Goal: Information Seeking & Learning: Check status

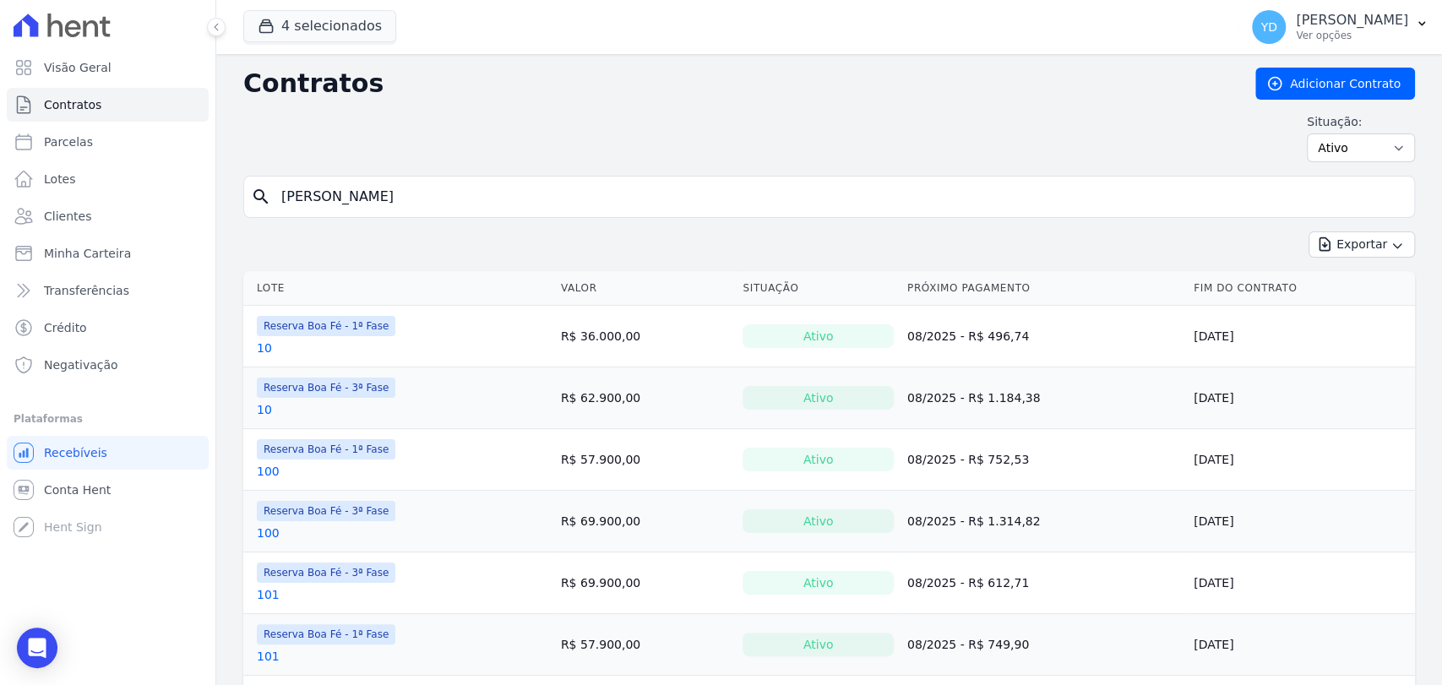
type input "[PERSON_NAME]"
drag, startPoint x: 153, startPoint y: 234, endPoint x: 153, endPoint y: 225, distance: 9.3
click at [153, 234] on ul "Visão Geral Contratos [GEOGRAPHIC_DATA] Lotes Clientes Minha Carteira Transferê…" at bounding box center [108, 216] width 202 height 331
click at [153, 215] on link "Clientes" at bounding box center [108, 216] width 202 height 34
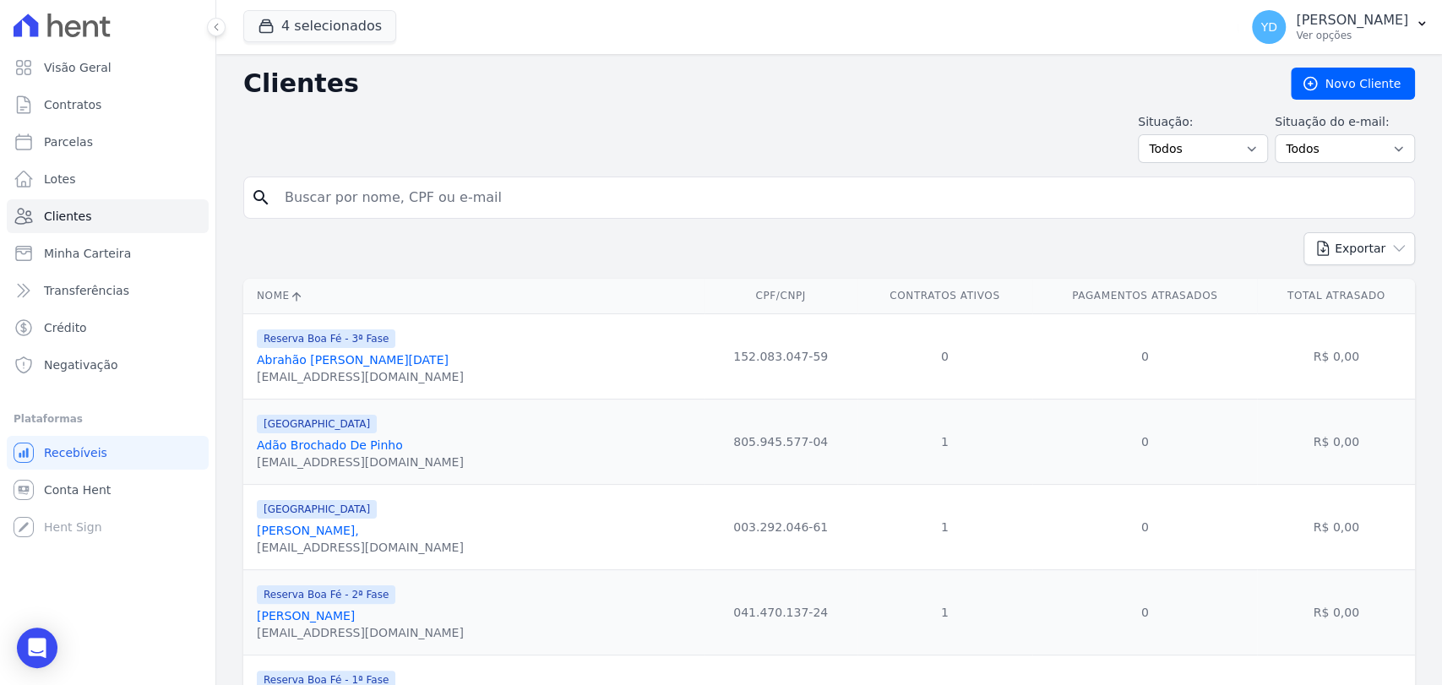
drag, startPoint x: 417, startPoint y: 215, endPoint x: 402, endPoint y: 198, distance: 22.2
click at [402, 198] on input "search" at bounding box center [841, 198] width 1133 height 34
paste input "[PERSON_NAME]"
type input "[PERSON_NAME]"
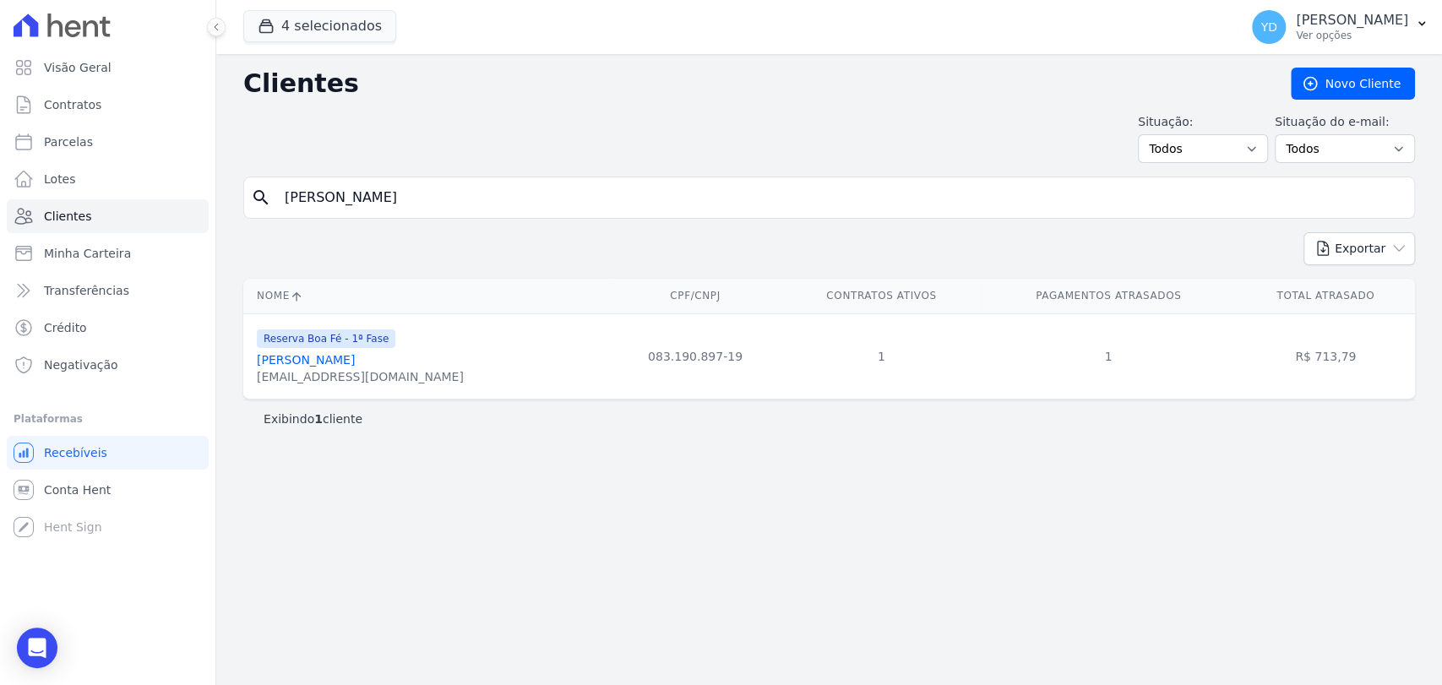
click at [375, 198] on input "CARLOS ALEXANDRE BELLO SANT ANNA" at bounding box center [841, 198] width 1133 height 34
paste input "Bruno Gomes Vieira"
type input "Bruno Gomes Vieira"
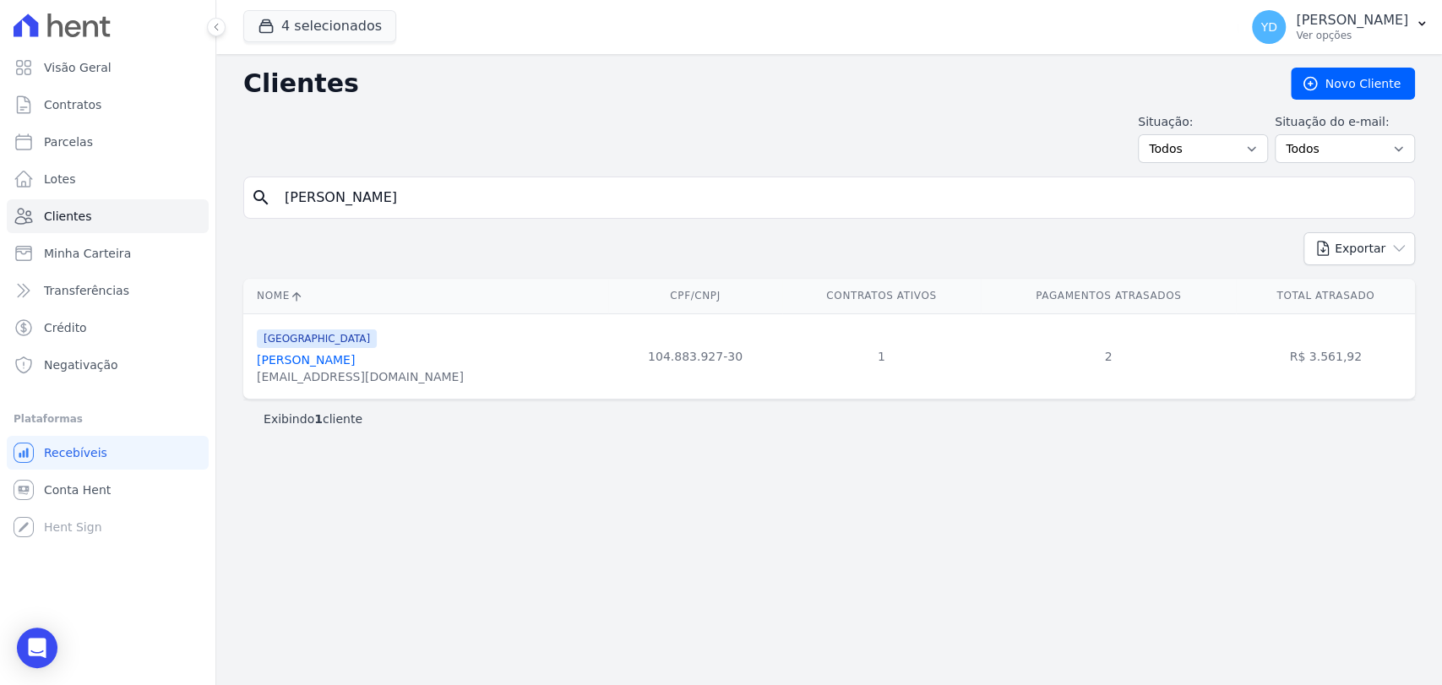
click at [341, 354] on link "Bruno Gomes Vieira" at bounding box center [306, 360] width 98 height 14
click at [500, 198] on input "Bruno Gomes Vieira" at bounding box center [841, 198] width 1133 height 34
paste input "Sarah Rocha Silva"
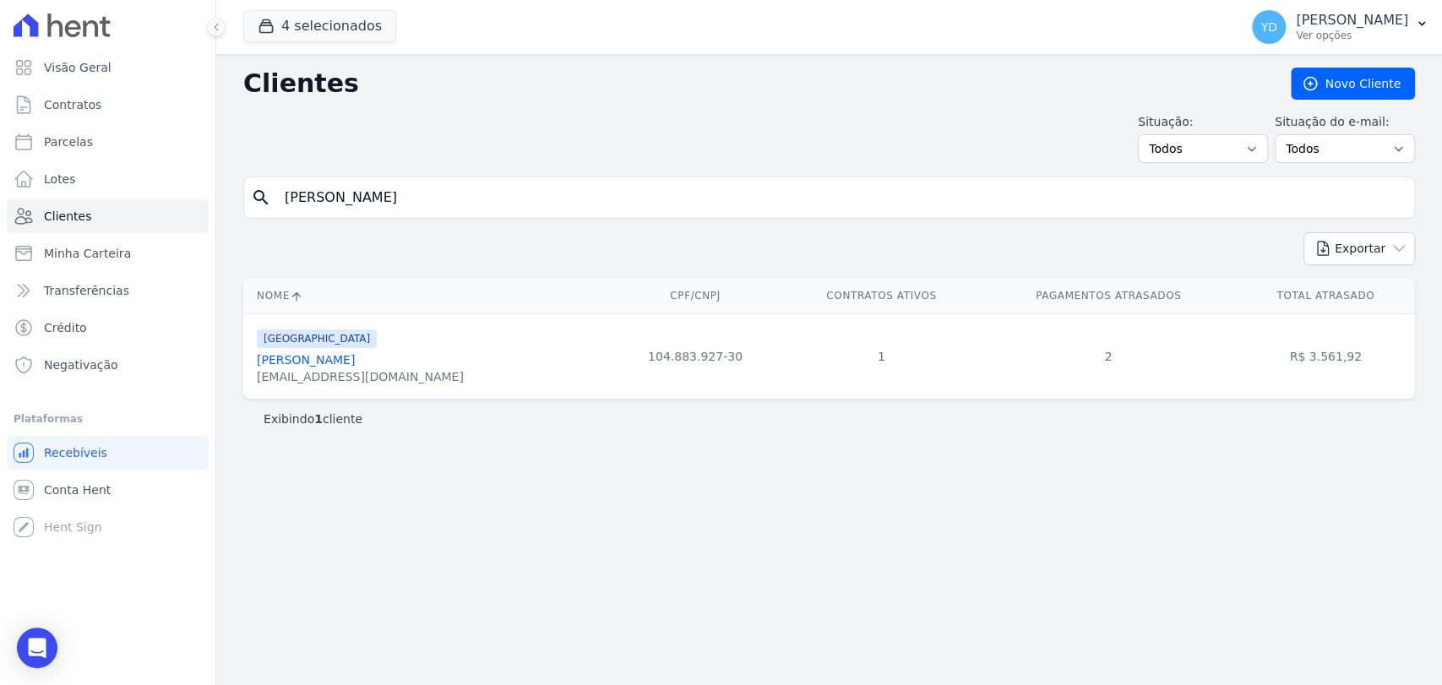
type input "Sarah Rocha Silva"
click at [472, 191] on input "Sarah Rocha Silva" at bounding box center [841, 198] width 1133 height 34
paste input "Vitoria Stephanie Da Silva Ferreira"
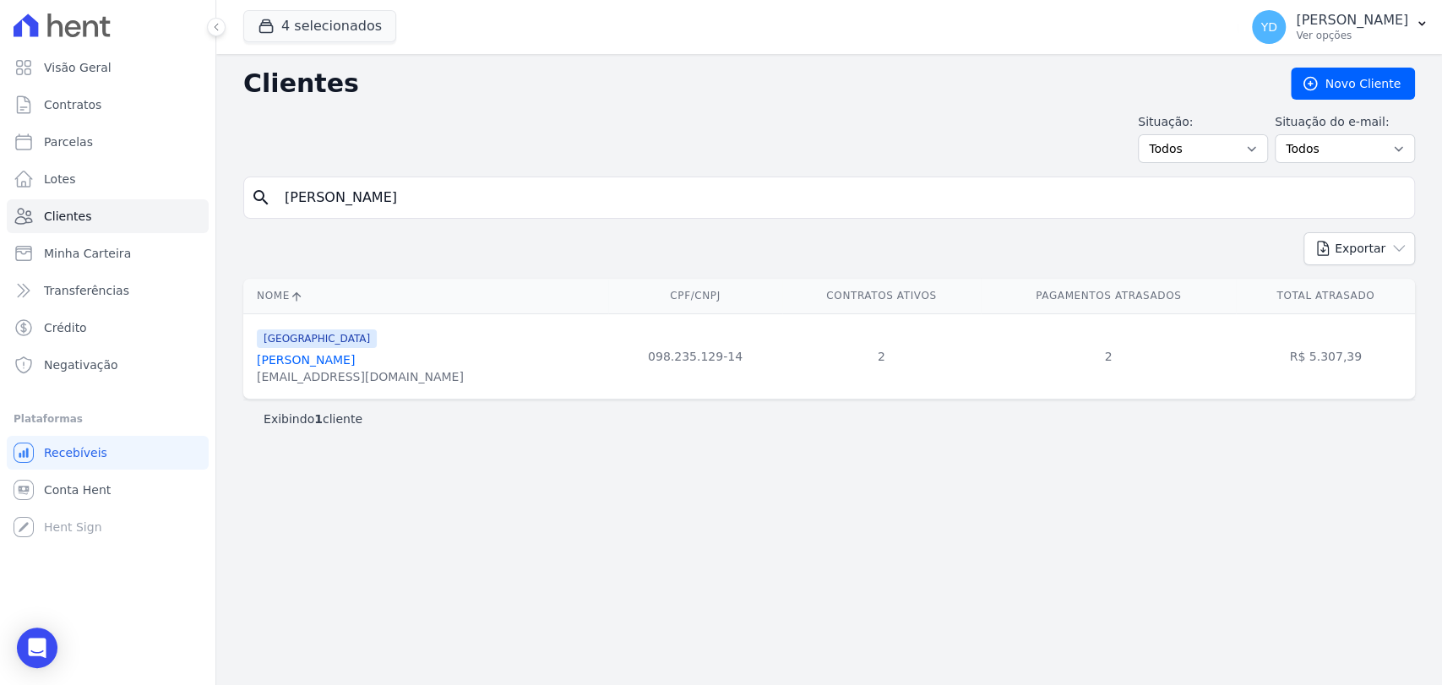
type input "Vitoria Stephanie Da Silva Ferreira"
click at [487, 191] on input "Vitoria Stephanie Da Silva Ferreira" at bounding box center [841, 198] width 1133 height 34
type input "ana livia"
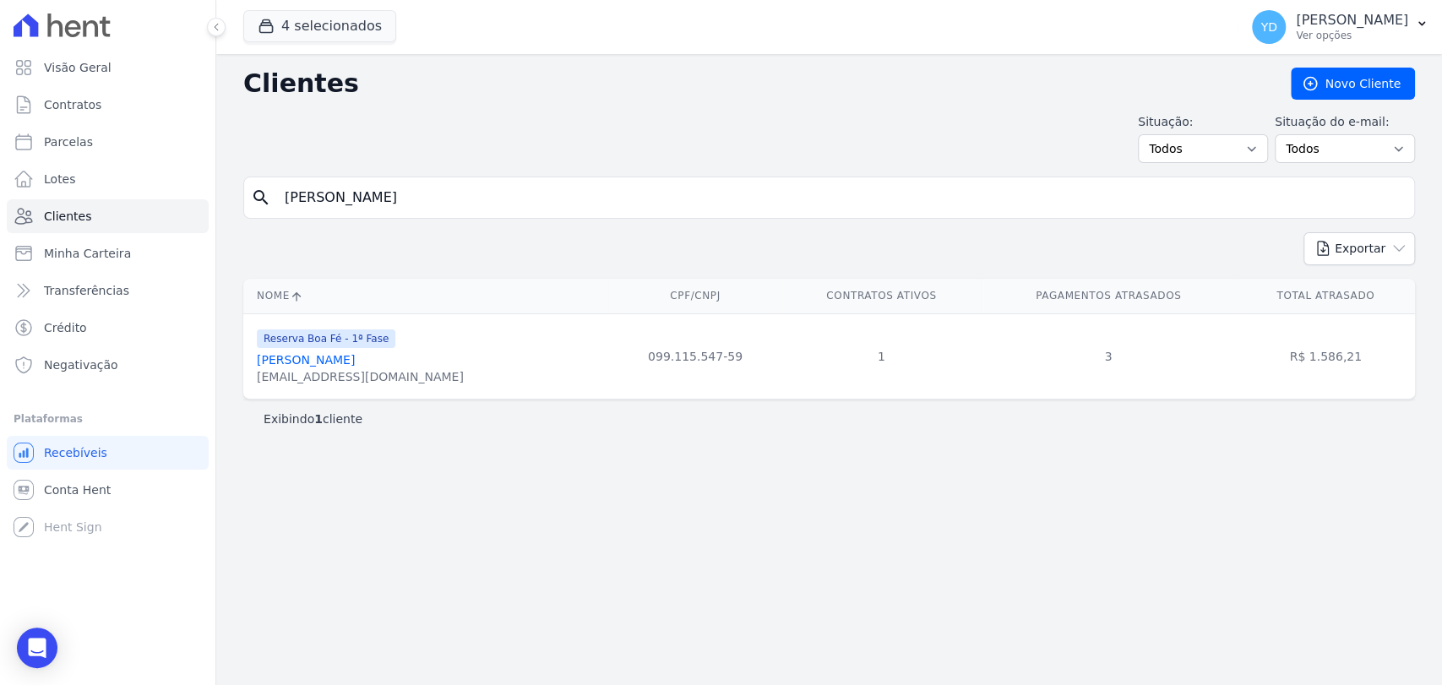
click at [389, 204] on input "ana livia" at bounding box center [841, 198] width 1133 height 34
type input "ana paula"
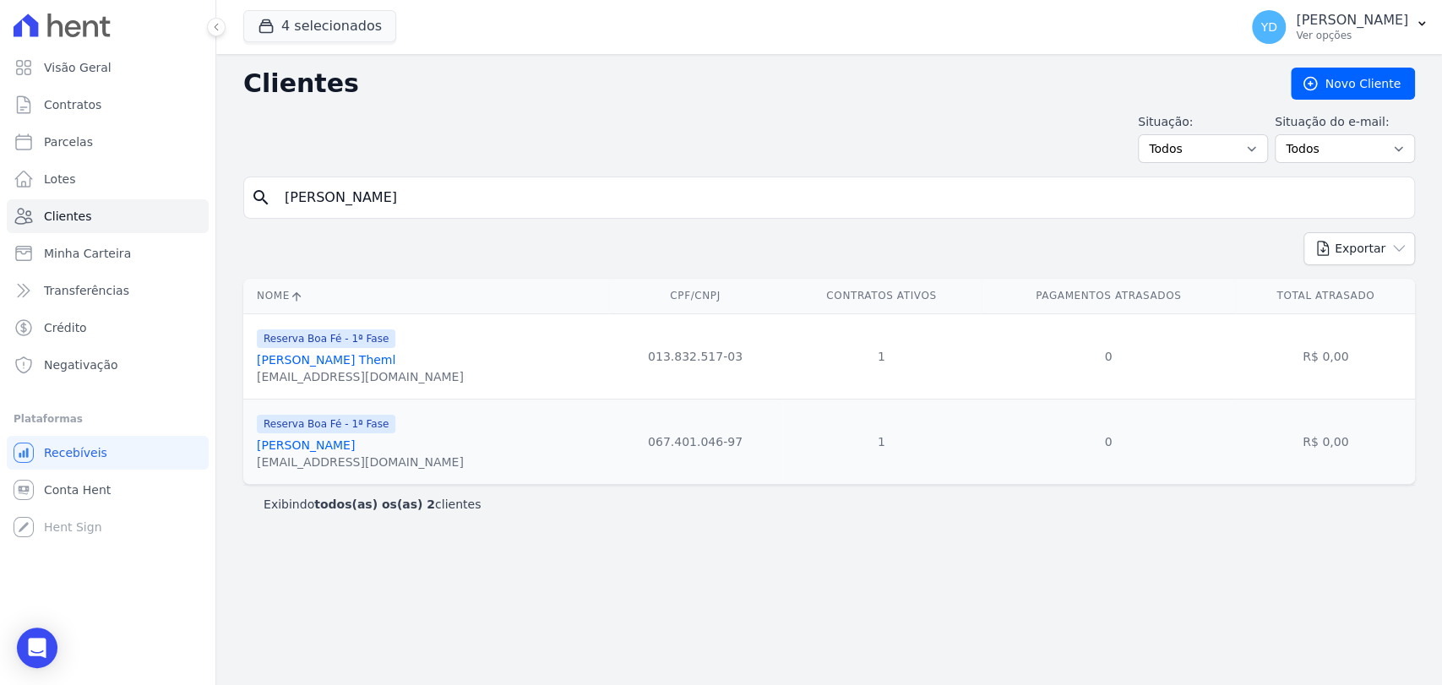
click at [412, 199] on input "ana paula" at bounding box center [841, 198] width 1133 height 34
click at [413, 199] on input "ana paula" at bounding box center [841, 198] width 1133 height 34
click at [414, 211] on input "ana paula" at bounding box center [841, 198] width 1133 height 34
paste input "Guilherme Nunes Da Silva"
click at [411, 204] on input "ana paulaGuilherme Nunes Da Silva" at bounding box center [841, 198] width 1133 height 34
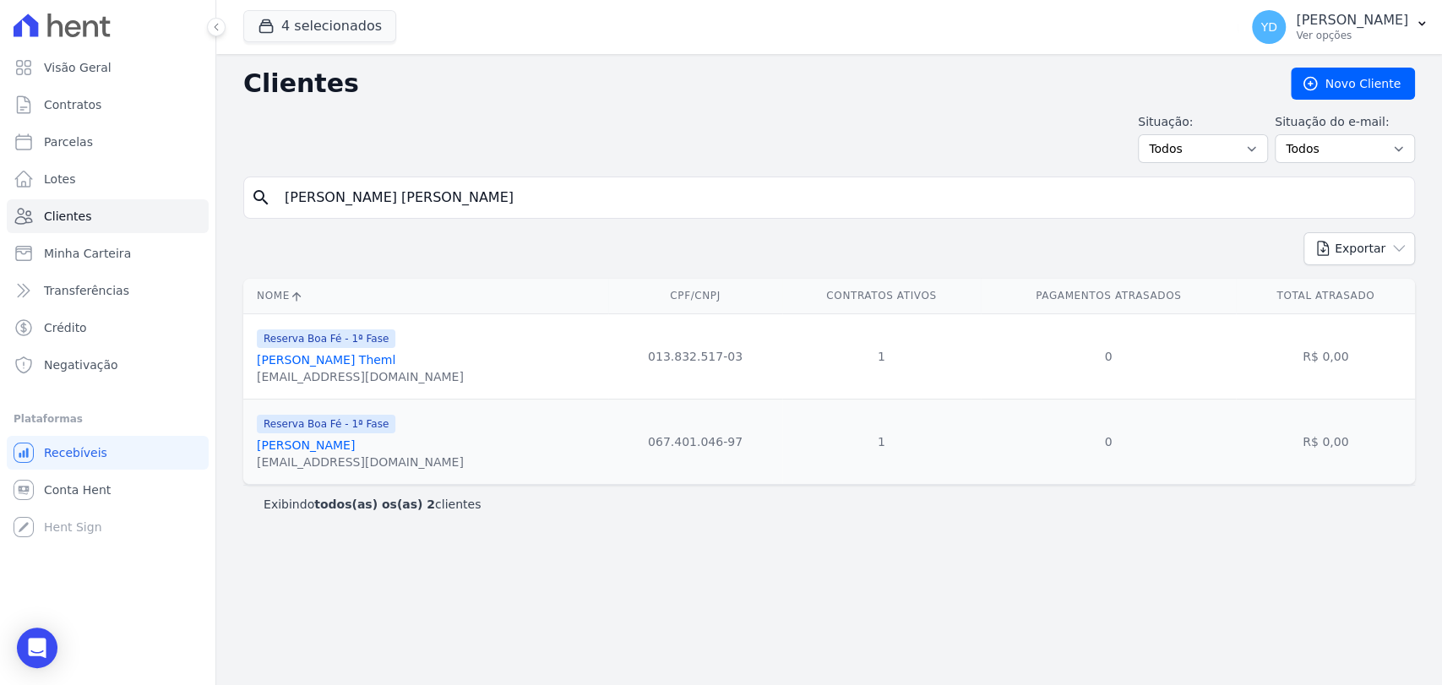
click at [411, 204] on input "ana paulaGuilherme Nunes Da Silva" at bounding box center [841, 198] width 1133 height 34
paste input "search"
type input "Guilherme Nunes Da Silva"
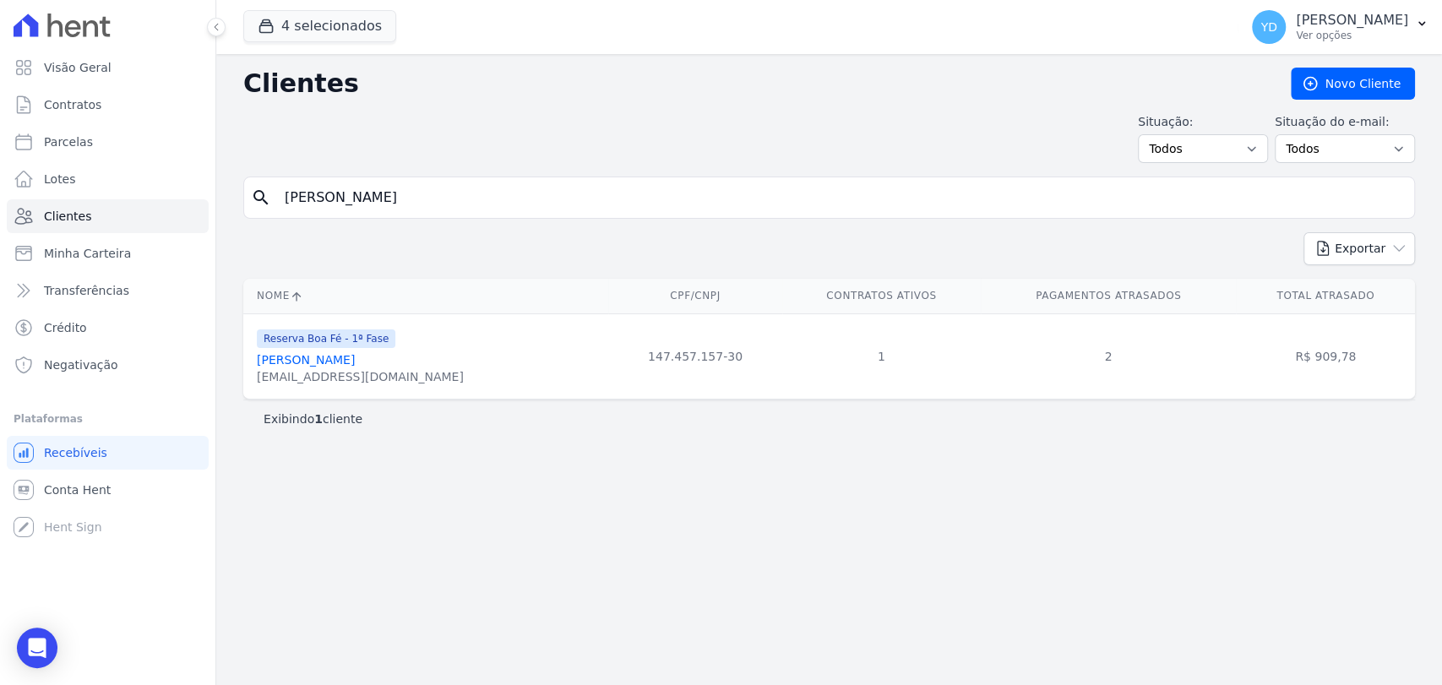
click at [512, 169] on div "Clientes Novo Cliente Situação: Todos Adimplentes Inadimplentes Situação do e-m…" at bounding box center [829, 369] width 1226 height 631
click at [516, 185] on input "Guilherme Nunes Da Silva" at bounding box center [841, 198] width 1133 height 34
click at [516, 185] on input "[PERSON_NAME]" at bounding box center [841, 198] width 1133 height 34
paste input "Rosimeire Aparecida De Oliveira Dias"
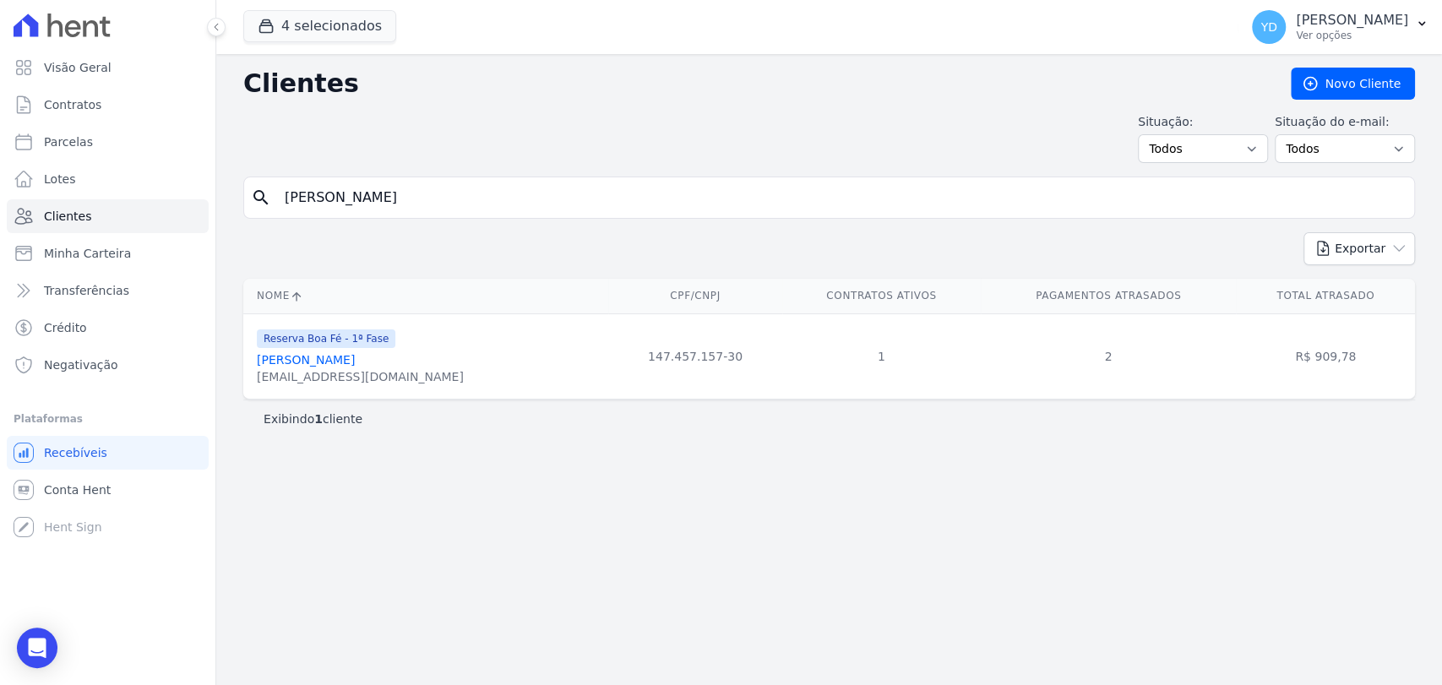
type input "Rosimeire Aparecida De Oliveira Dias"
drag, startPoint x: 507, startPoint y: 216, endPoint x: 501, endPoint y: 210, distance: 9.0
click at [506, 216] on div "search Rosimeire Aparecida De Oliveira Dias" at bounding box center [829, 198] width 1172 height 42
click at [501, 210] on input "Rosimeire Aparecida De Oliveira Dias" at bounding box center [841, 198] width 1133 height 34
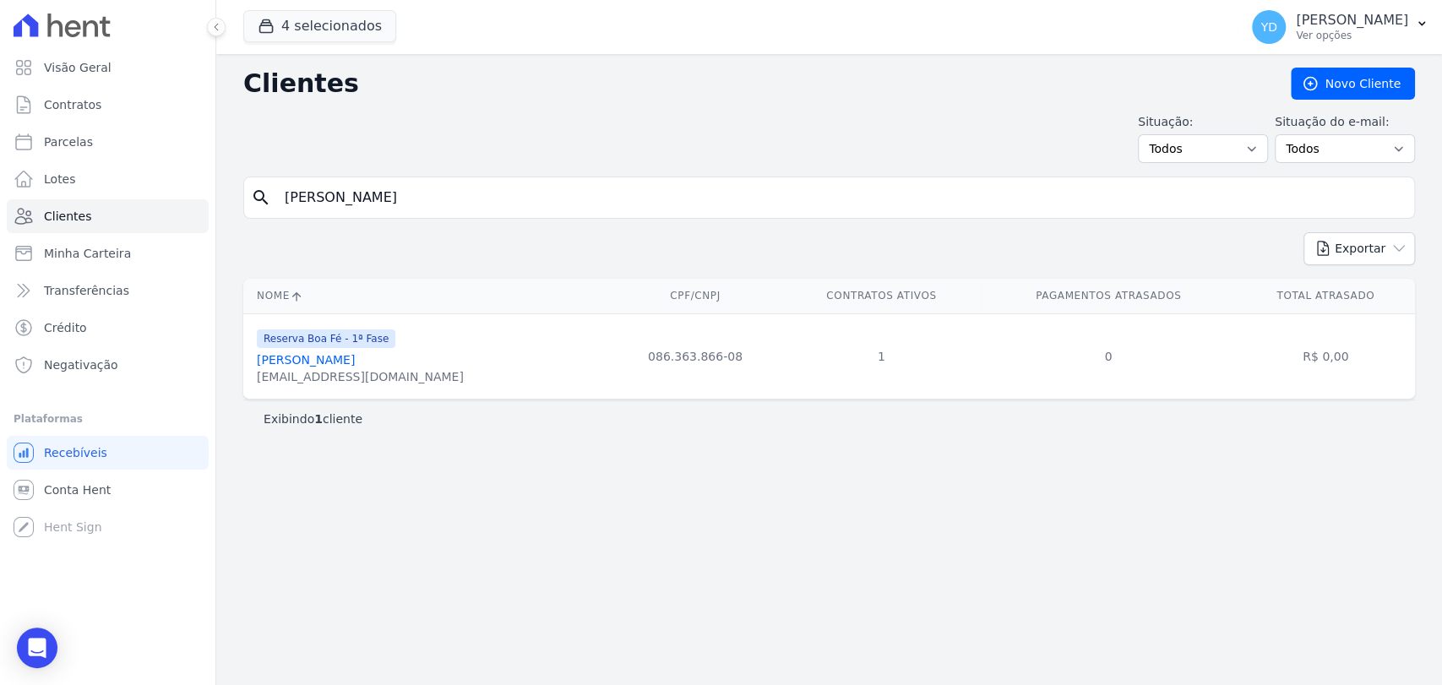
click at [501, 210] on input "Rosimeire Aparecida De Oliveira Dias" at bounding box center [841, 198] width 1133 height 34
paste input "Sergio Rubens Reis De Assis"
type input "Sergio Rubens Reis De Assis"
click at [545, 194] on input "Sergio Rubens Reis De Assis" at bounding box center [841, 198] width 1133 height 34
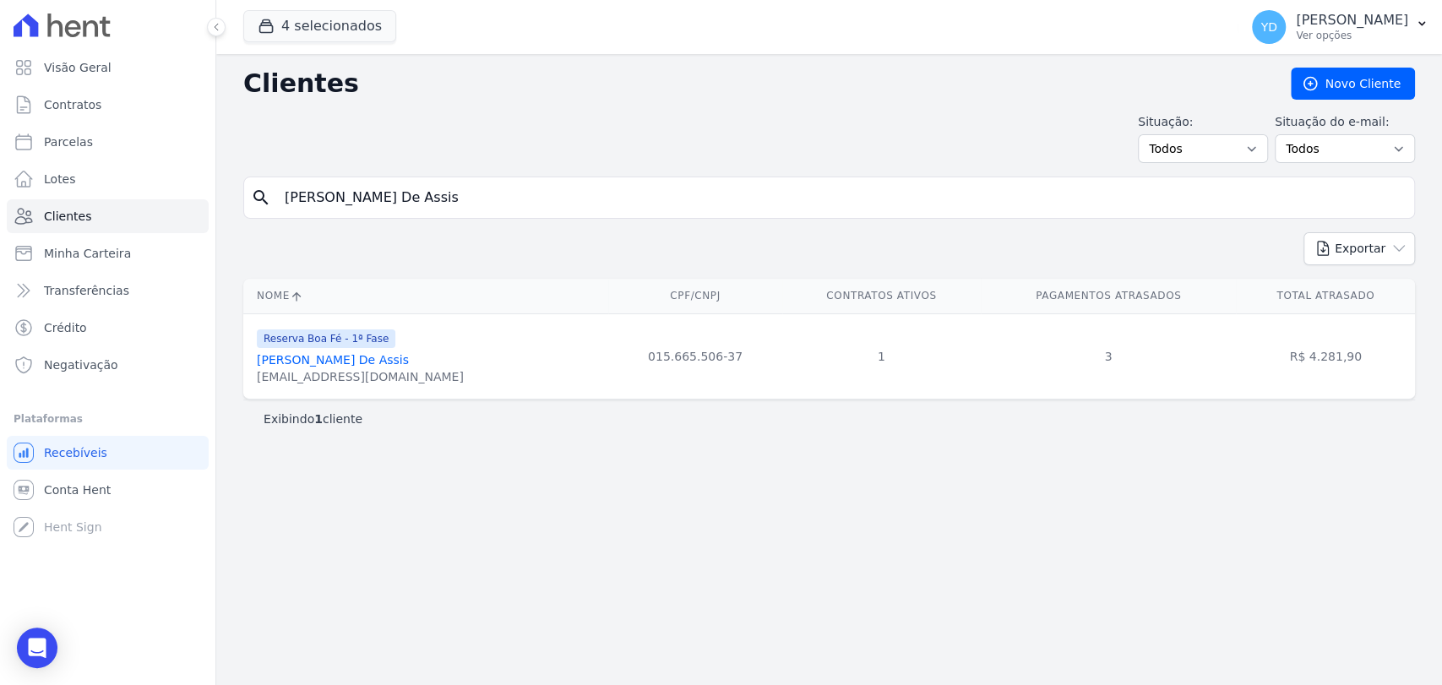
click at [545, 194] on input "Sergio Rubens Reis De Assis" at bounding box center [841, 198] width 1133 height 34
type input "monken"
click at [447, 181] on input "monken" at bounding box center [841, 198] width 1133 height 34
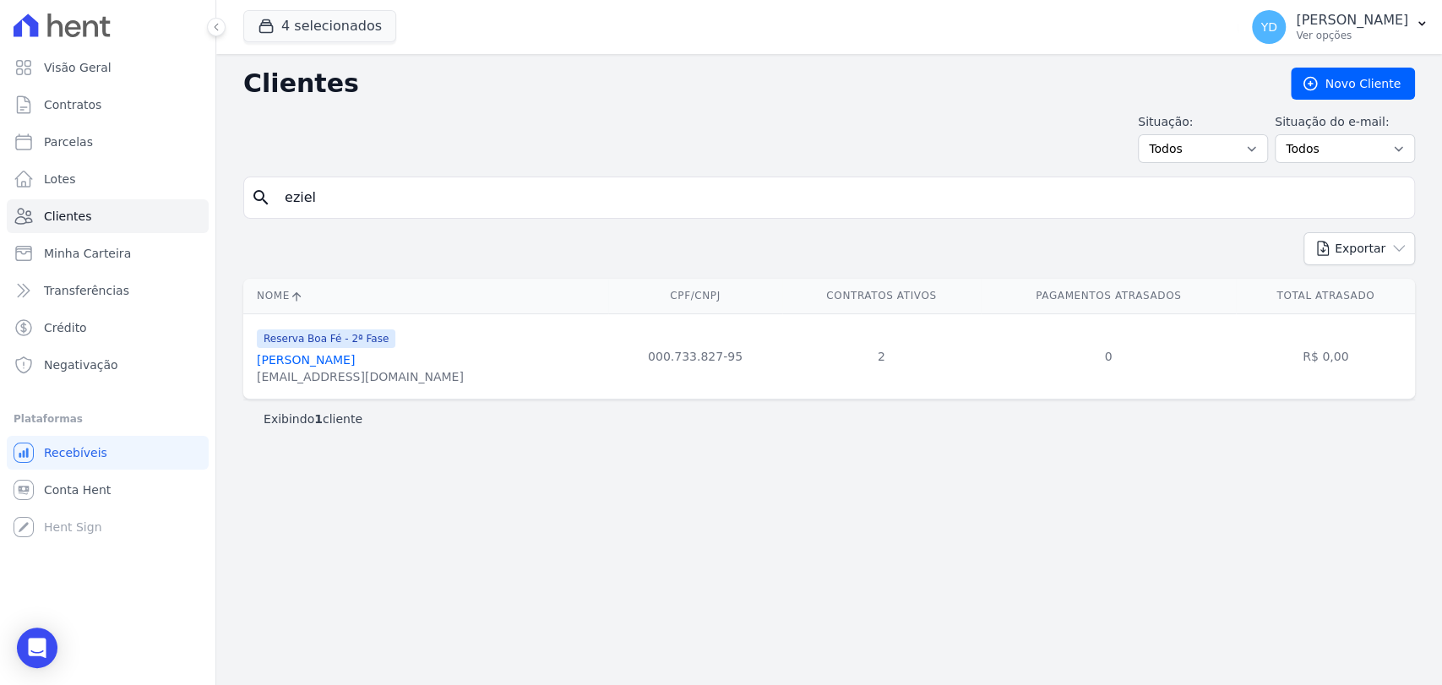
type input "eziel"
click at [399, 182] on input "eziel" at bounding box center [841, 198] width 1133 height 34
type input "jardel"
click at [559, 225] on form "search jardel" at bounding box center [829, 205] width 1172 height 56
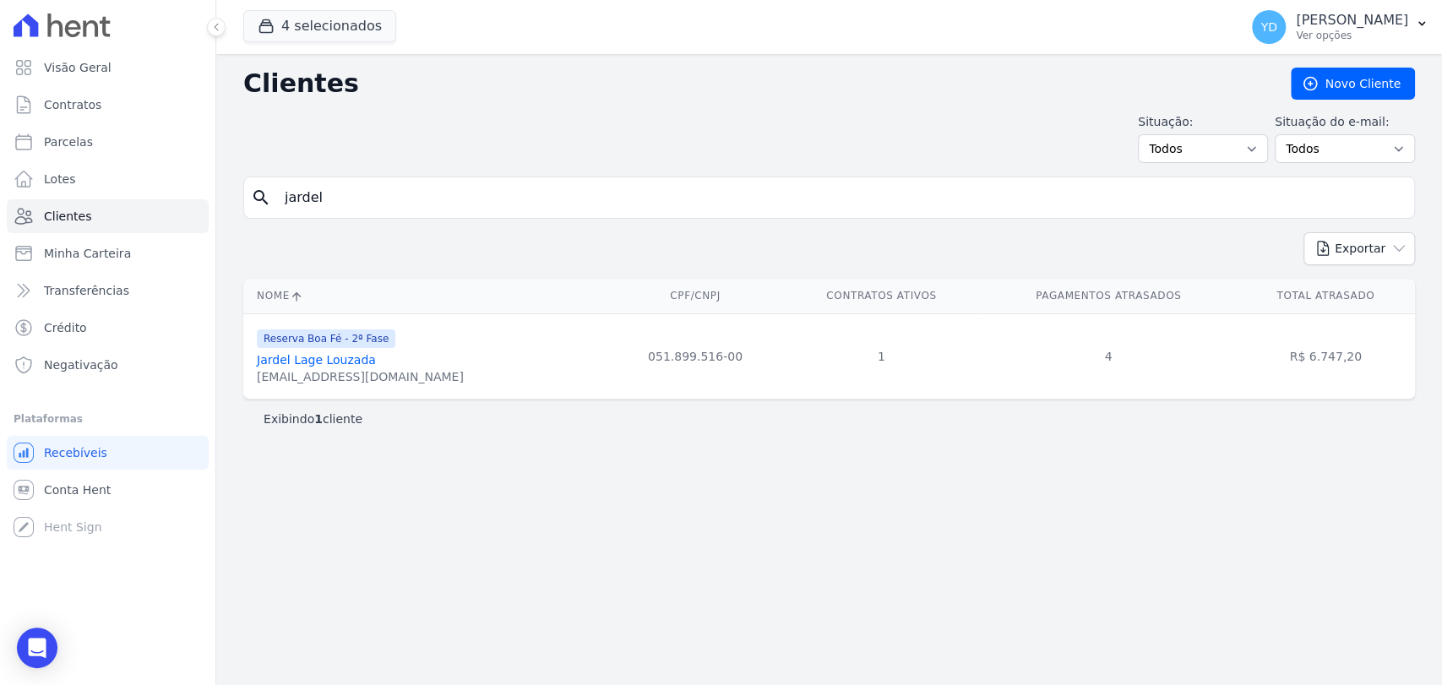
click at [548, 198] on input "jardel" at bounding box center [841, 198] width 1133 height 34
paste input "Lucineia Xavier Ferrari De Oliveira"
type input "Lucineia Xavier Ferrari De Oliveira"
click at [415, 177] on div "search Lucineia Xavier Ferrari De Oliveira" at bounding box center [829, 198] width 1172 height 42
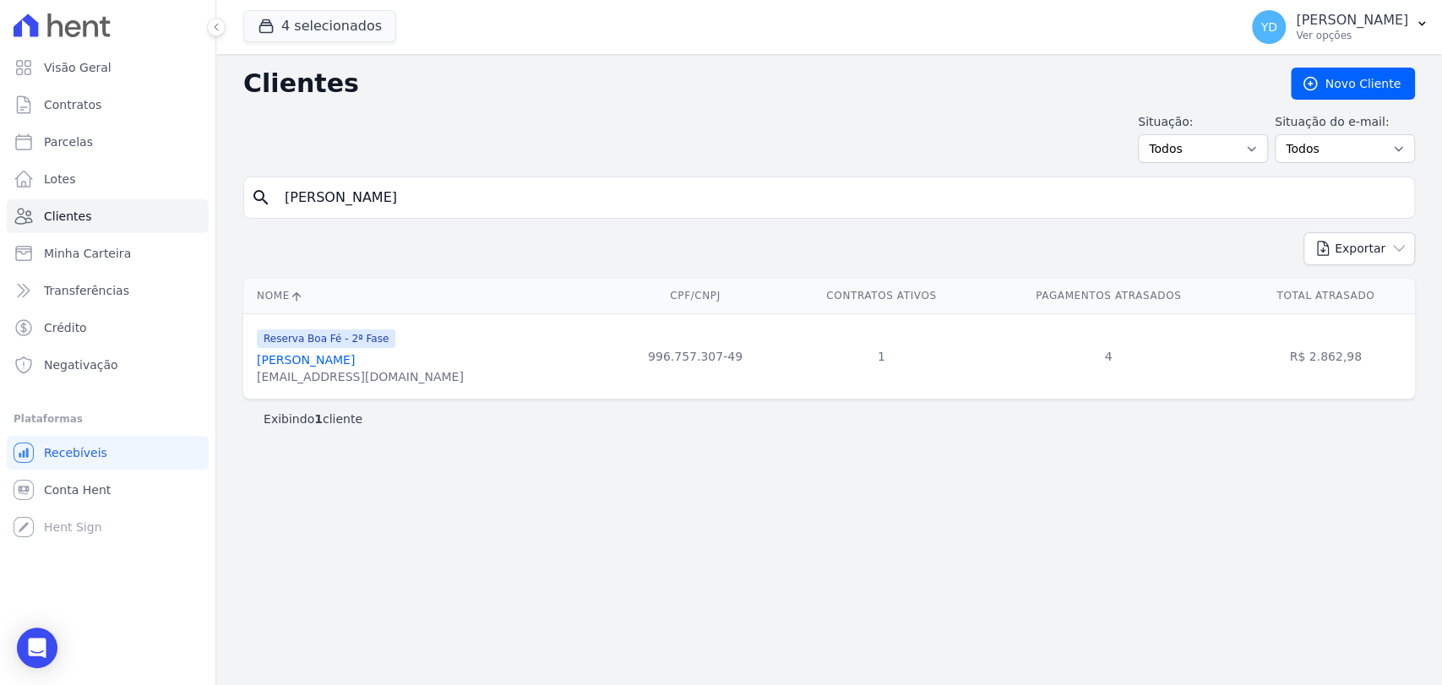
drag, startPoint x: 415, startPoint y: 177, endPoint x: 421, endPoint y: 194, distance: 17.1
click at [415, 180] on div "search Lucineia Xavier Ferrari De Oliveira" at bounding box center [829, 198] width 1172 height 42
click at [421, 194] on input "Lucineia Xavier Ferrari De Oliveira" at bounding box center [841, 198] width 1133 height 34
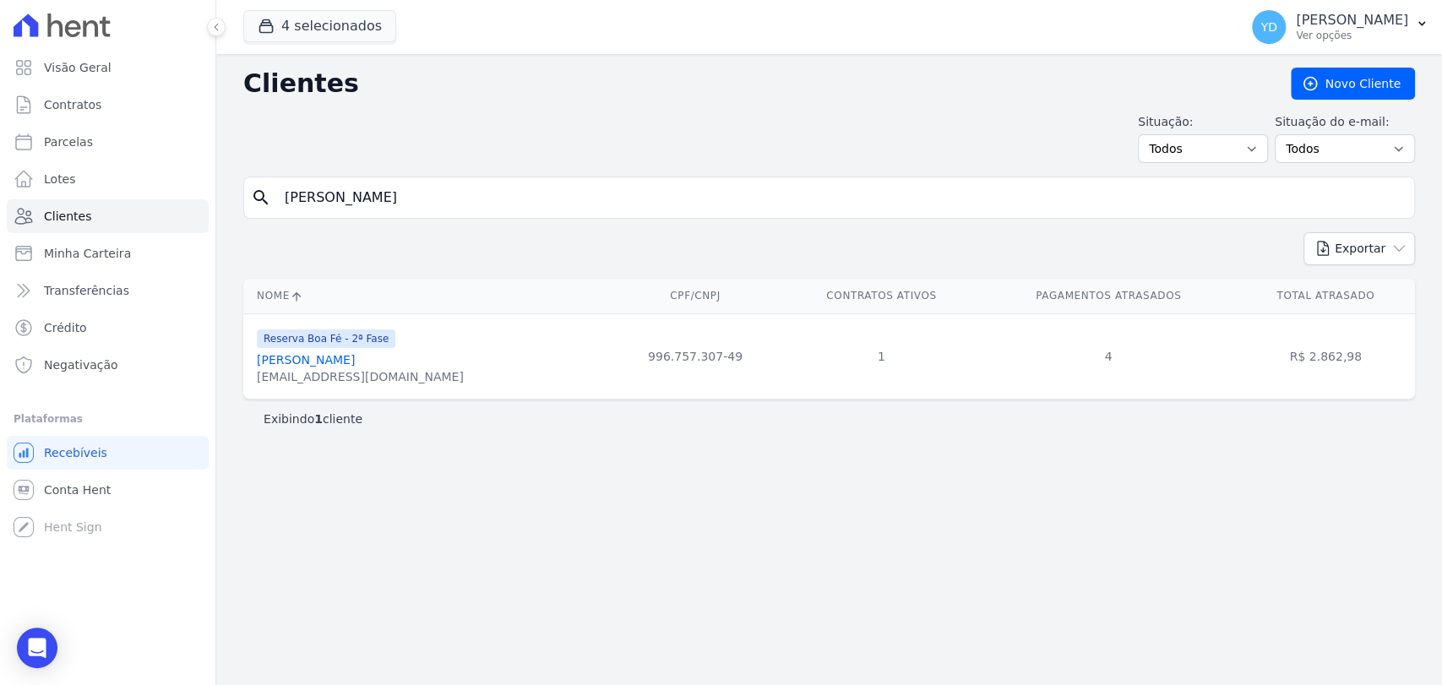
paste input "Patrícia Marcia De Paula"
type input "Patrícia Marcia De Paula"
click at [436, 184] on input "Patrícia Marcia De Paula" at bounding box center [841, 198] width 1133 height 34
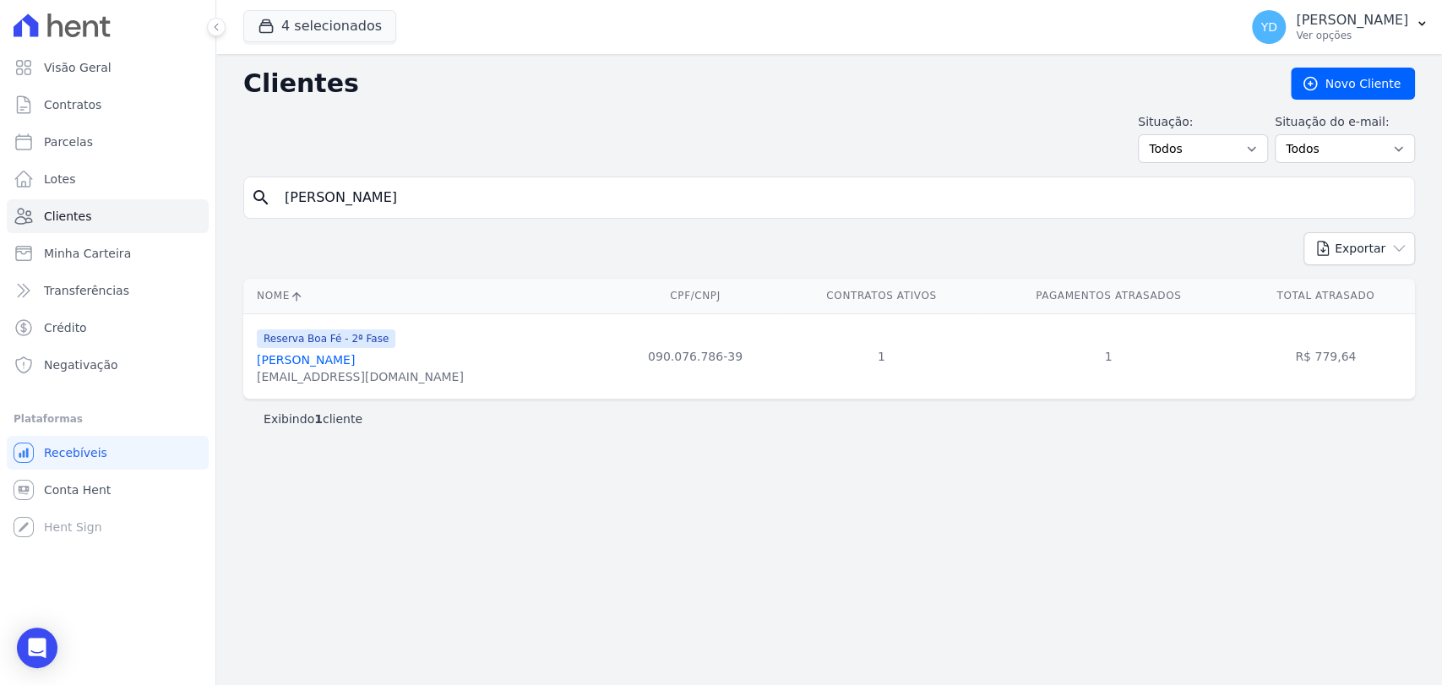
paste input "edro Thiago Mont Mor Lopes"
type input "Pedro Thiago Mont Mor Lopes"
click at [411, 185] on input "Pedro Thiago Mont Mor Lopes" at bounding box center [841, 198] width 1133 height 34
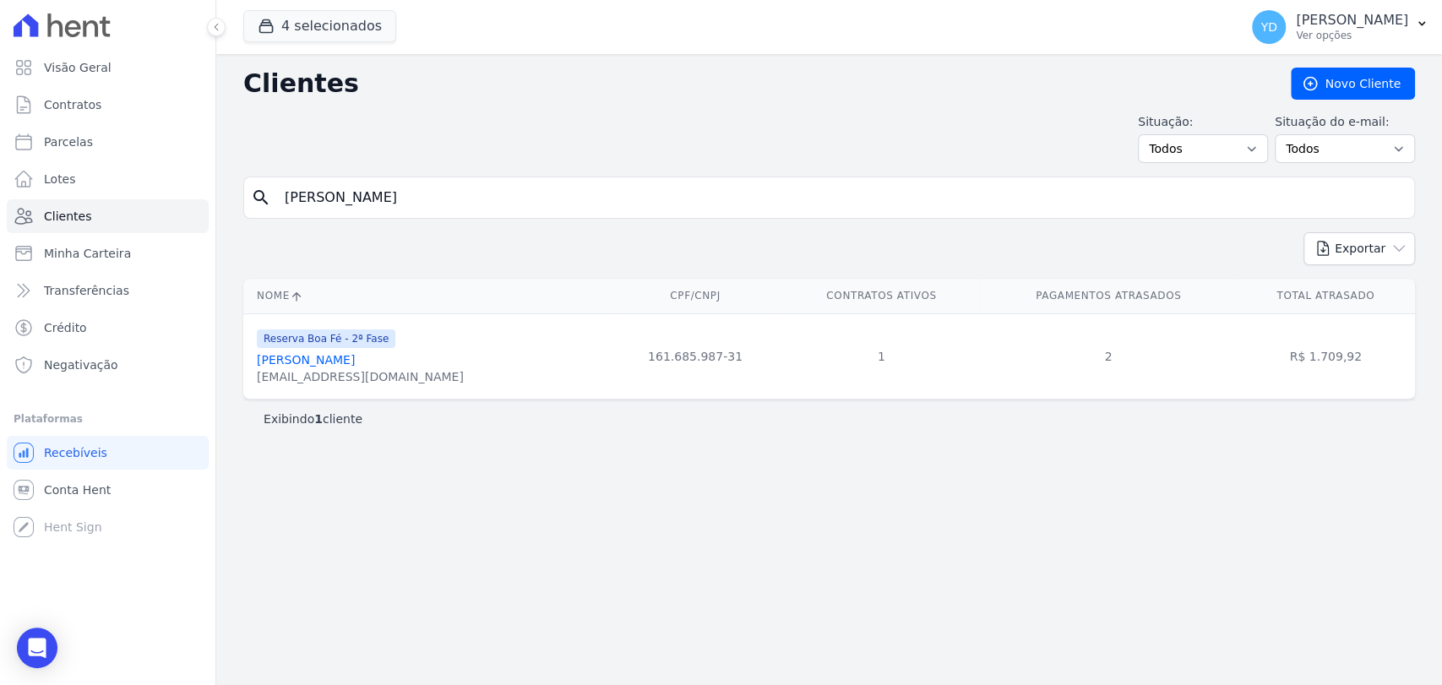
paste input "Silvério Rosa Souza Filho"
type input "Silvério Rosa Souza Filho"
click at [390, 200] on input "Silvério Rosa Souza Filho" at bounding box center [841, 198] width 1133 height 34
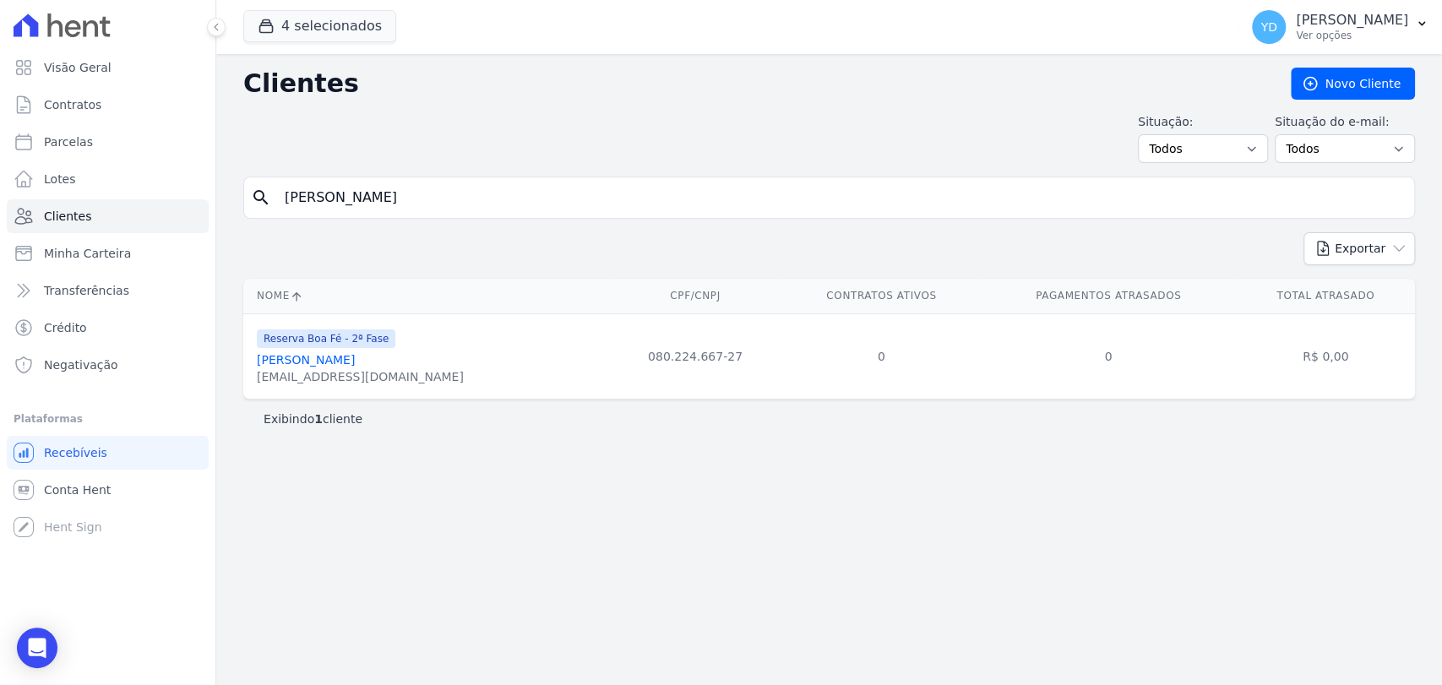
paste input "Alexandre Raggi De Sousa"
type input "Alexandre Raggi De Sousa"
click at [472, 181] on input "Alexandre Raggi De Sousa" at bounding box center [841, 198] width 1133 height 34
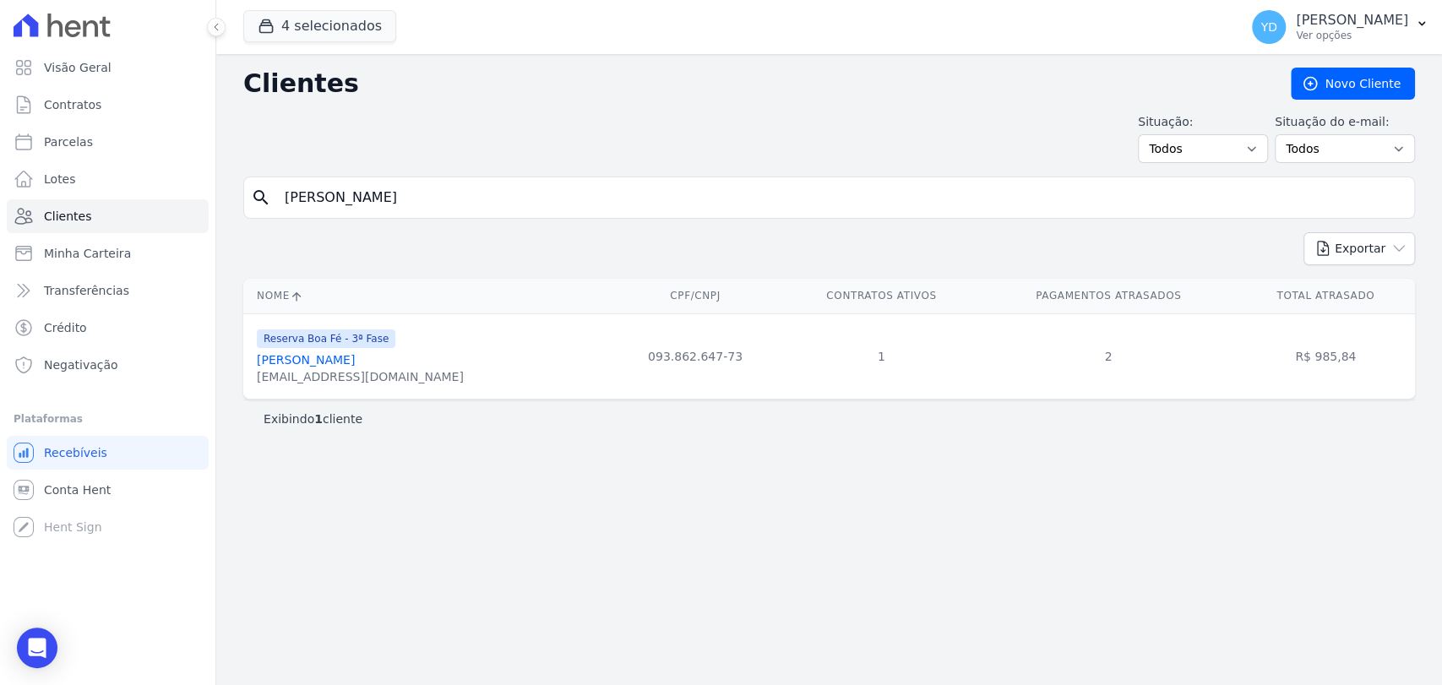
paste input "ndré Luís Cantu"
type input "André Luís Cantu"
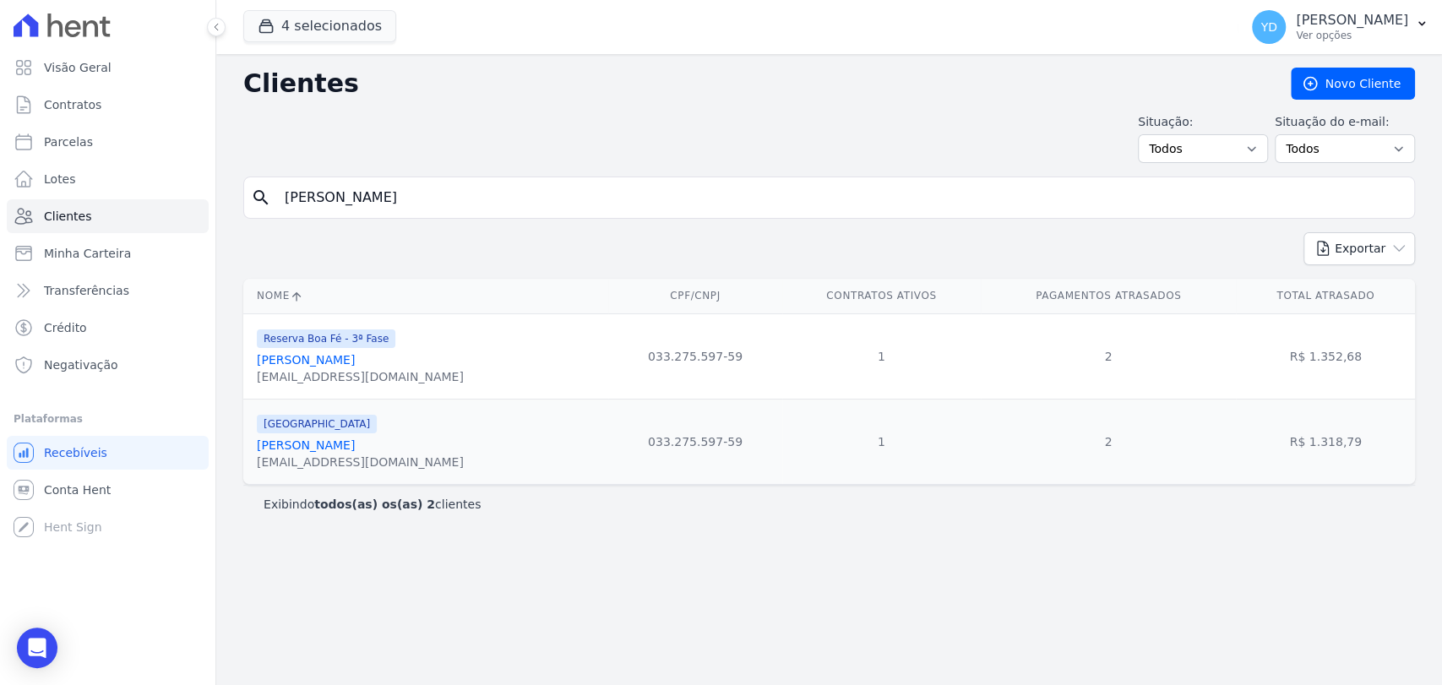
click at [512, 207] on input "André Luís Cantu" at bounding box center [841, 198] width 1133 height 34
paste input "Cleber Milson Campos"
type input "Cleber Milson Campos"
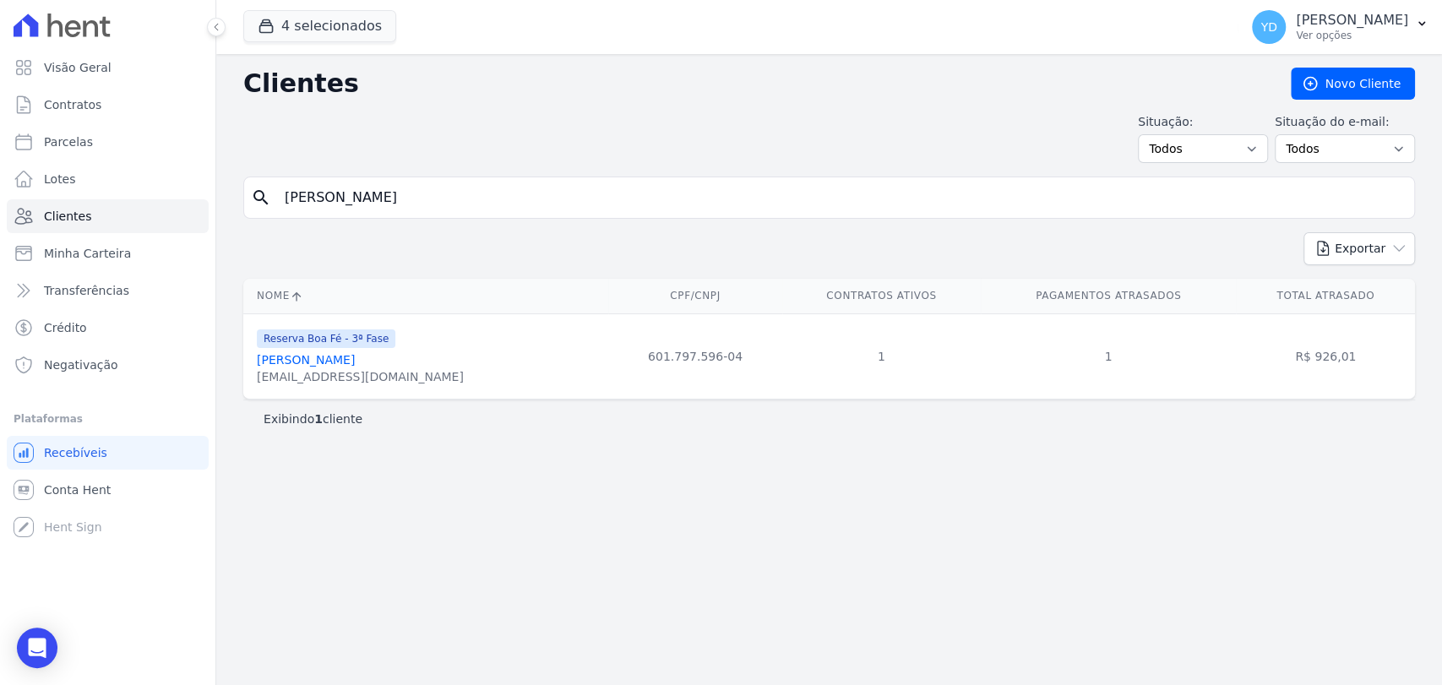
click at [431, 190] on input "Cleber Milson Campos" at bounding box center [841, 198] width 1133 height 34
paste input "Flávia Fernandes Daniel"
type input "Flávia Fernandes Daniel"
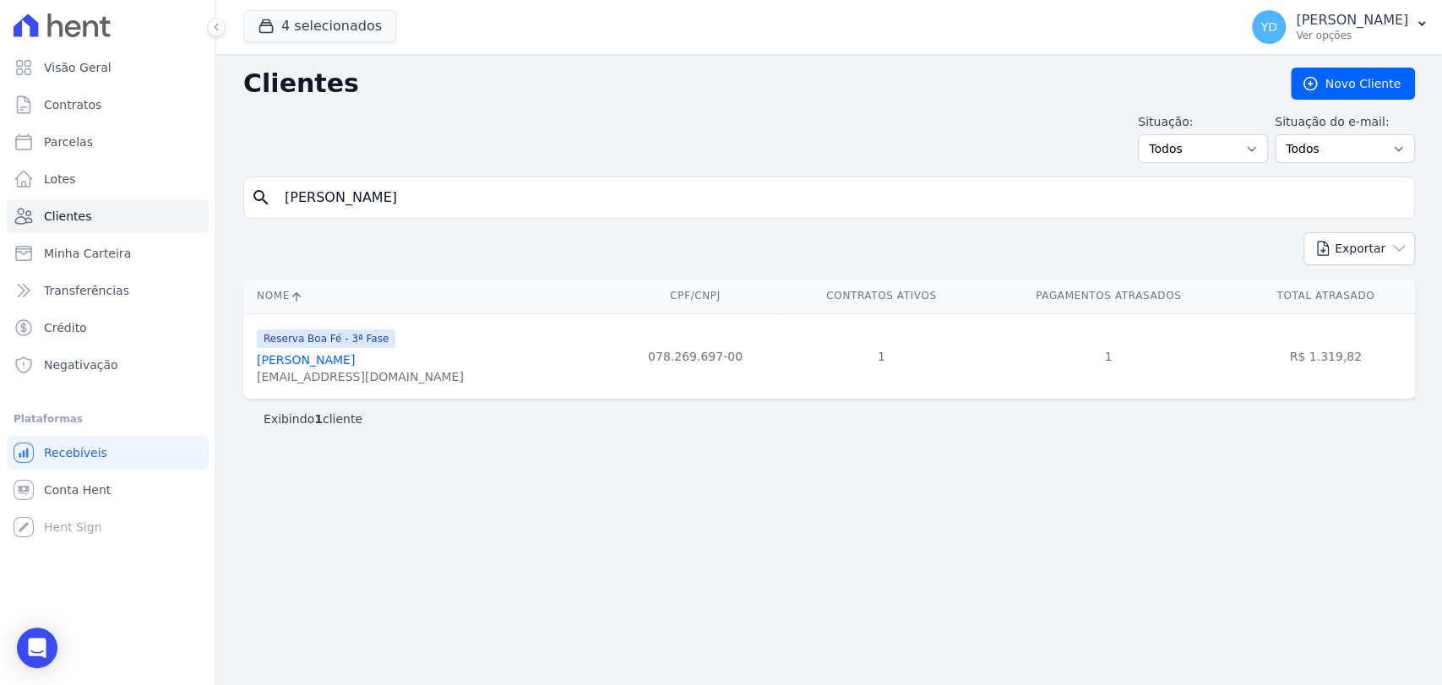
click at [517, 201] on input "Flávia Fernandes Daniel" at bounding box center [841, 198] width 1133 height 34
paste input "aviane Aparecida De Almeida Gomes"
type input "Flaviane Aparecida De Almeida Gomes"
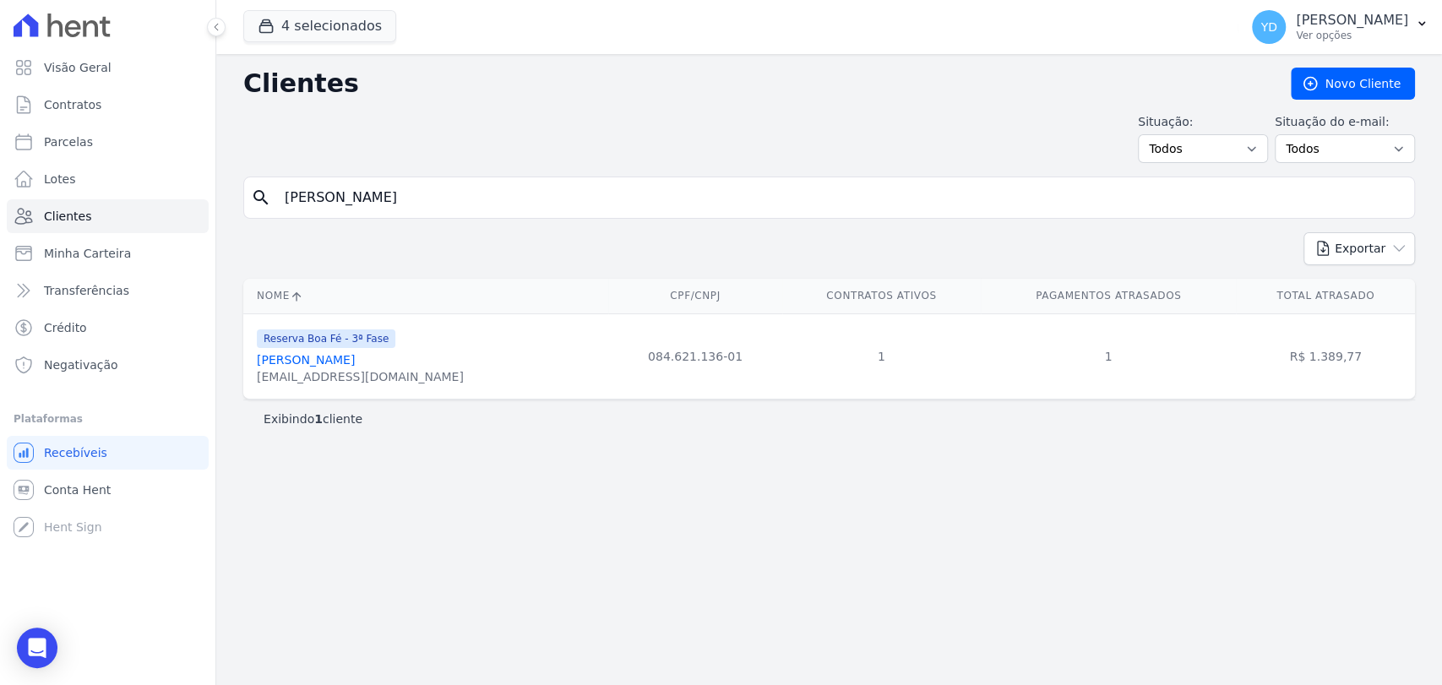
drag, startPoint x: 496, startPoint y: 370, endPoint x: 139, endPoint y: 396, distance: 358.4
click at [110, 390] on div "Visão Geral Contratos Parcelas Lotes Clientes Minha Carteira Transferências Cré…" at bounding box center [721, 342] width 1442 height 685
click at [527, 502] on div "Clientes Novo Cliente Situação: Todos Adimplentes Inadimplentes Situação do e-m…" at bounding box center [829, 369] width 1226 height 631
click at [502, 198] on input "Flaviane Aparecida De Almeida Gomes" at bounding box center [841, 198] width 1133 height 34
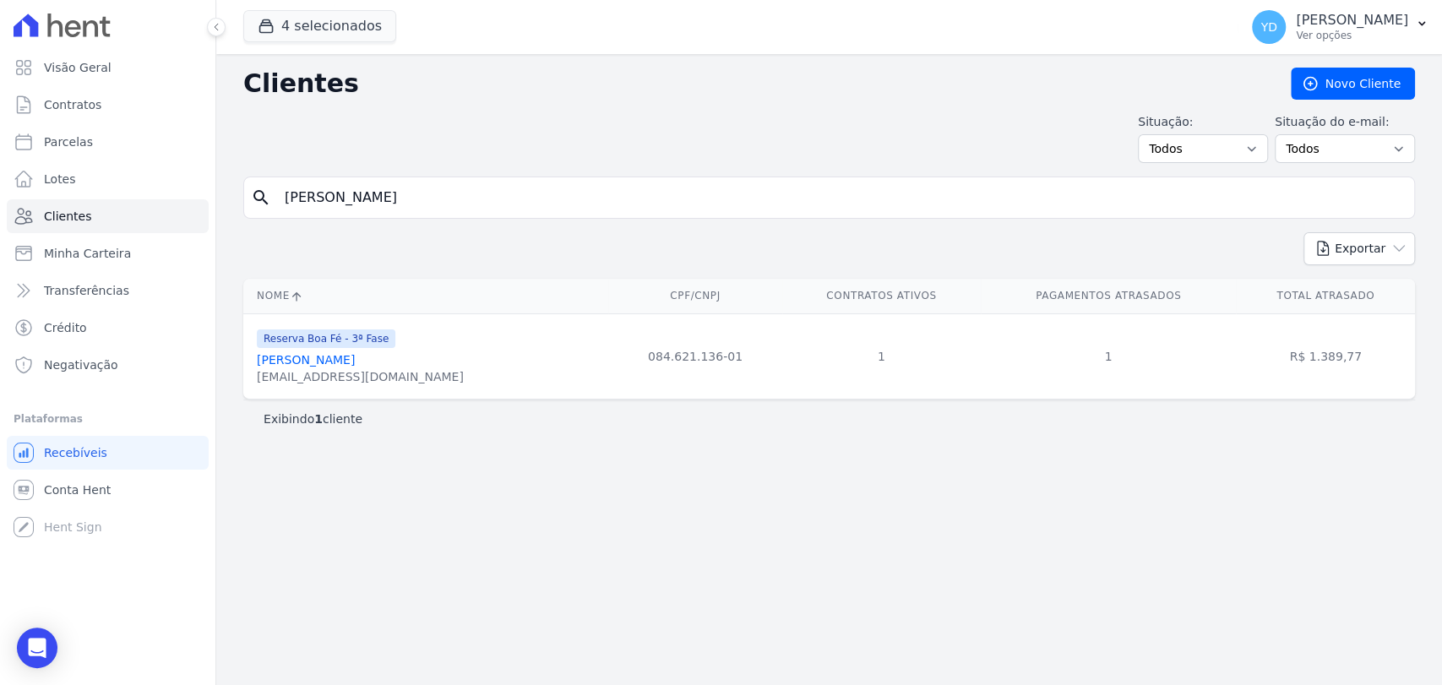
click at [502, 198] on input "Flaviane Aparecida De Almeida Gomes" at bounding box center [841, 198] width 1133 height 34
paste input "Josiane Aparecida Da Silva"
type input "Josiane Aparecida Da Silva"
click at [458, 199] on input "Josiane Aparecida Da Silva" at bounding box center [841, 198] width 1133 height 34
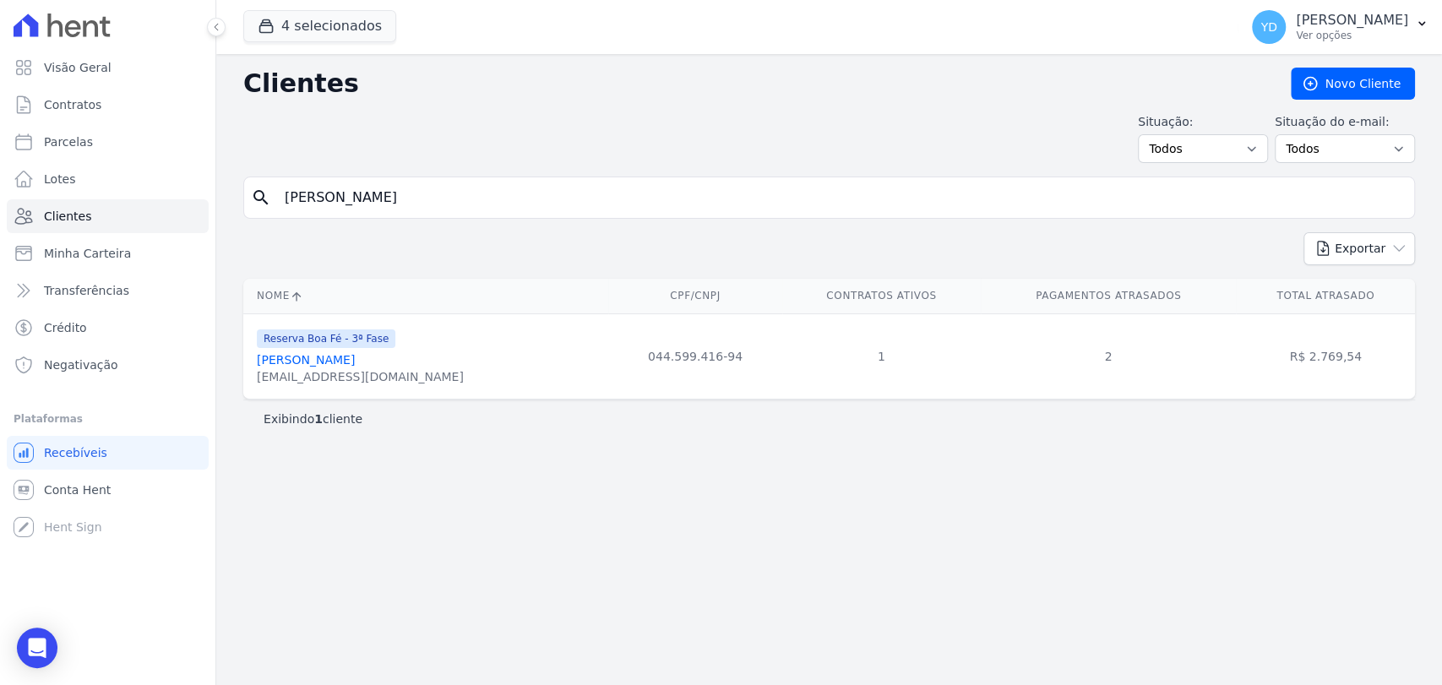
click at [455, 201] on input "Josiane Aparecida Da Silva" at bounding box center [841, 198] width 1133 height 34
paste input "Luiz Claudio"
type input "Luiz Claudio Da Silva"
click at [428, 194] on input "Luiz Claudio Da Silva" at bounding box center [841, 198] width 1133 height 34
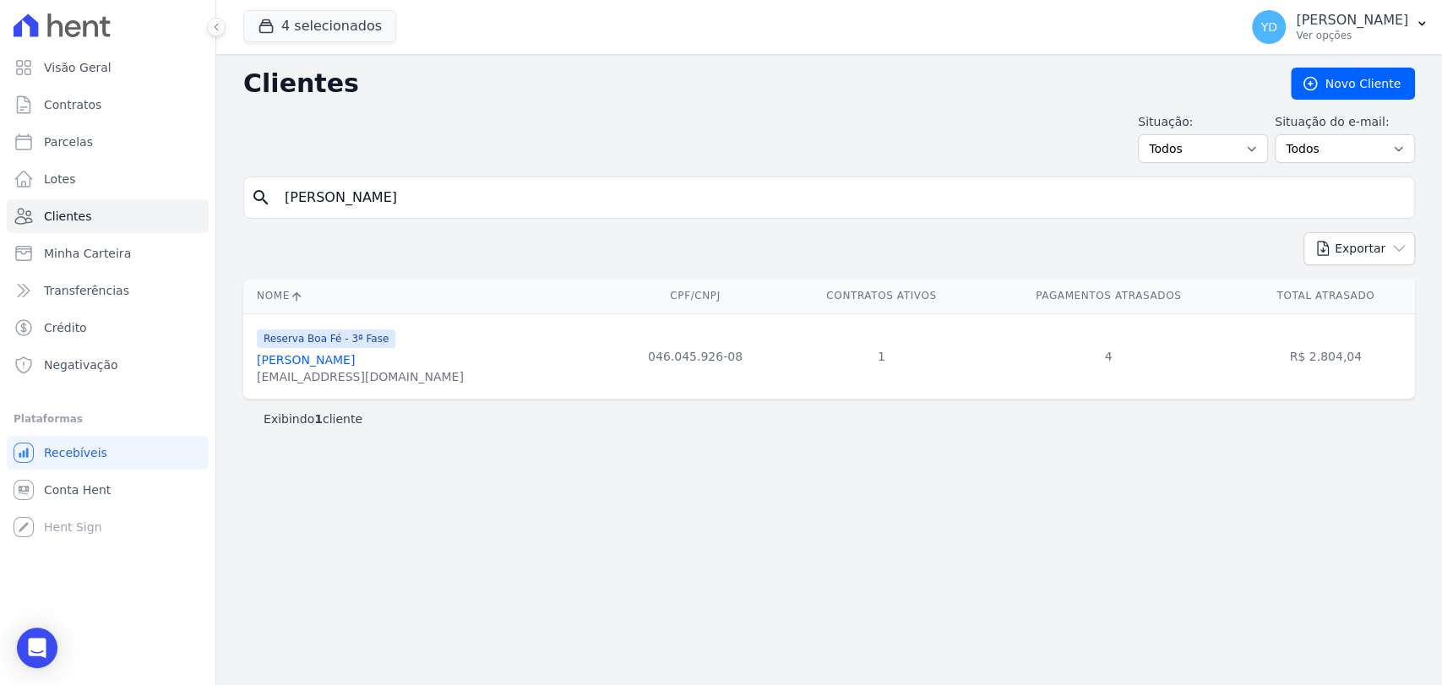
click at [428, 195] on input "Luiz Claudio Da Silva" at bounding box center [841, 198] width 1133 height 34
paste input "Tiago Abreu Poncio"
type input "Tiago Abreu Poncio"
click at [450, 204] on input "Tiago Abreu Poncio" at bounding box center [841, 198] width 1133 height 34
click at [451, 204] on input "Tiago Abreu Poncio" at bounding box center [841, 198] width 1133 height 34
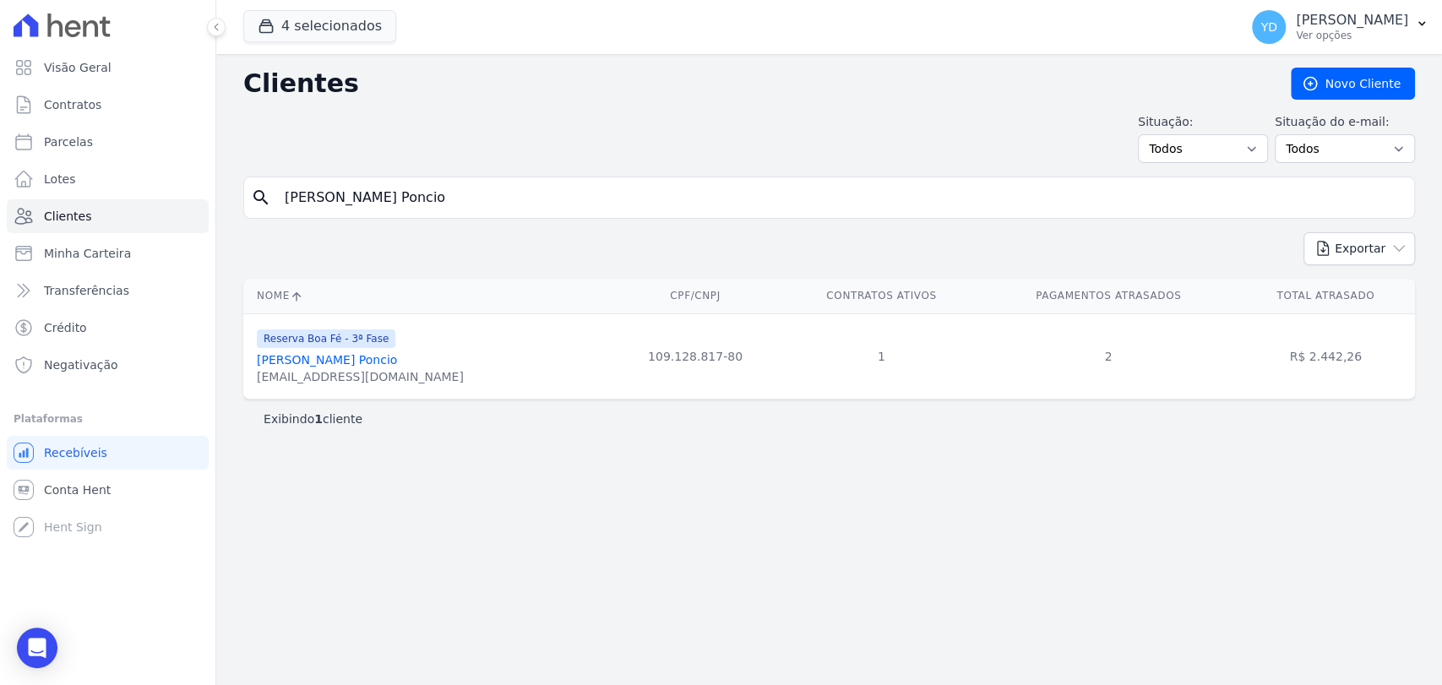
click at [451, 204] on input "Tiago Abreu Poncio" at bounding box center [841, 198] width 1133 height 34
paste input "Vanda Pomin De Freitas Silva"
type input "Vanda Pomin De Freitas Silva"
click at [411, 172] on div "Clientes Novo Cliente Situação: Todos Adimplentes Inadimplentes Situação do e-m…" at bounding box center [829, 369] width 1226 height 631
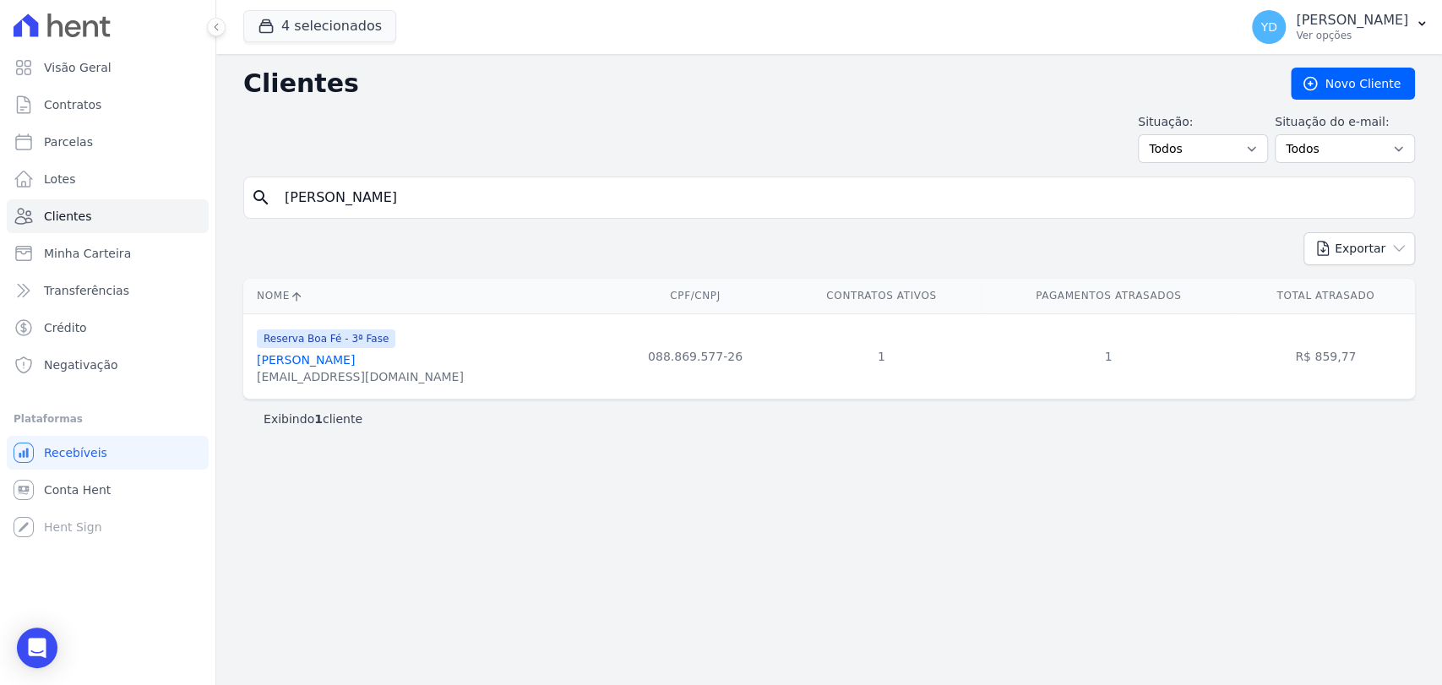
click at [420, 204] on input "Vanda Pomin De Freitas Silva" at bounding box center [841, 198] width 1133 height 34
paste input "Woodson Sahuan Rodrigues Mattos"
type input "Woodson Sahuan Rodrigues Mattos"
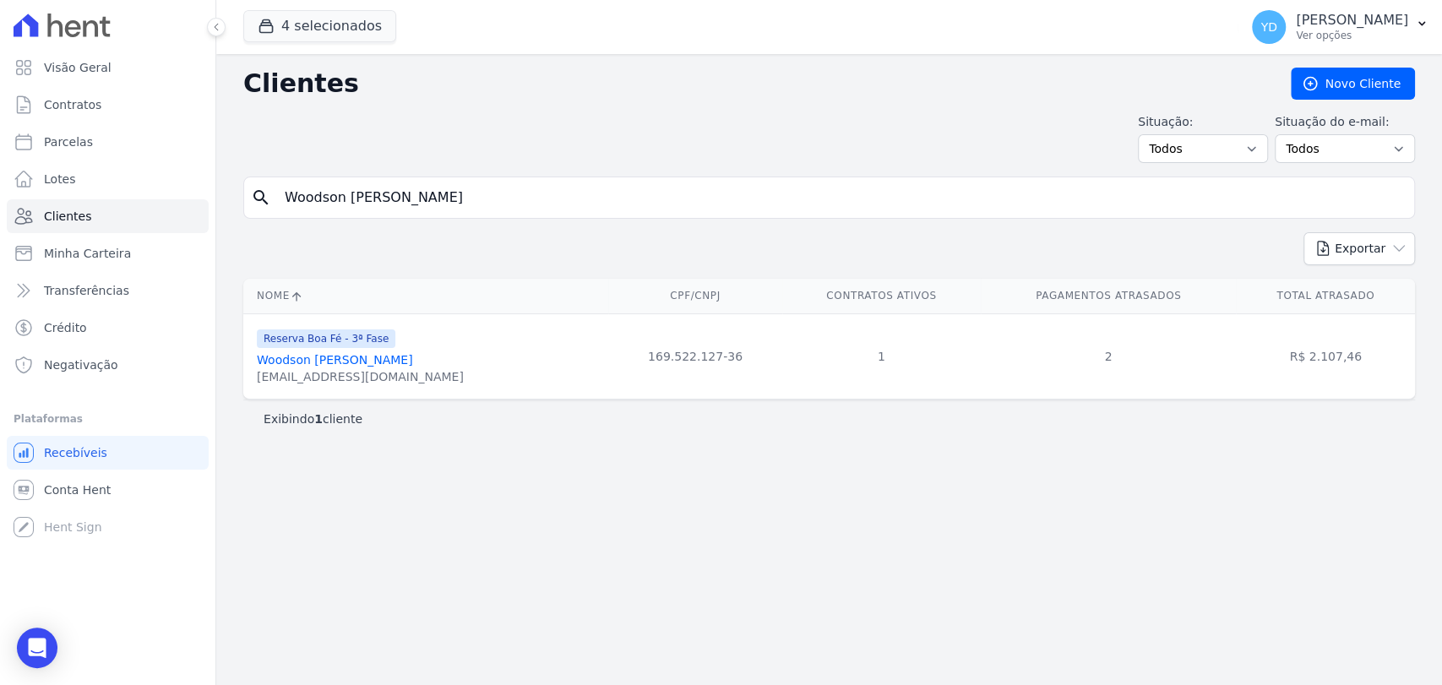
click at [363, 197] on input "Woodson Sahuan Rodrigues Mattos" at bounding box center [841, 198] width 1133 height 34
type input "182"
click at [91, 97] on span "Contratos" at bounding box center [72, 104] width 57 height 17
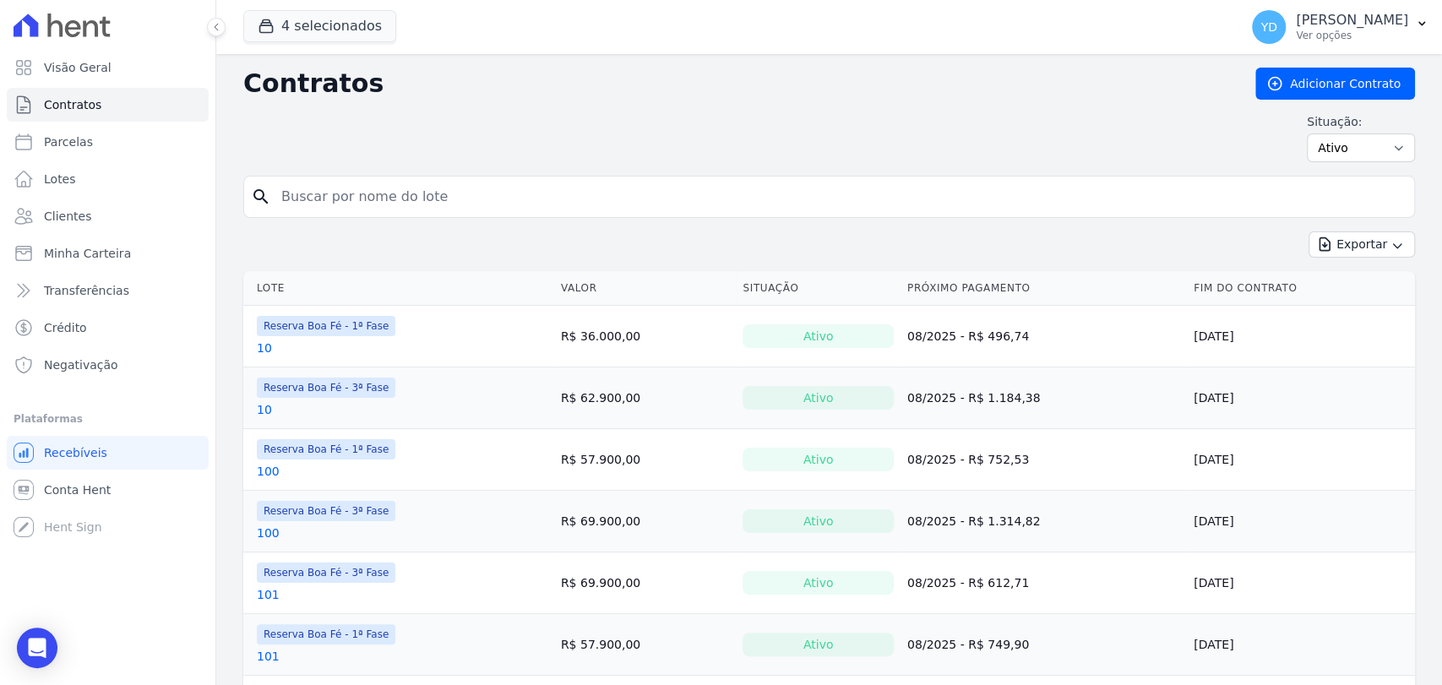
click at [316, 198] on input "search" at bounding box center [839, 197] width 1137 height 34
type input "182"
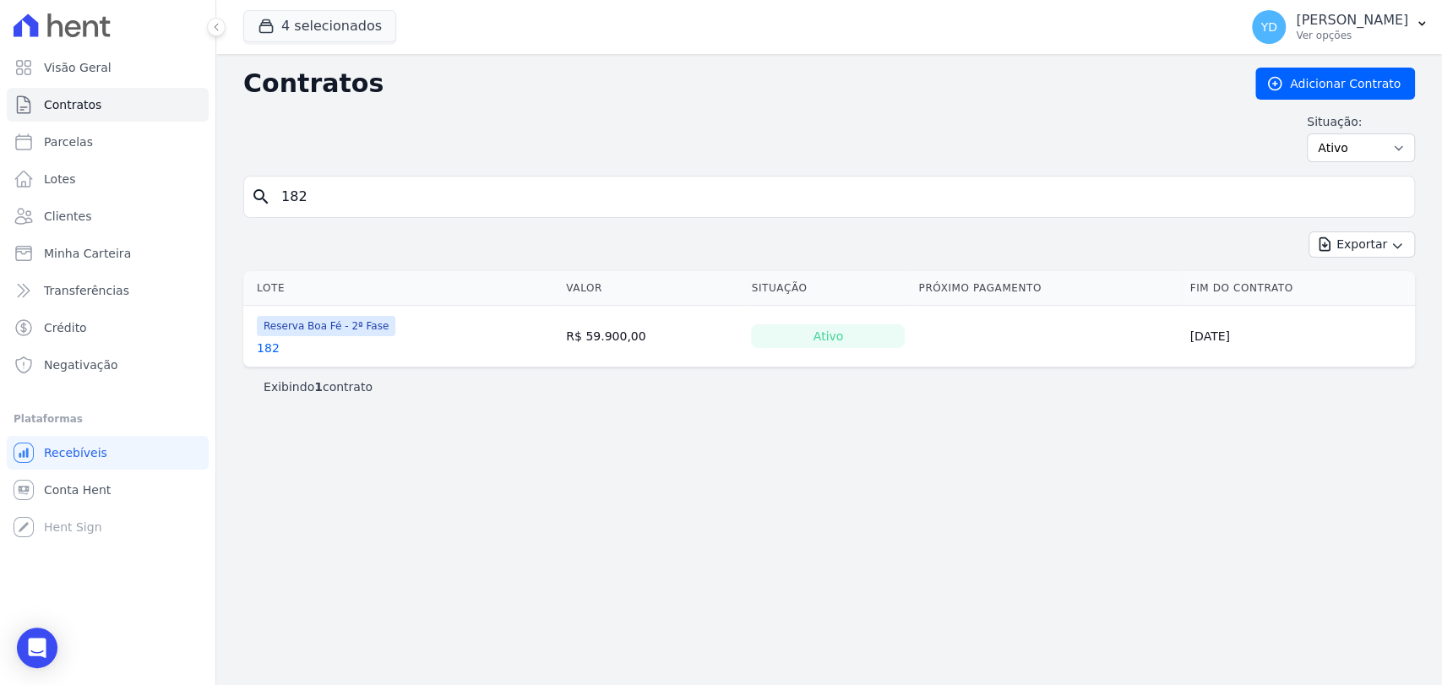
click at [281, 348] on div "182" at bounding box center [326, 348] width 139 height 17
click at [269, 346] on link "182" at bounding box center [268, 348] width 23 height 17
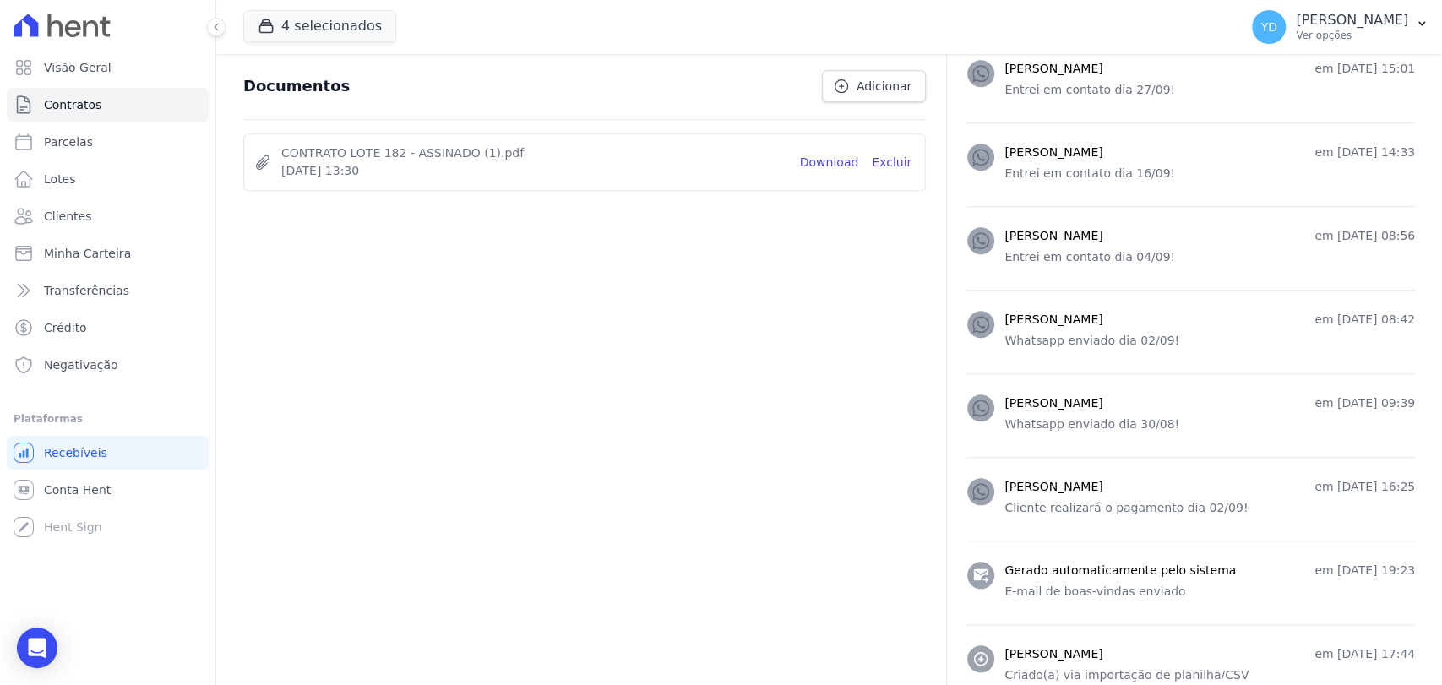
scroll to position [939, 0]
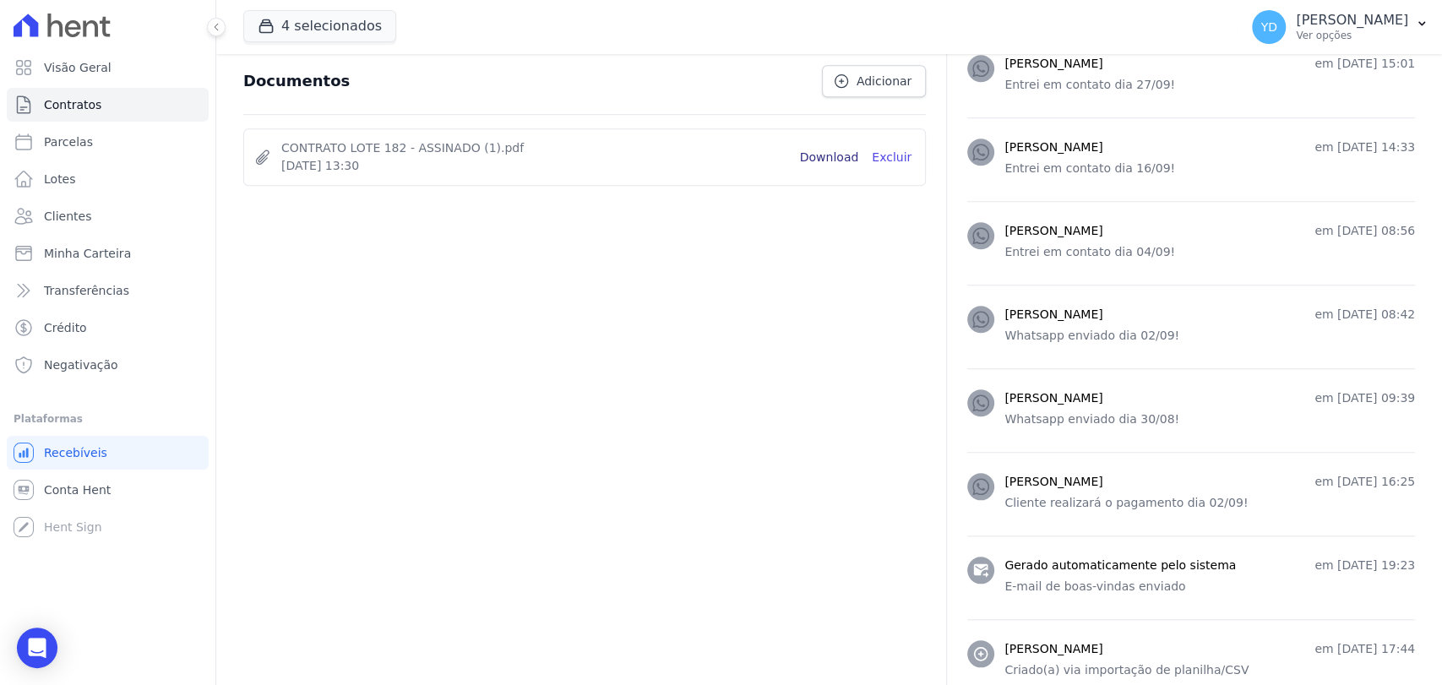
click at [829, 155] on link "Download" at bounding box center [829, 158] width 59 height 18
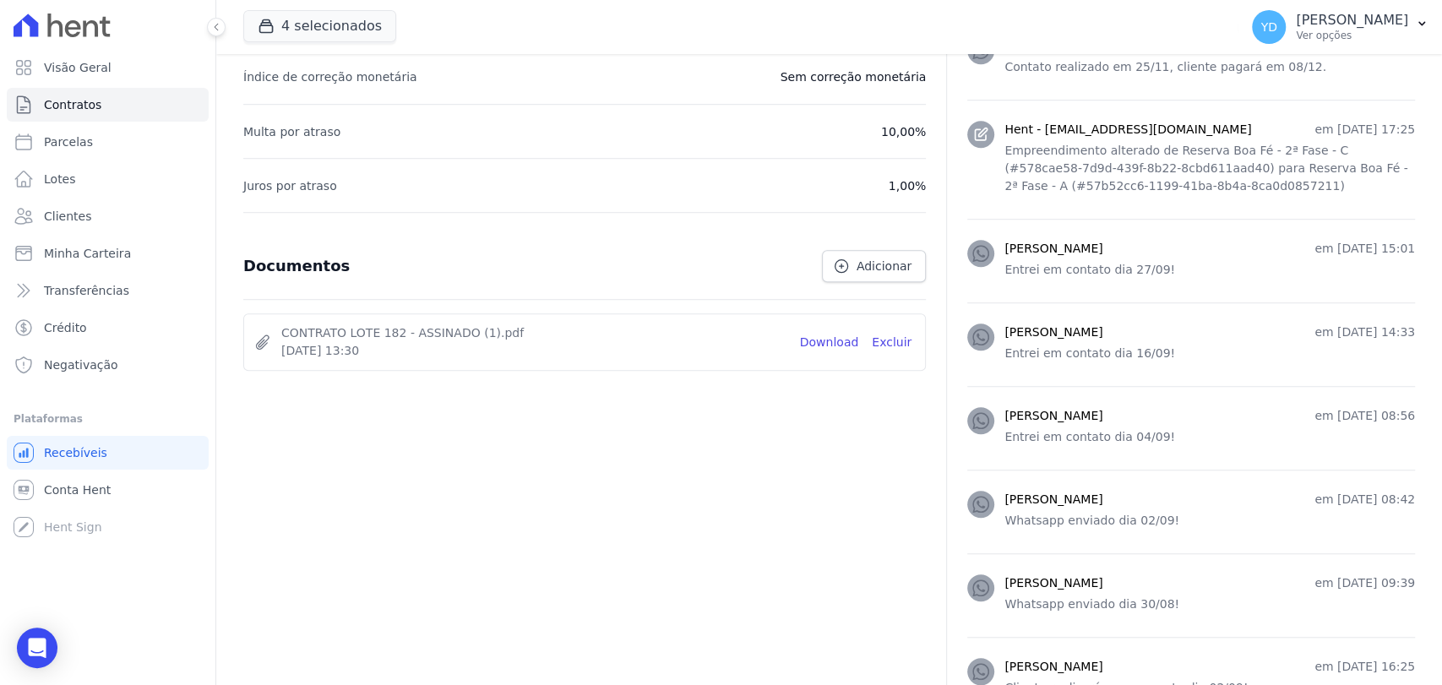
scroll to position [94, 0]
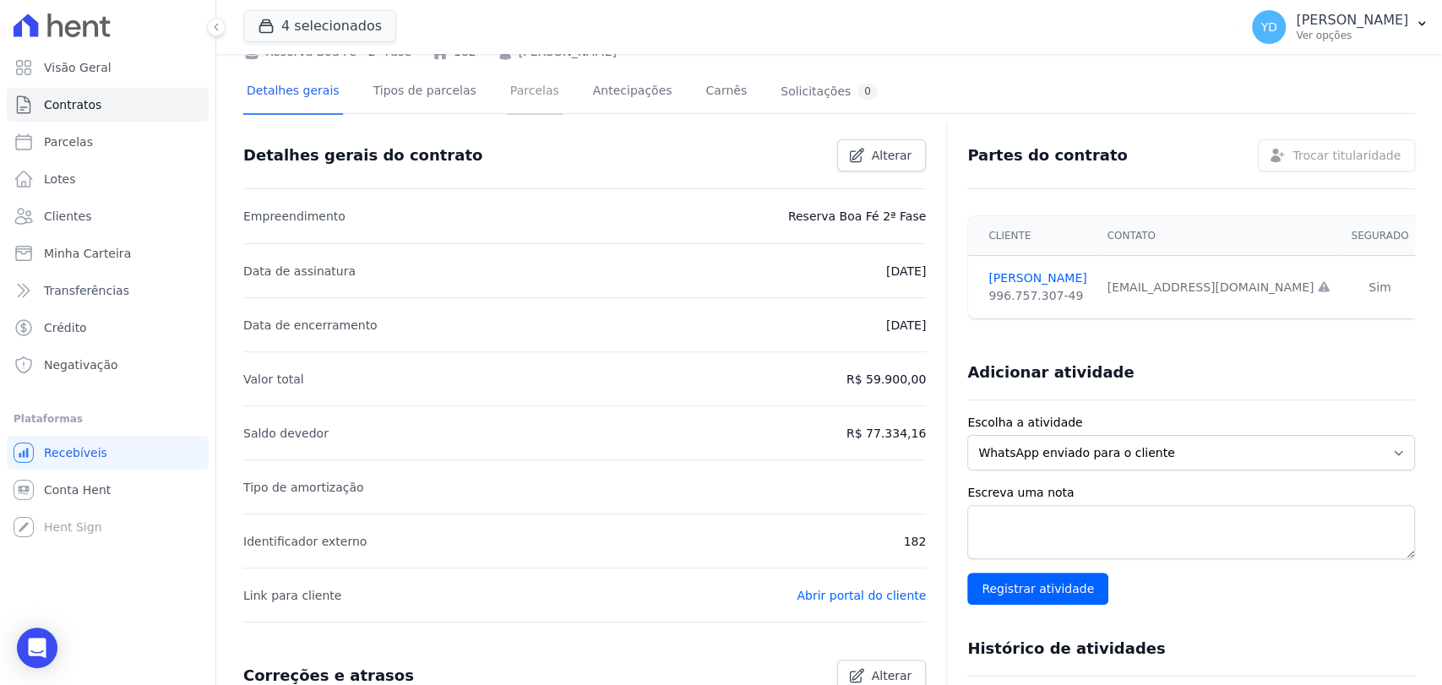
click at [511, 90] on link "Parcelas" at bounding box center [535, 92] width 56 height 45
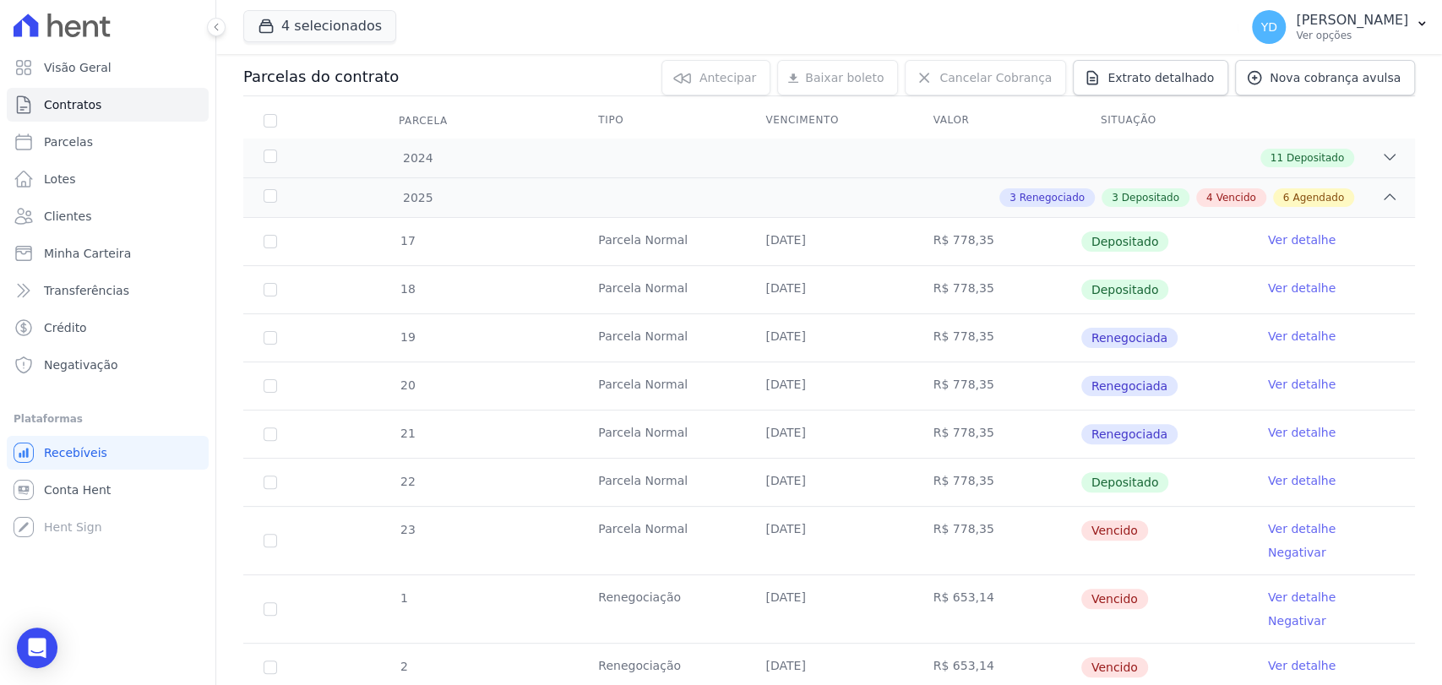
scroll to position [188, 0]
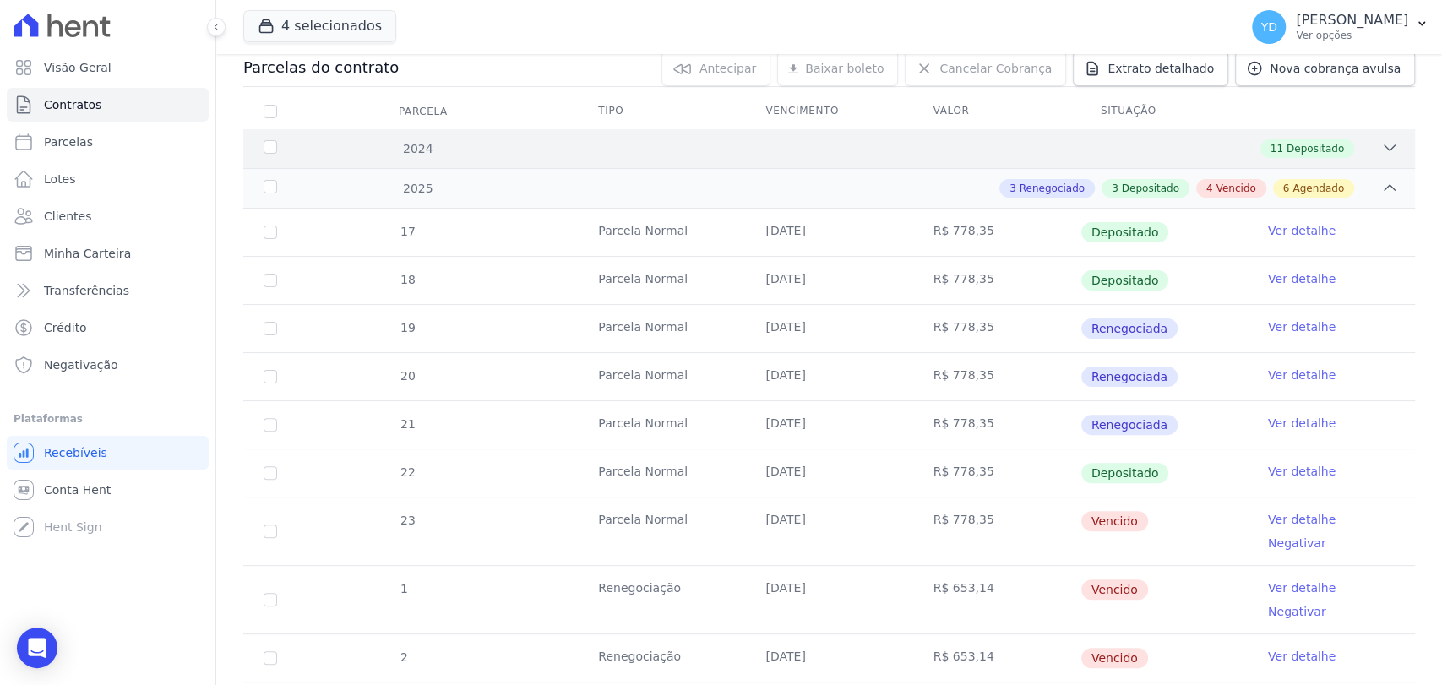
click at [953, 159] on div "2024 11 Depositado" at bounding box center [829, 148] width 1172 height 39
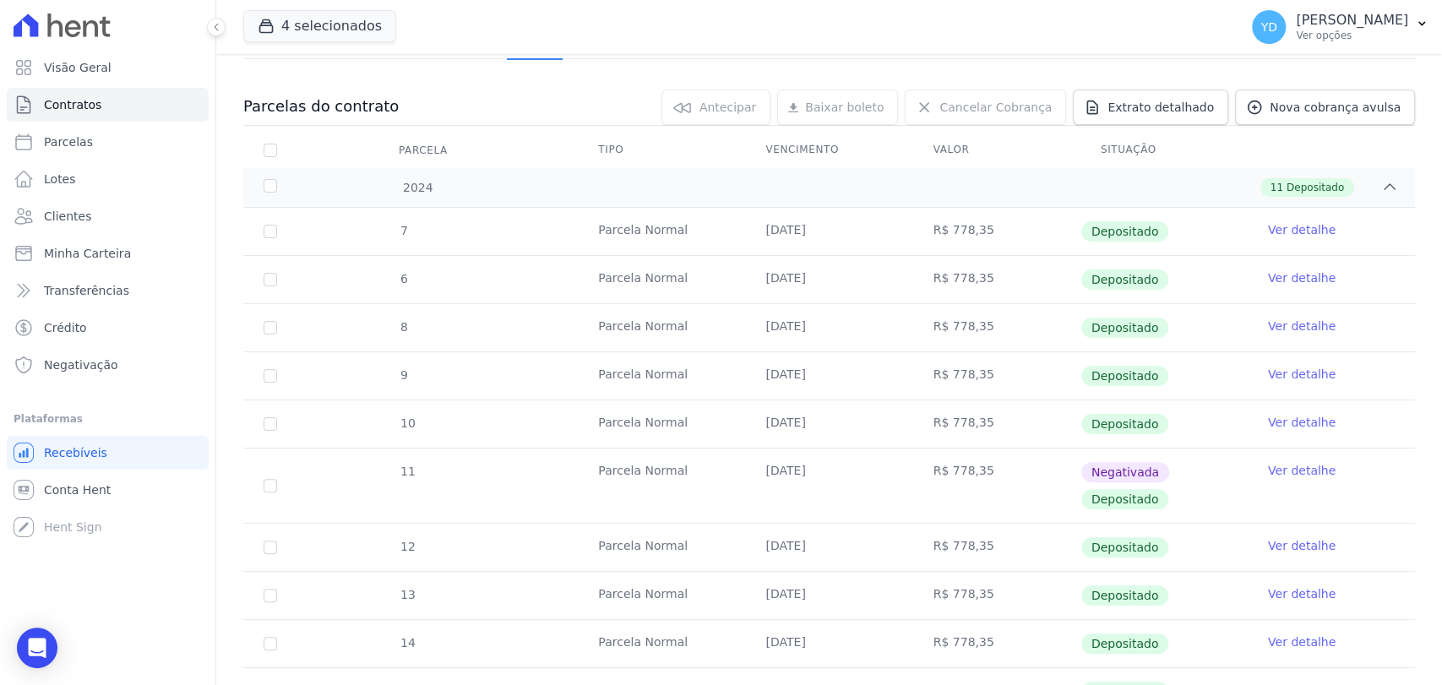
scroll to position [0, 0]
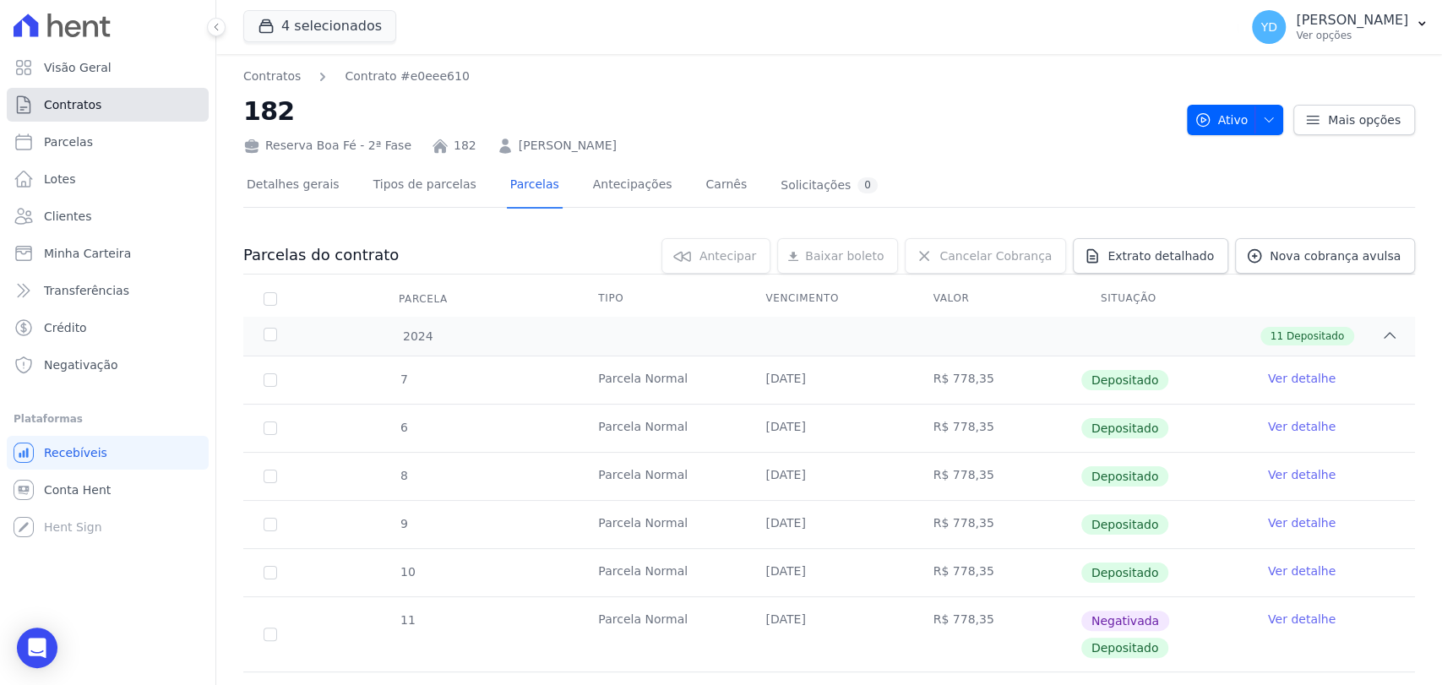
click at [89, 102] on span "Contratos" at bounding box center [72, 104] width 57 height 17
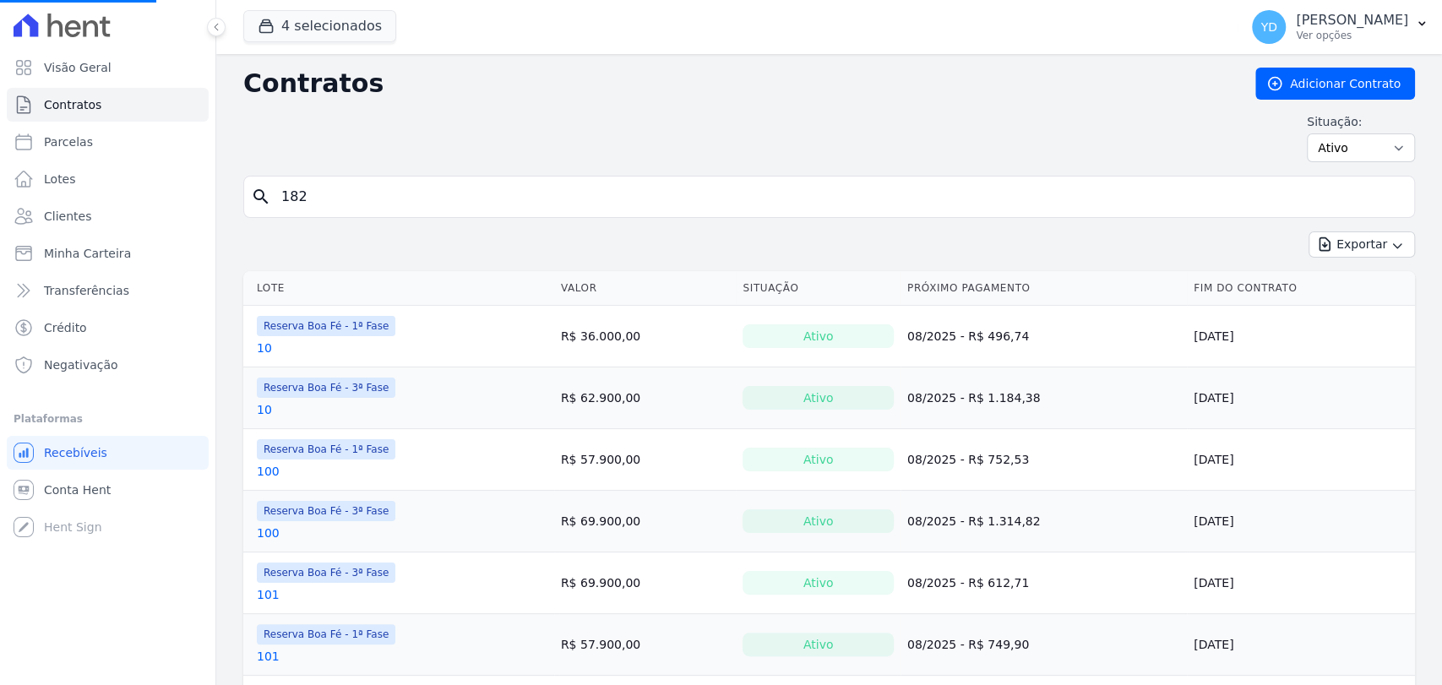
click at [356, 194] on input "182" at bounding box center [839, 197] width 1137 height 34
click at [356, 194] on input "search" at bounding box center [839, 197] width 1137 height 34
type input "237"
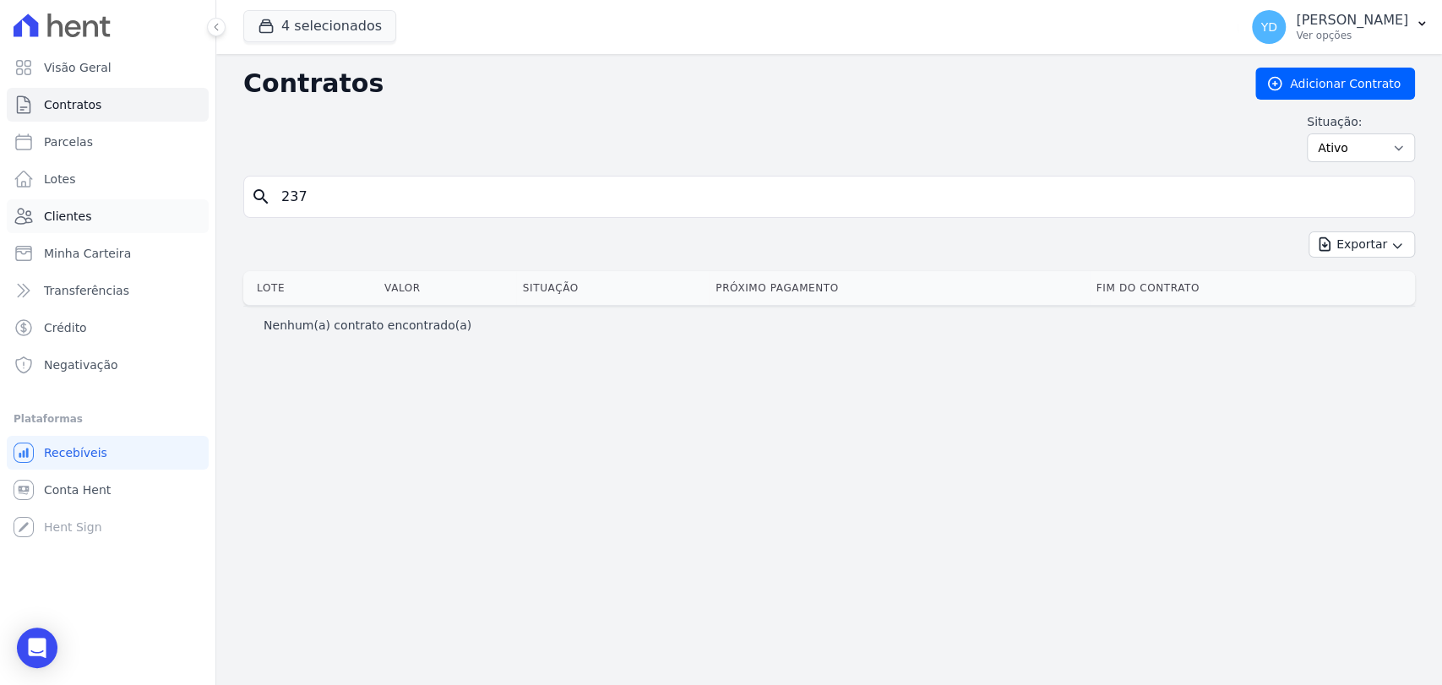
click at [128, 209] on link "Clientes" at bounding box center [108, 216] width 202 height 34
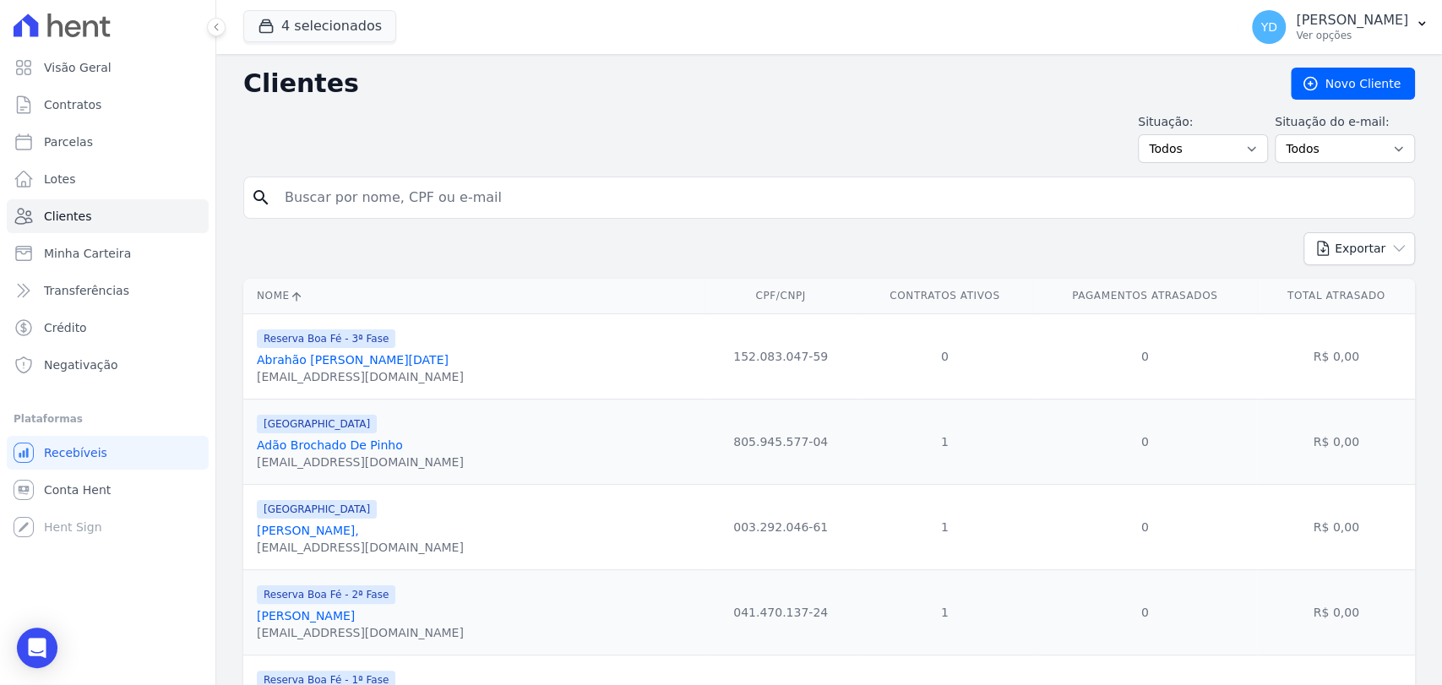
click at [401, 205] on input "search" at bounding box center [841, 198] width 1133 height 34
type input "guilherme nunes"
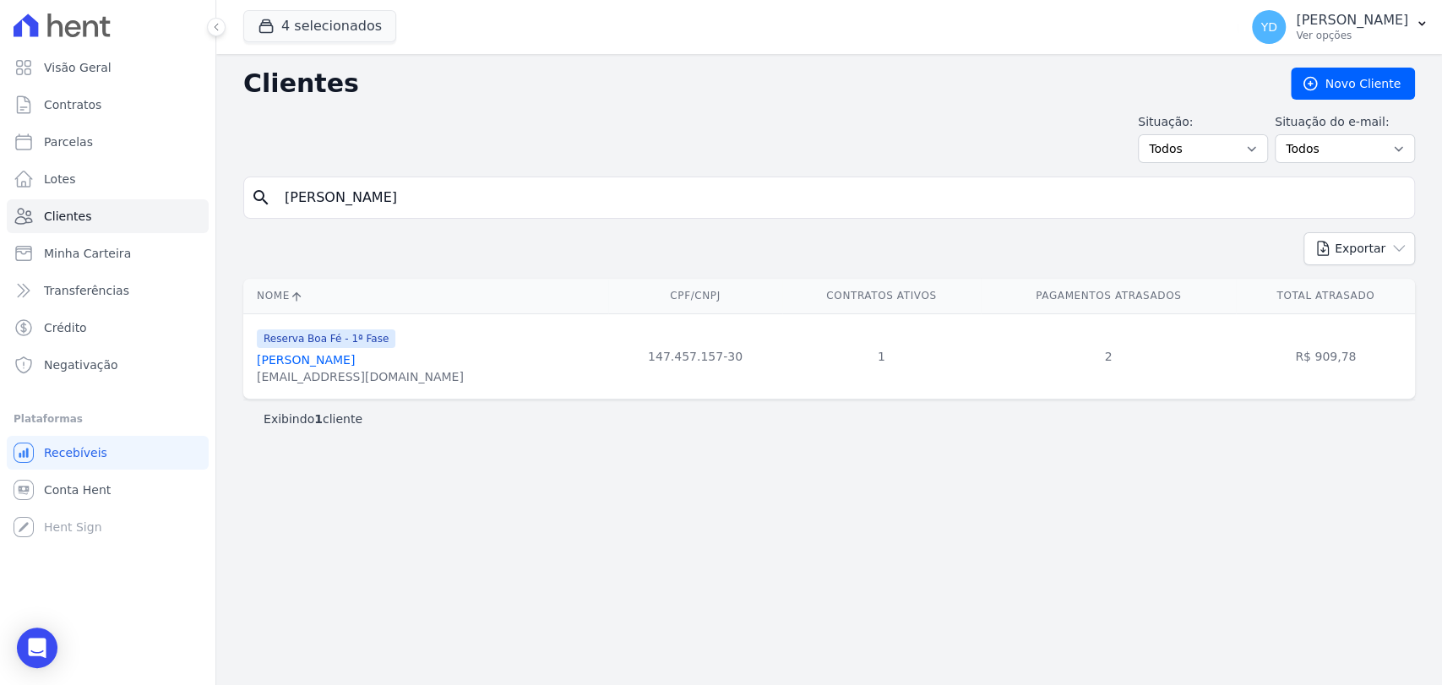
drag, startPoint x: 323, startPoint y: 369, endPoint x: 309, endPoint y: 361, distance: 15.9
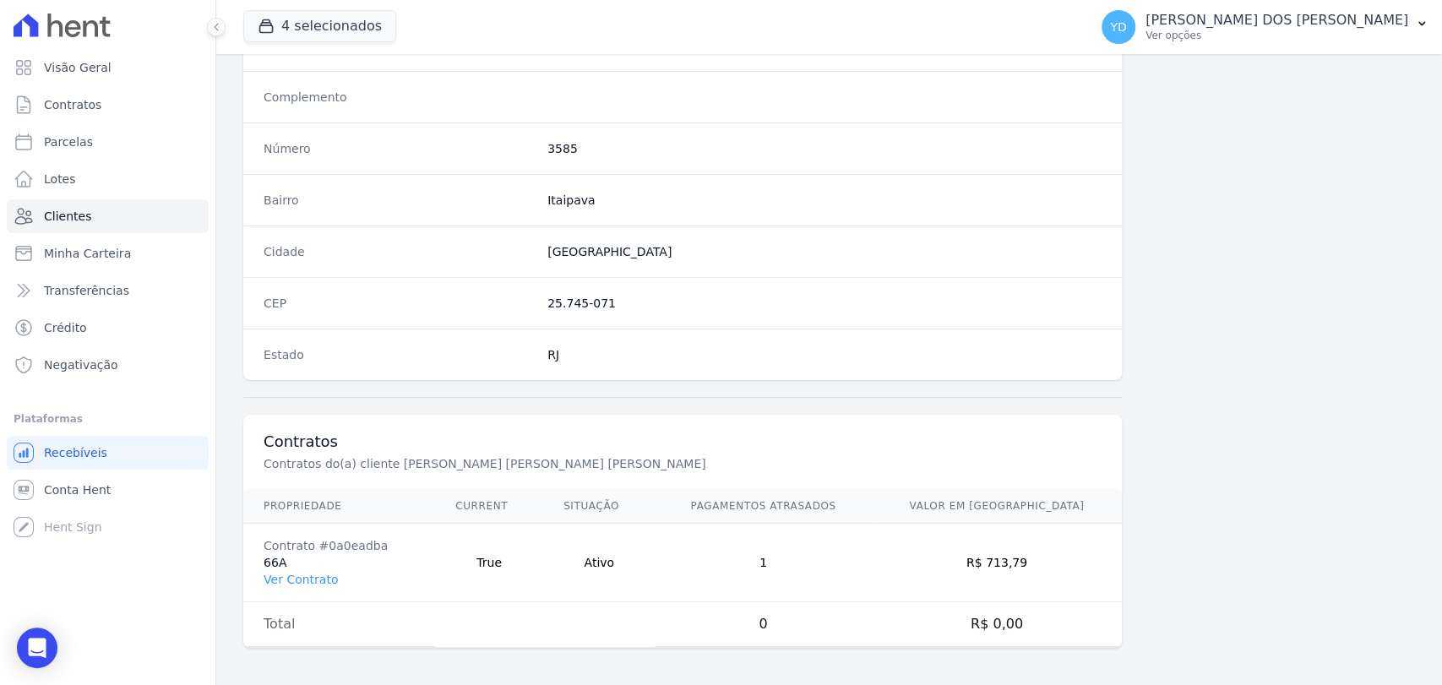
scroll to position [892, 0]
click at [311, 576] on link "Ver Contrato" at bounding box center [301, 580] width 74 height 14
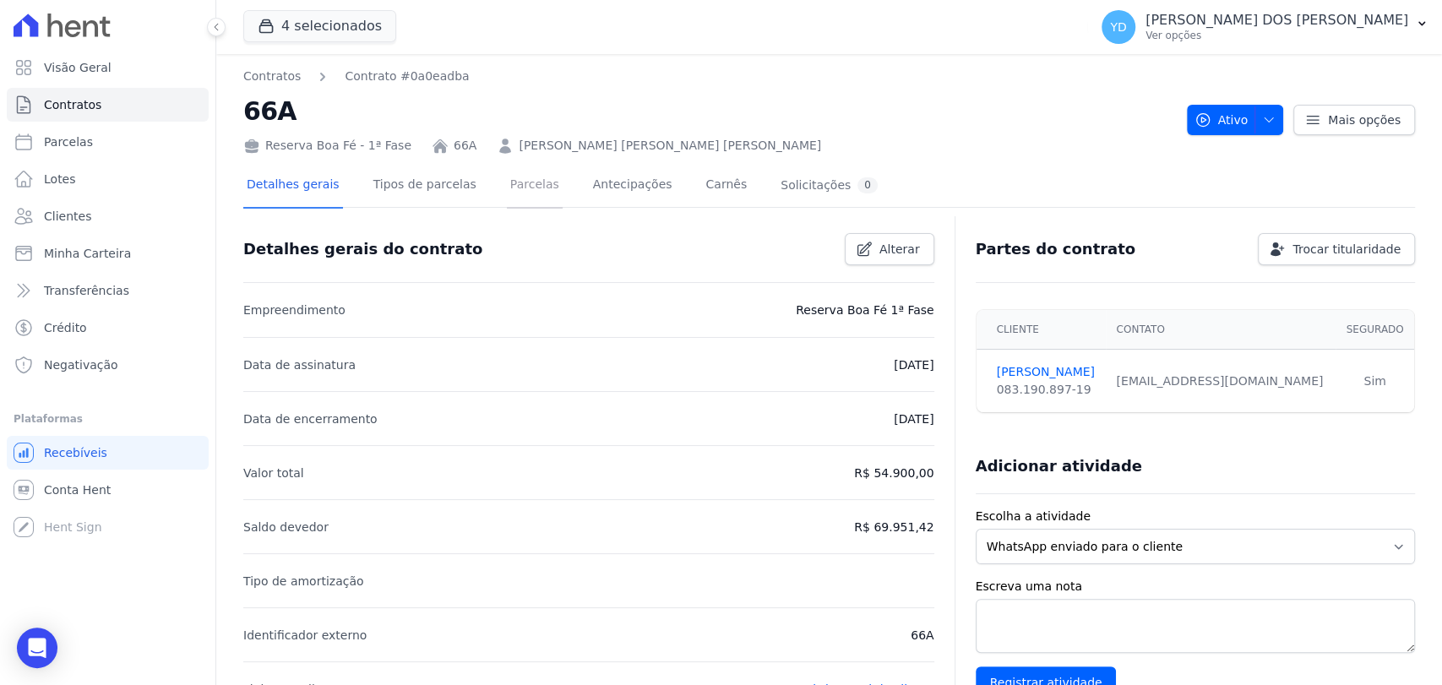
click at [507, 184] on link "Parcelas" at bounding box center [535, 186] width 56 height 45
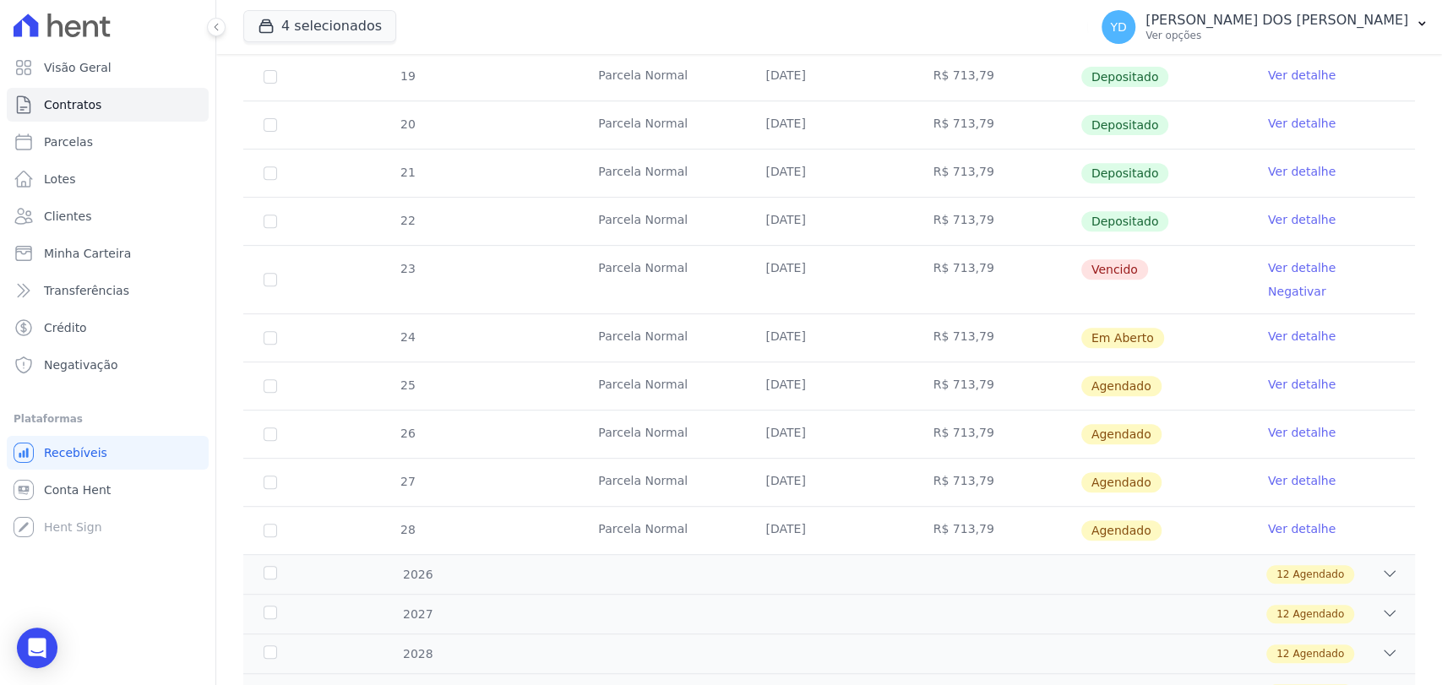
scroll to position [469, 0]
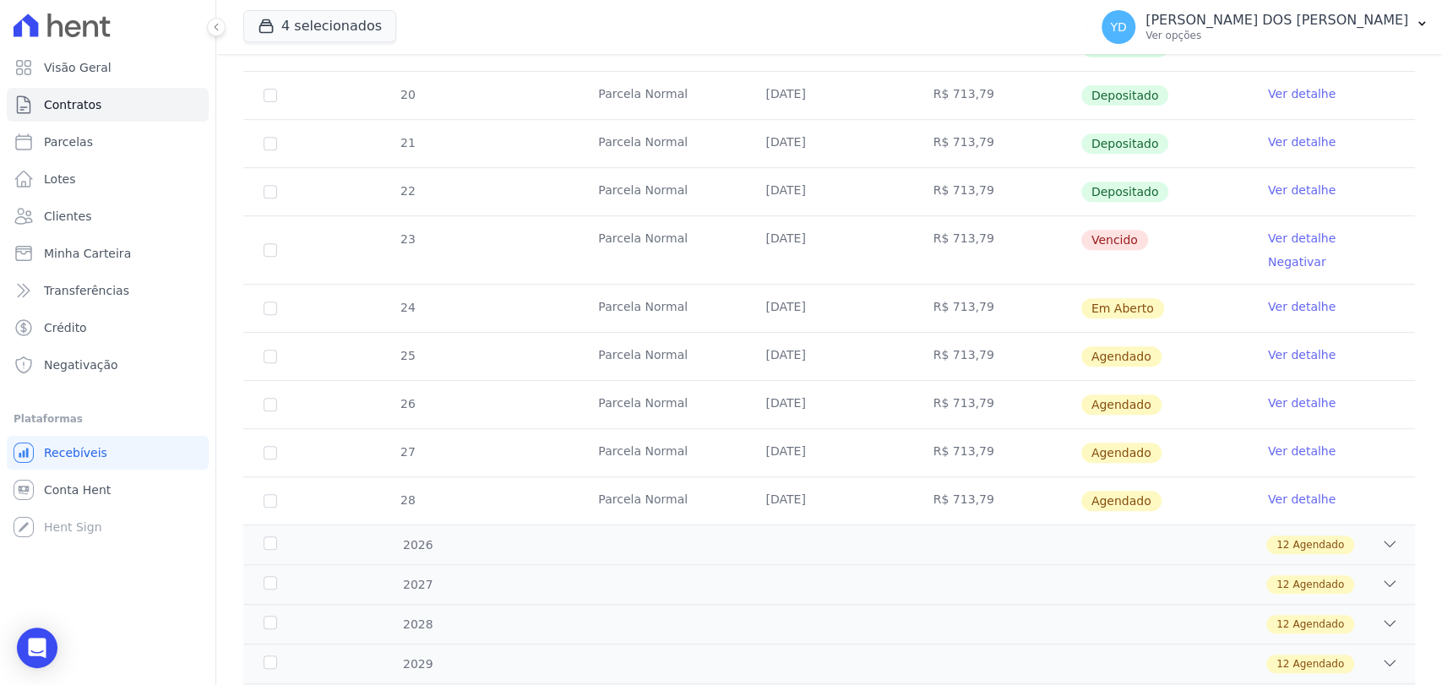
click at [1269, 234] on link "Ver detalhe" at bounding box center [1302, 238] width 68 height 17
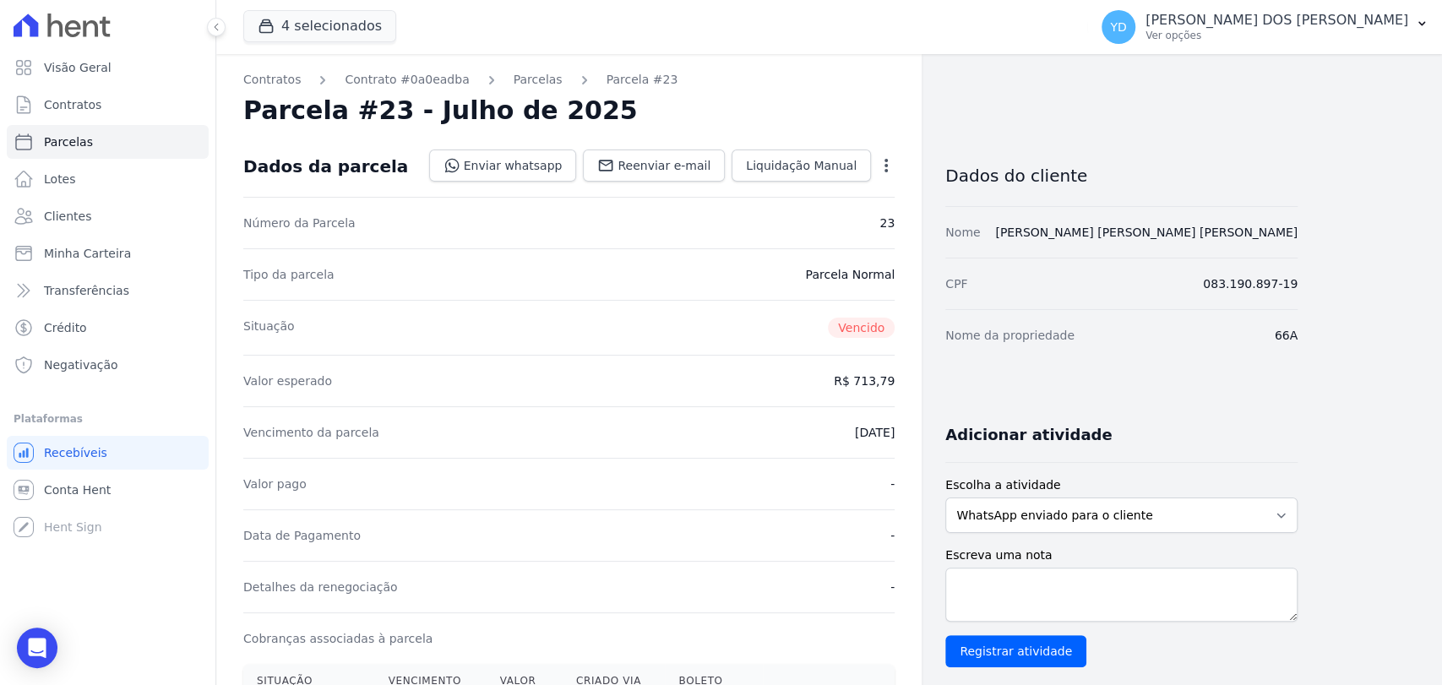
scroll to position [281, 0]
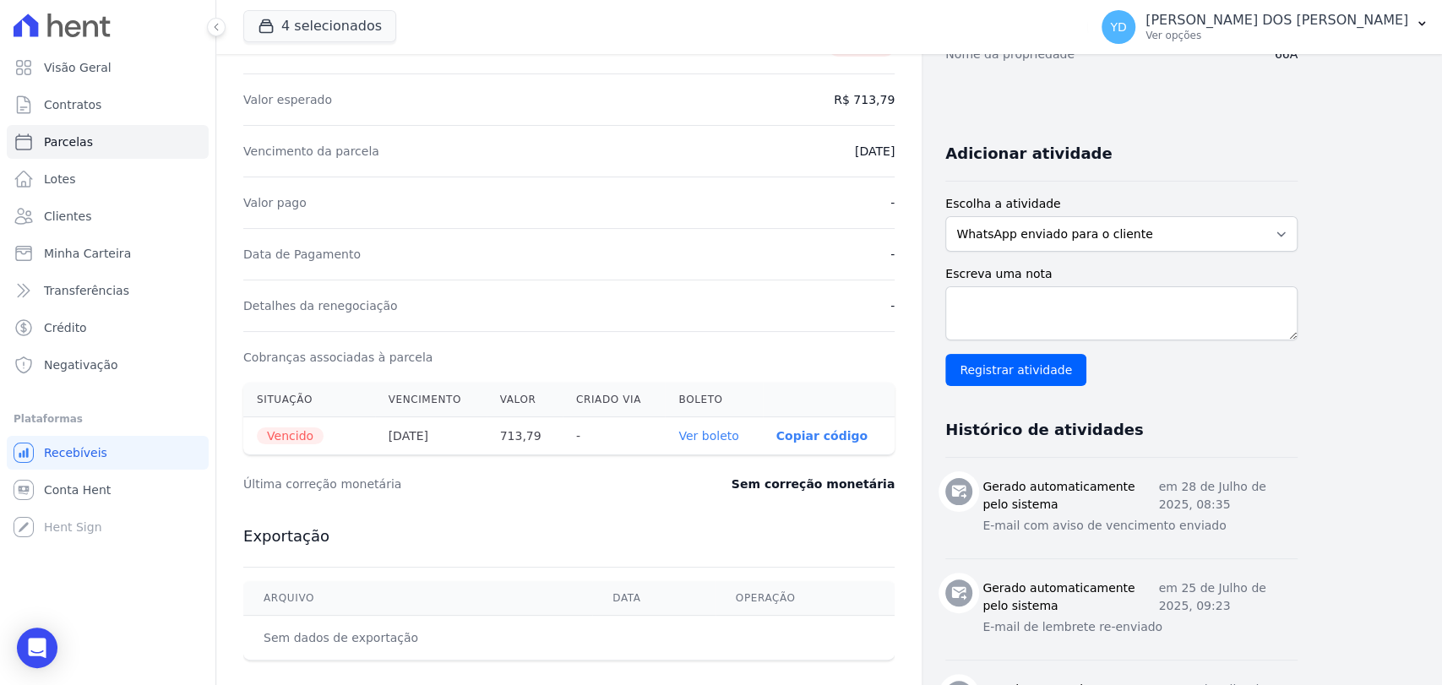
click at [717, 448] on th "Ver boleto" at bounding box center [713, 436] width 97 height 38
click at [725, 433] on link "Ver boleto" at bounding box center [709, 436] width 60 height 14
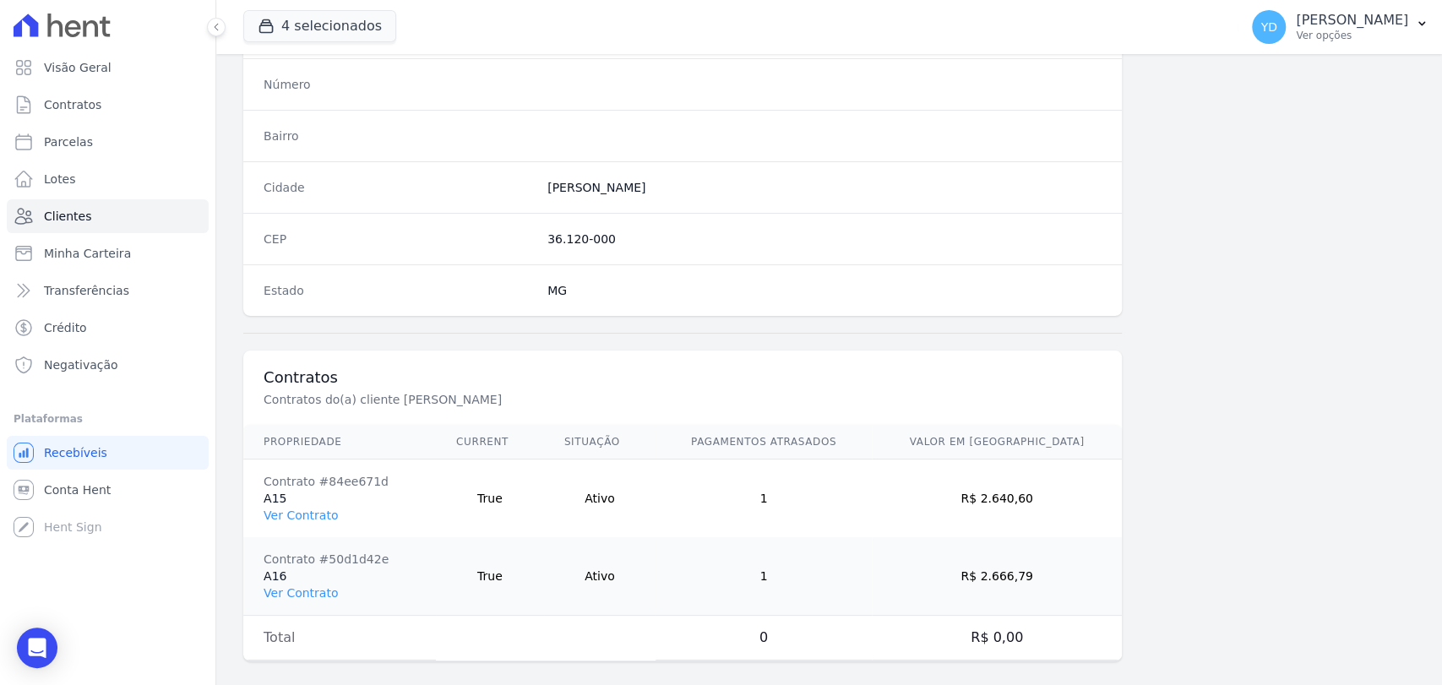
scroll to position [971, 0]
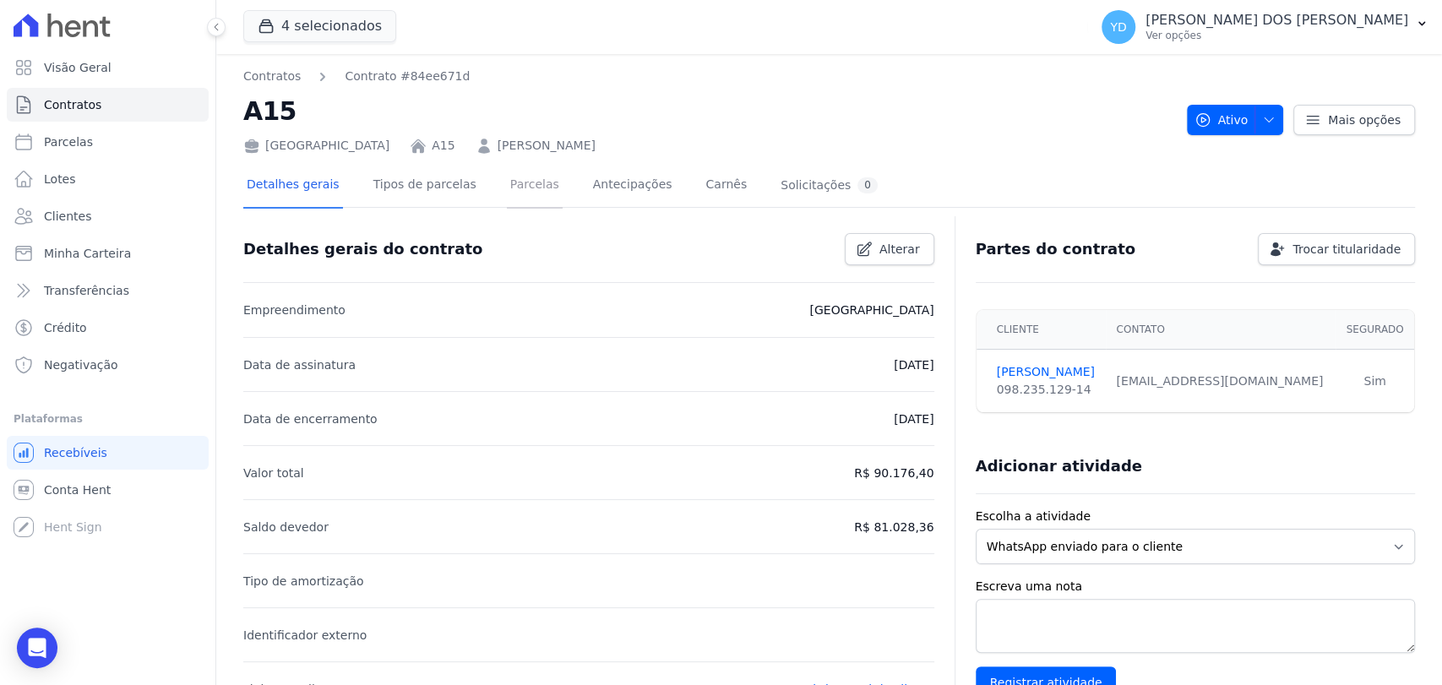
click at [507, 197] on link "Parcelas" at bounding box center [535, 186] width 56 height 45
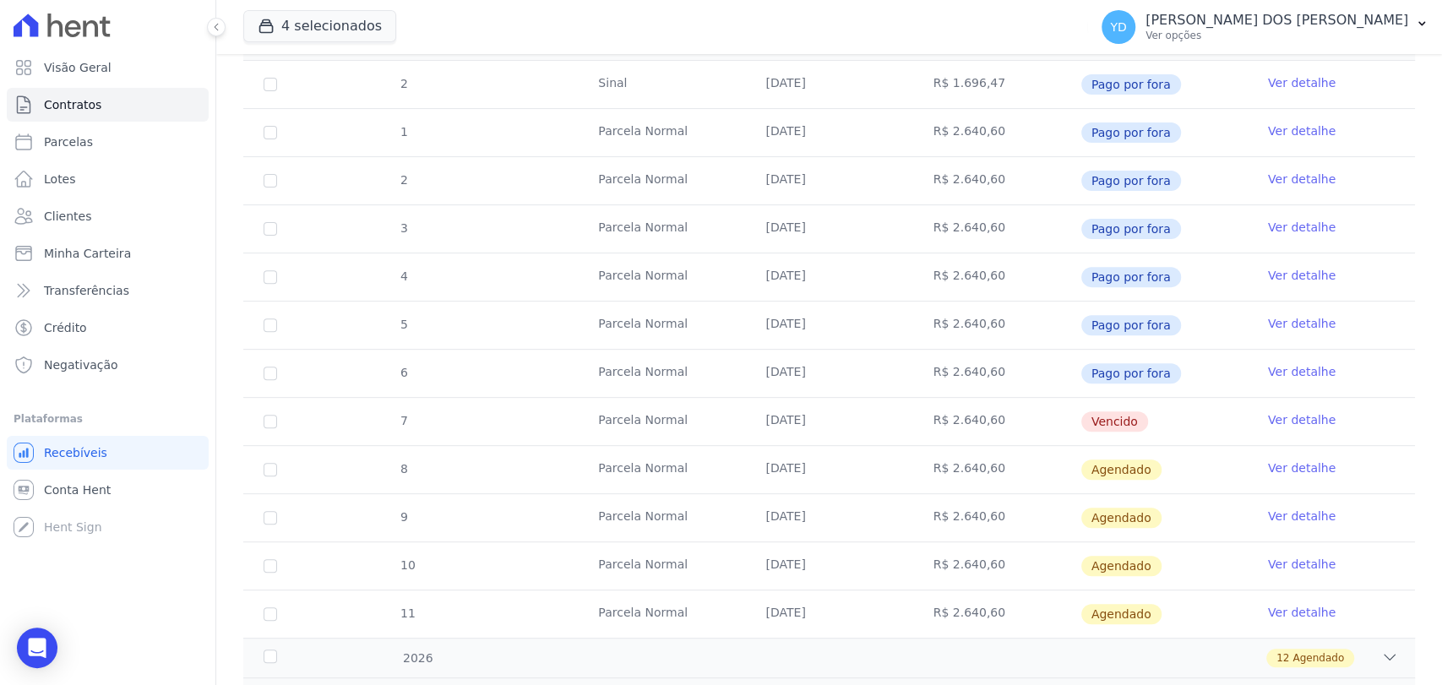
scroll to position [375, 0]
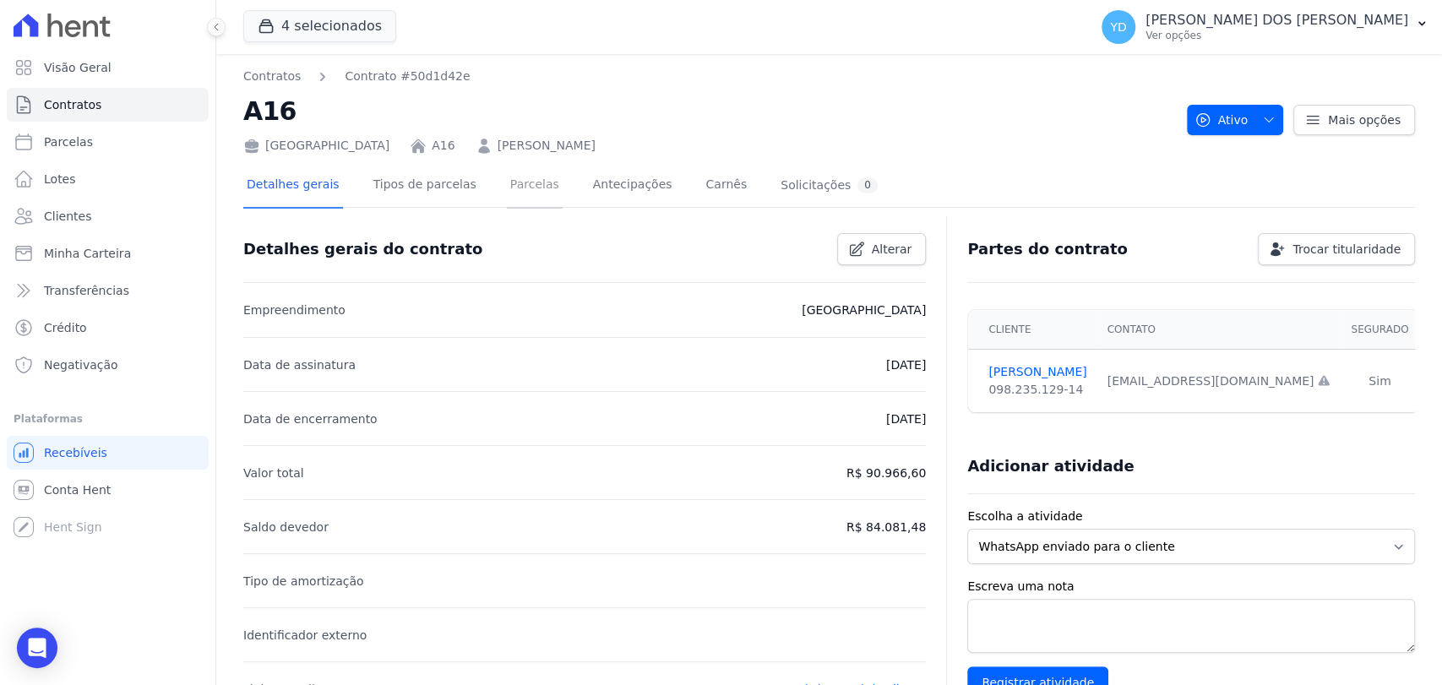
click at [514, 197] on link "Parcelas" at bounding box center [535, 186] width 56 height 45
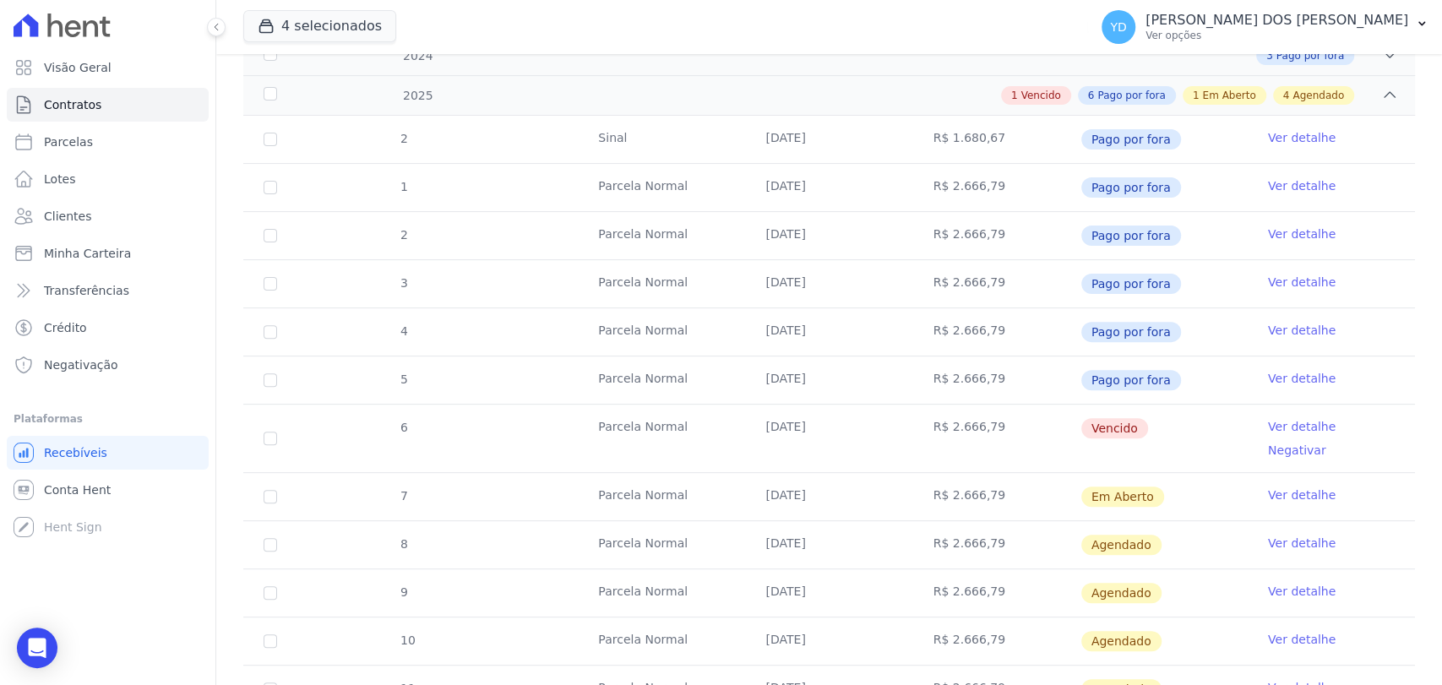
scroll to position [281, 0]
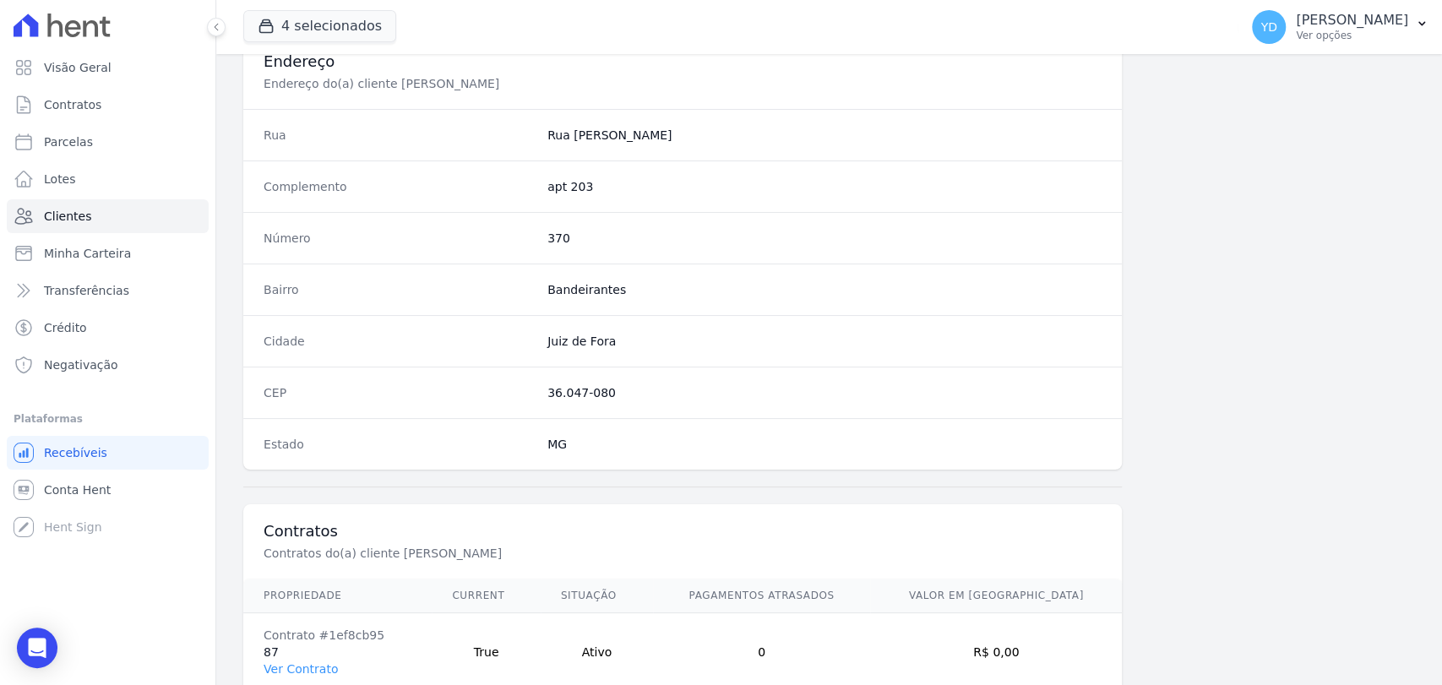
scroll to position [892, 0]
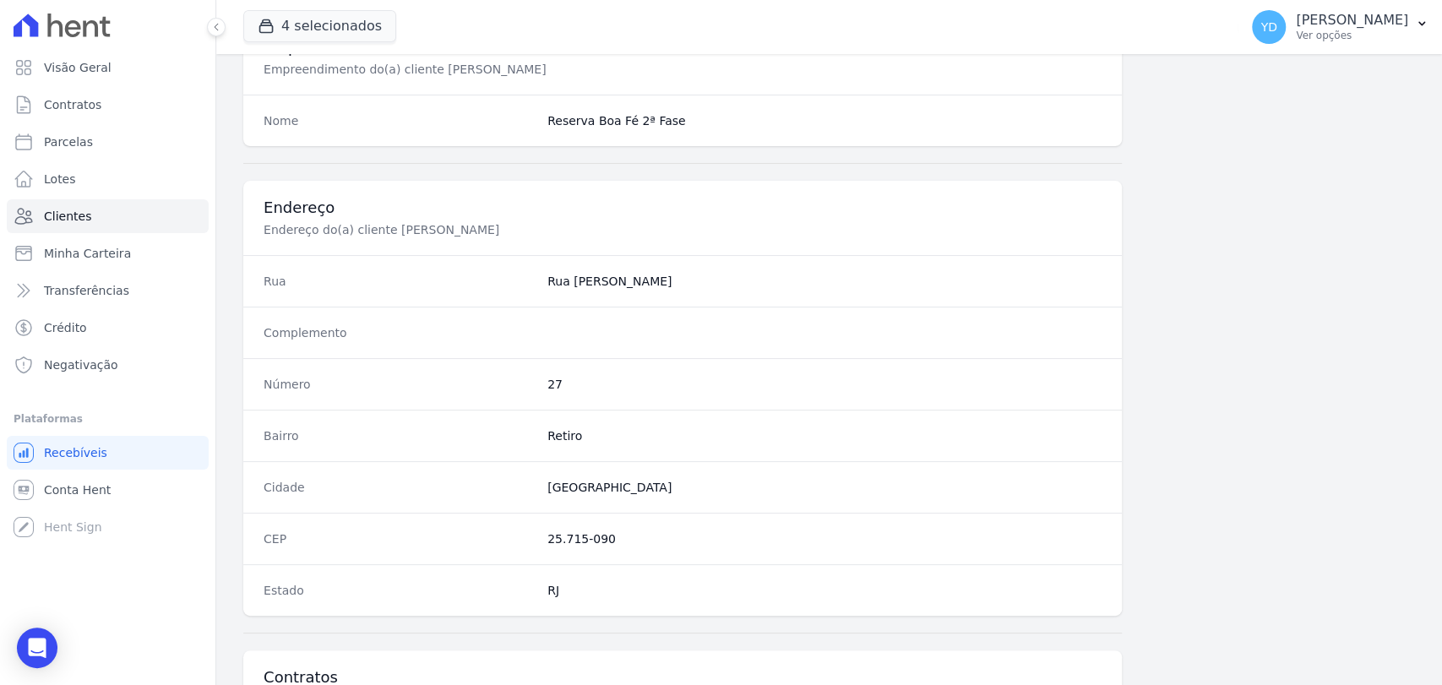
scroll to position [971, 0]
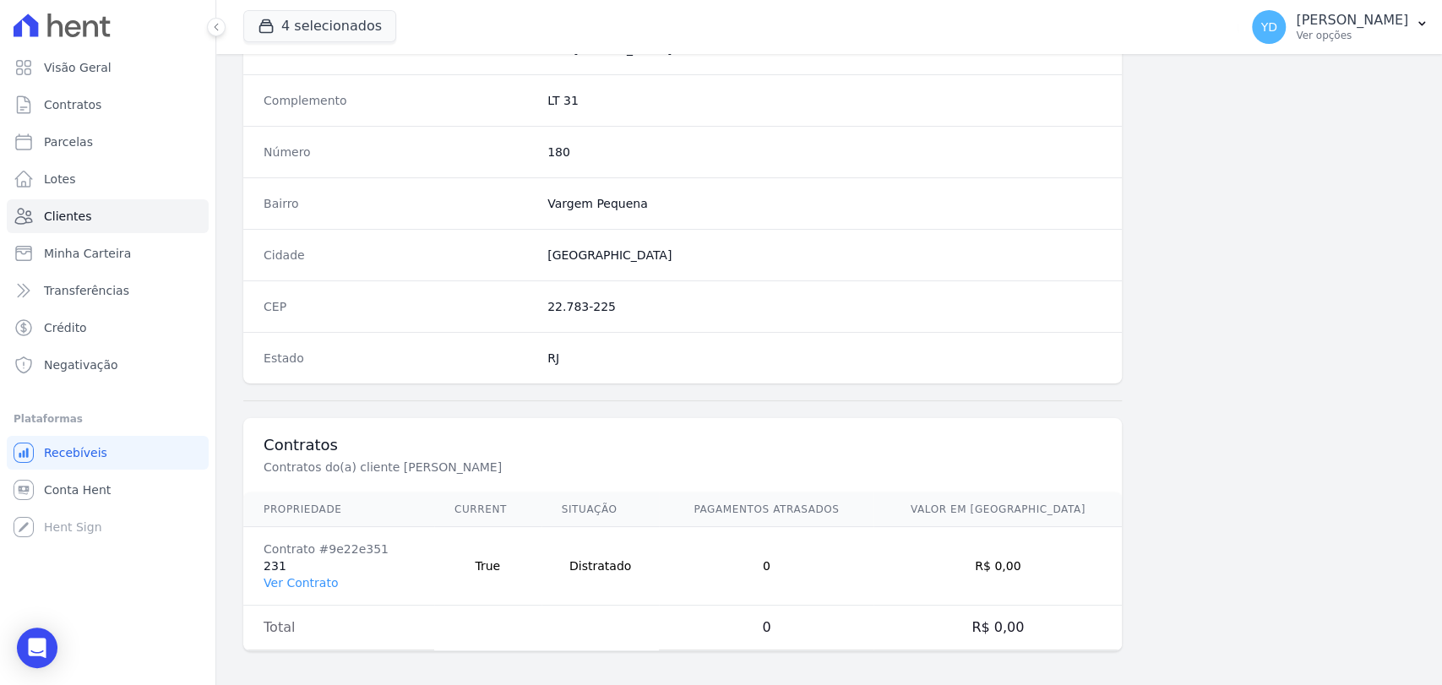
scroll to position [892, 0]
click at [303, 573] on link "Ver Contrato" at bounding box center [301, 580] width 74 height 14
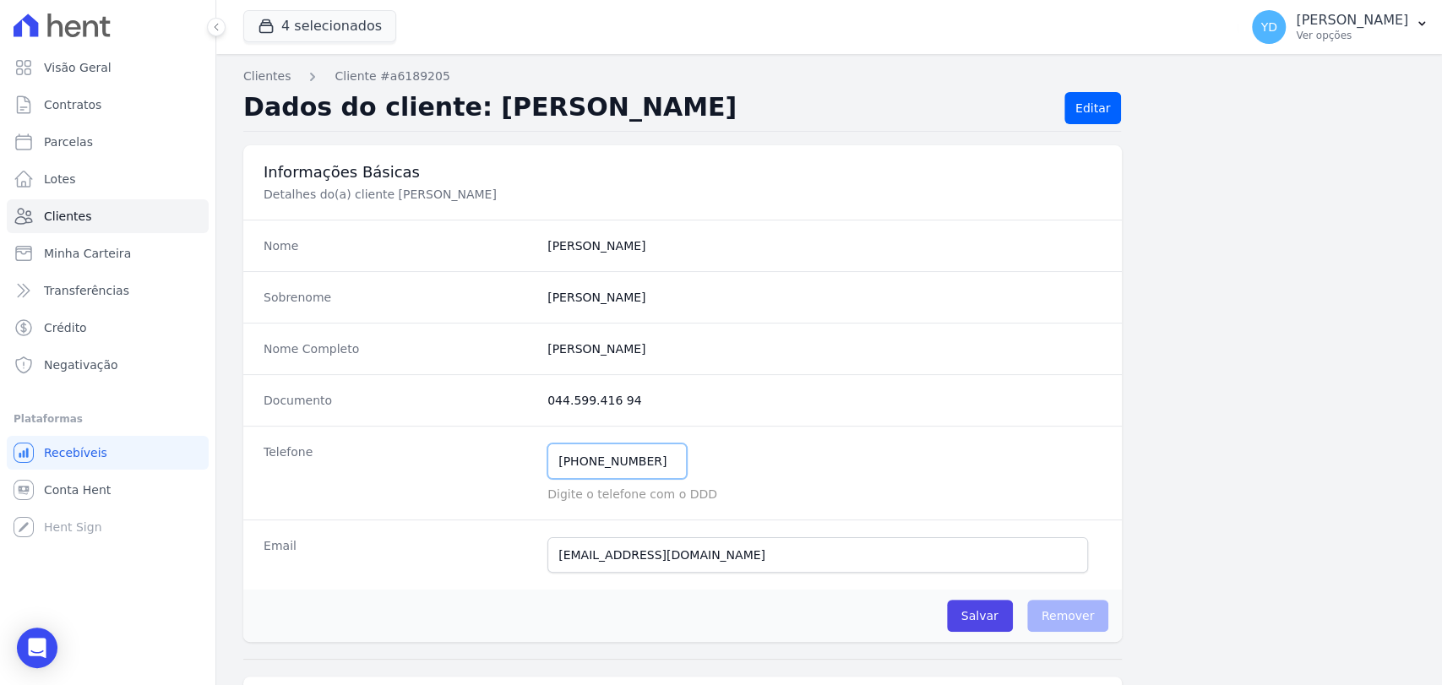
click at [631, 454] on input "[PHONE_NUMBER]" at bounding box center [617, 461] width 139 height 35
click at [631, 454] on input "(32) 99117-4379" at bounding box center [617, 461] width 139 height 35
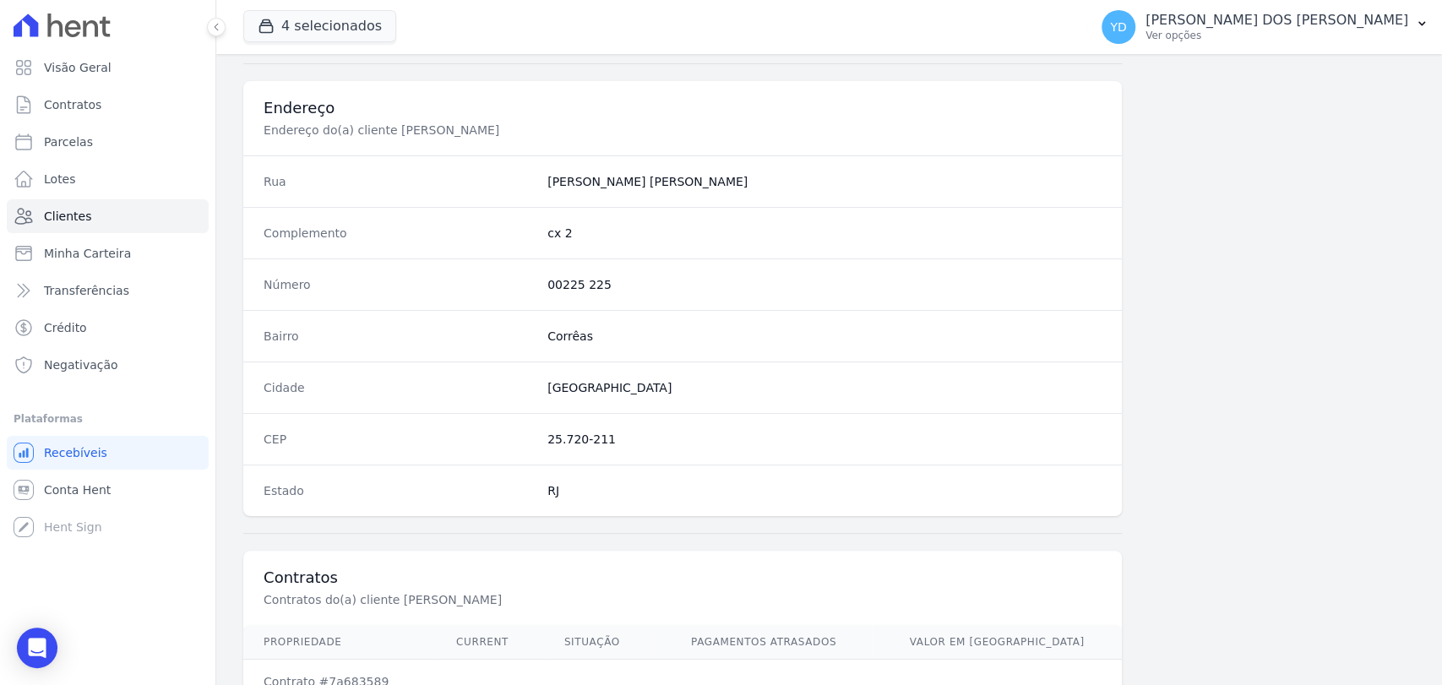
scroll to position [892, 0]
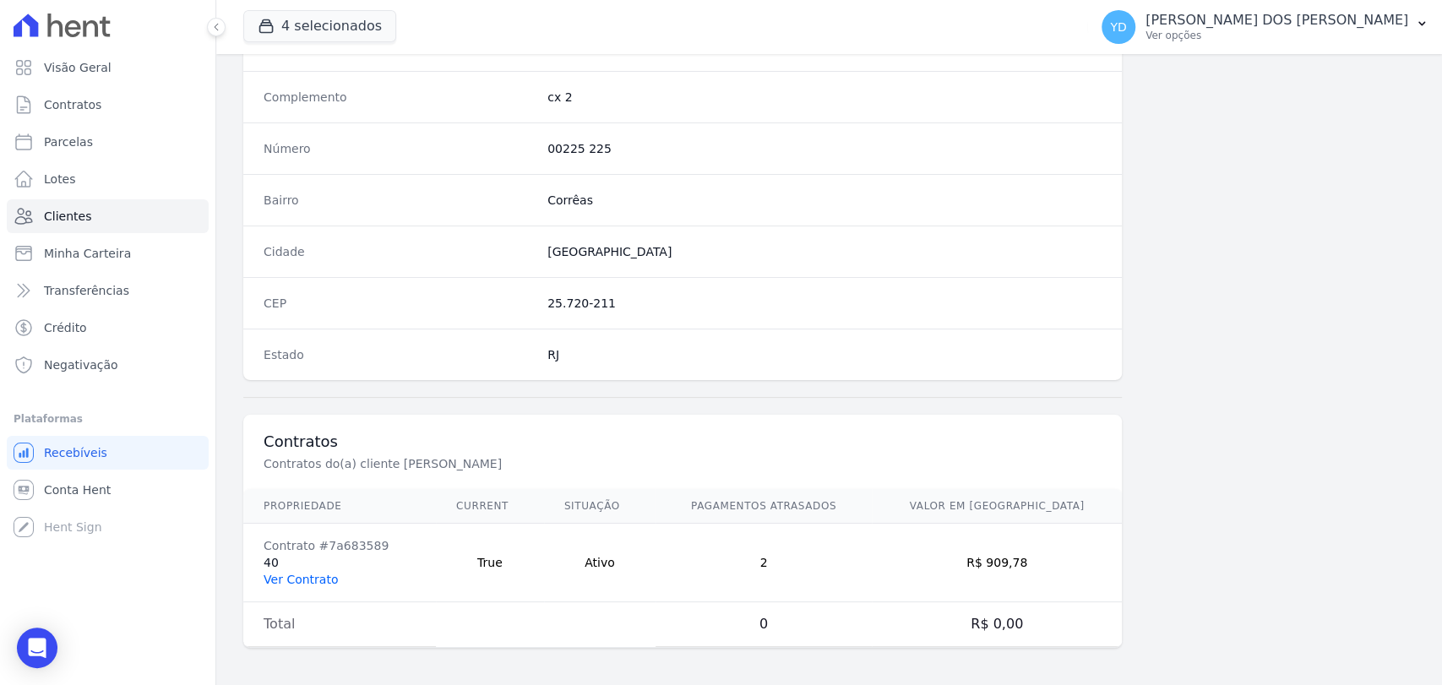
click at [272, 575] on link "Ver Contrato" at bounding box center [301, 580] width 74 height 14
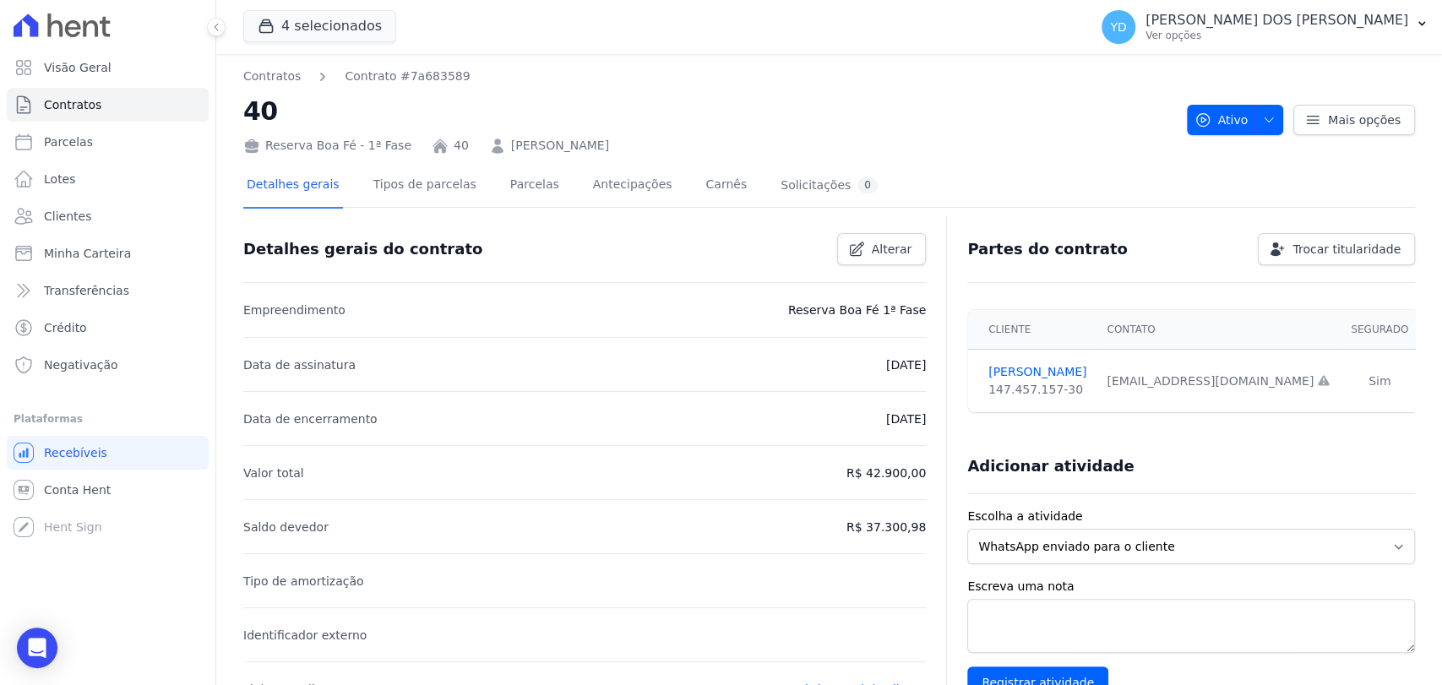
click at [540, 212] on div at bounding box center [829, 214] width 1172 height 14
click at [525, 188] on link "Parcelas" at bounding box center [535, 186] width 56 height 45
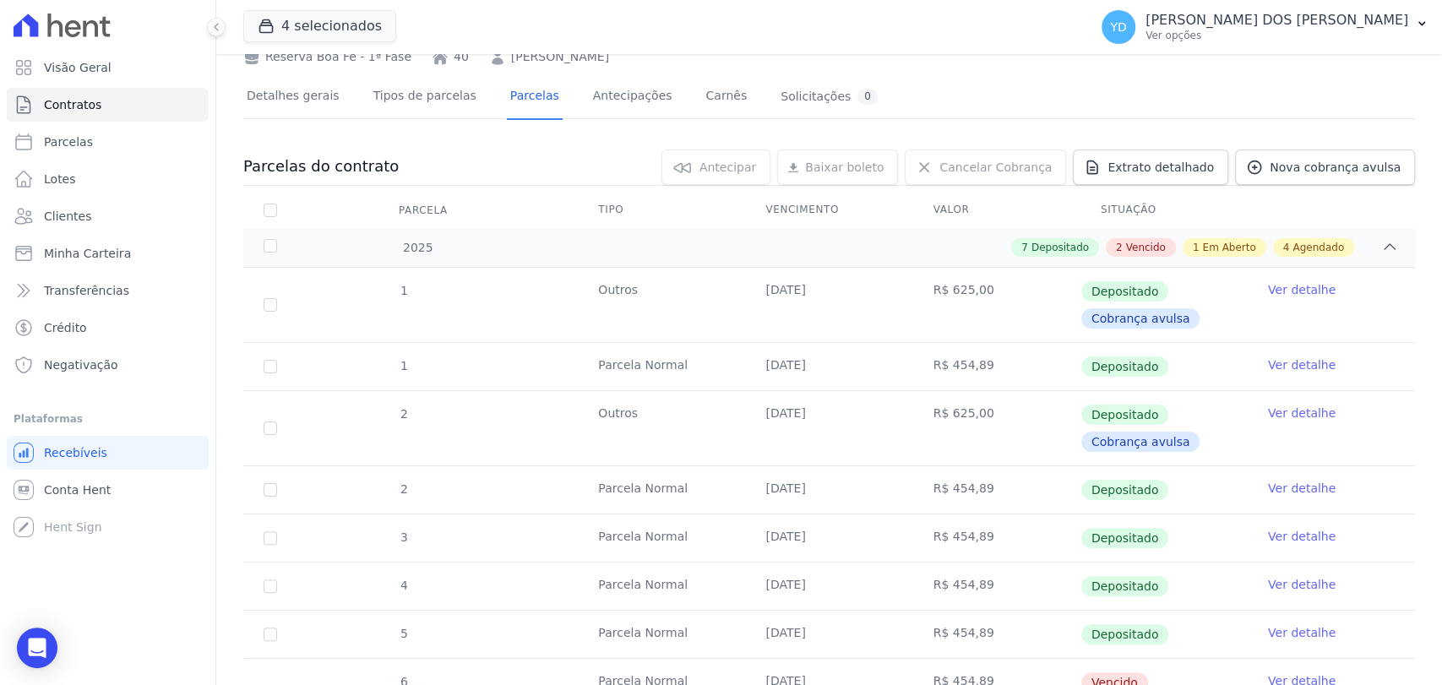
scroll to position [469, 0]
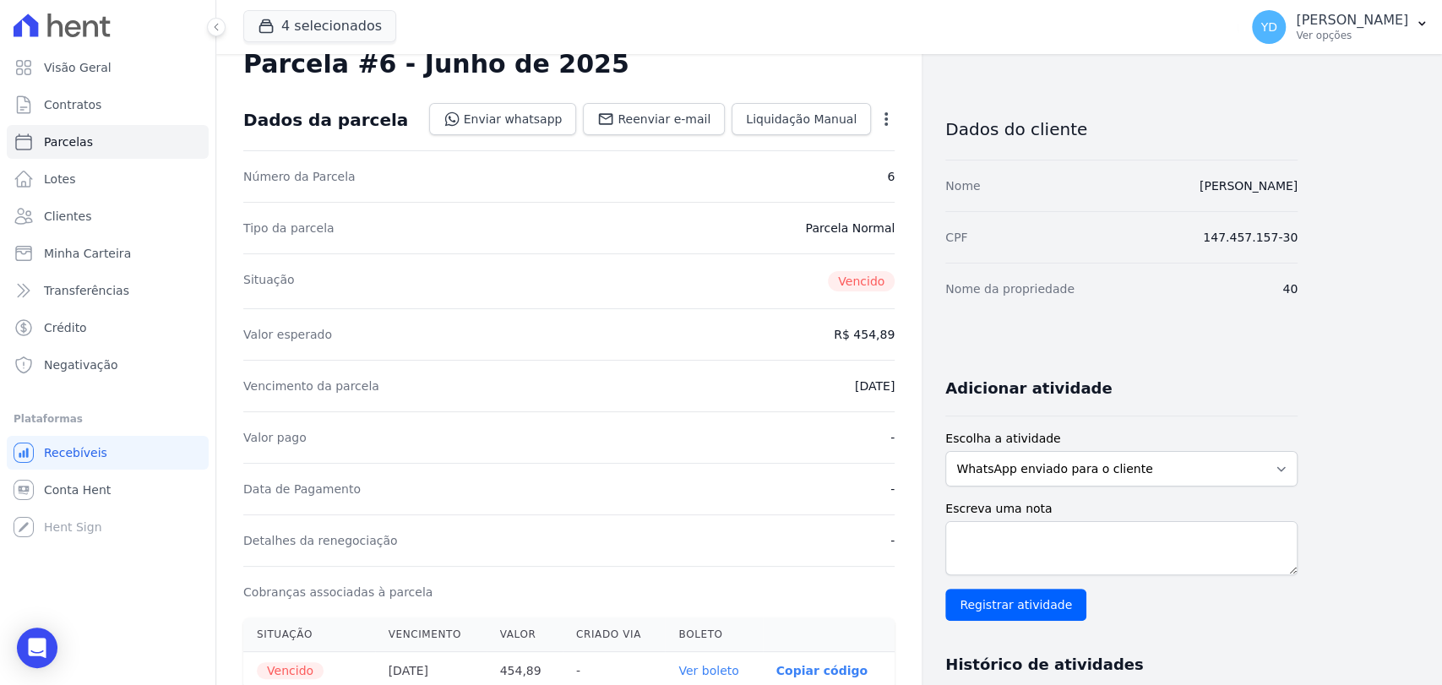
scroll to position [188, 0]
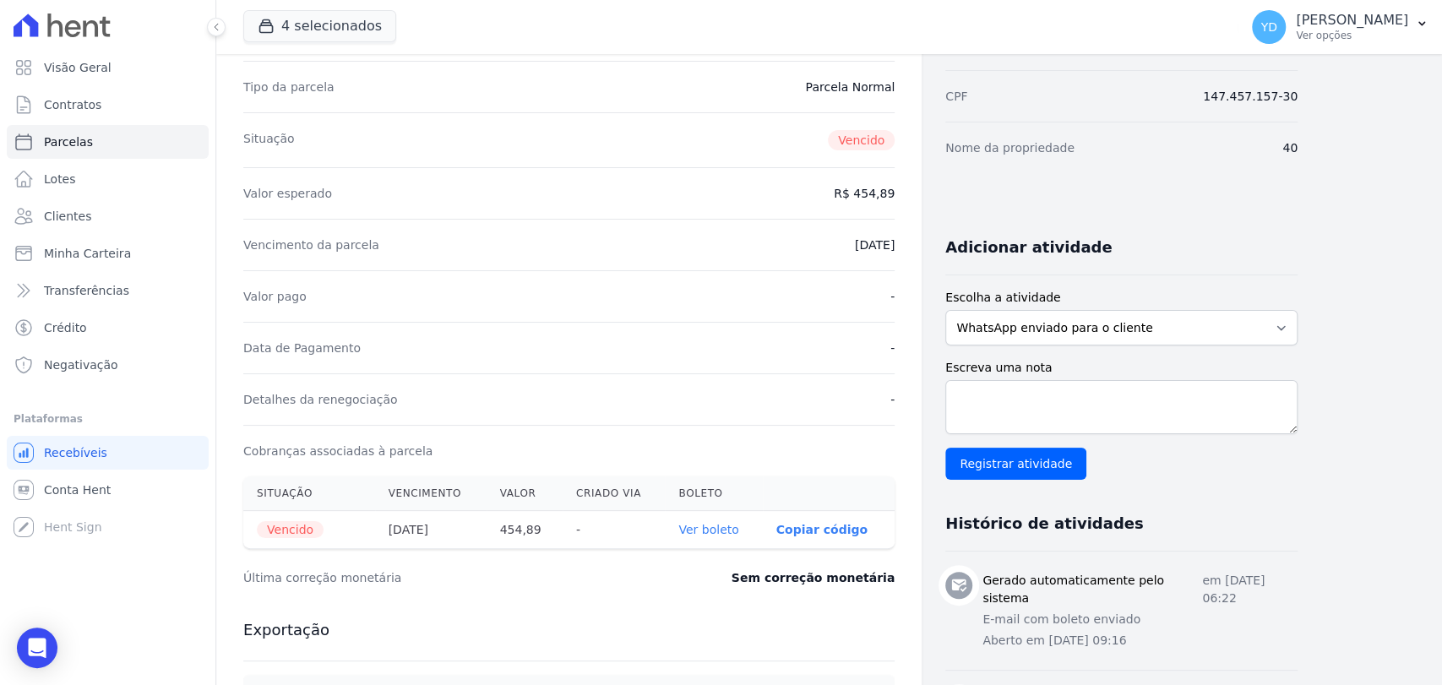
click at [723, 532] on link "Ver boleto" at bounding box center [709, 530] width 60 height 14
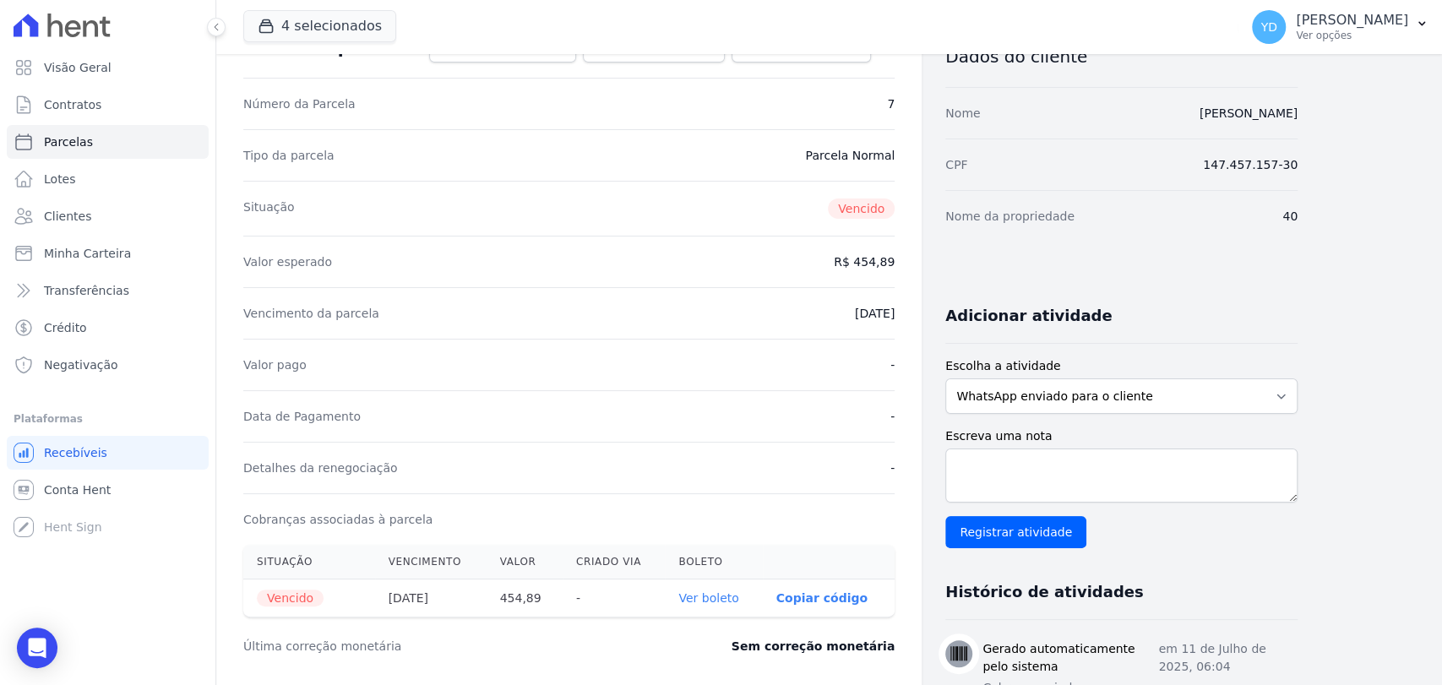
scroll to position [469, 0]
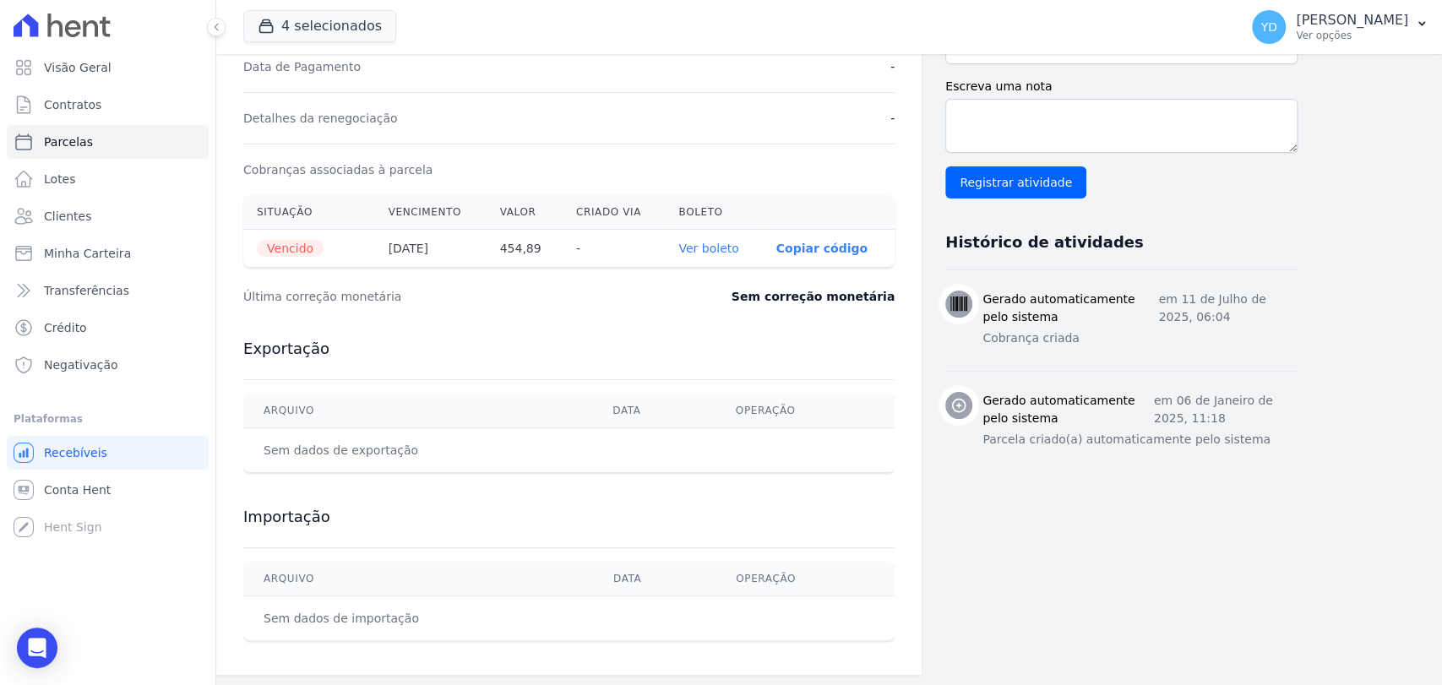
click at [708, 242] on link "Ver boleto" at bounding box center [709, 249] width 60 height 14
